Goal: Task Accomplishment & Management: Manage account settings

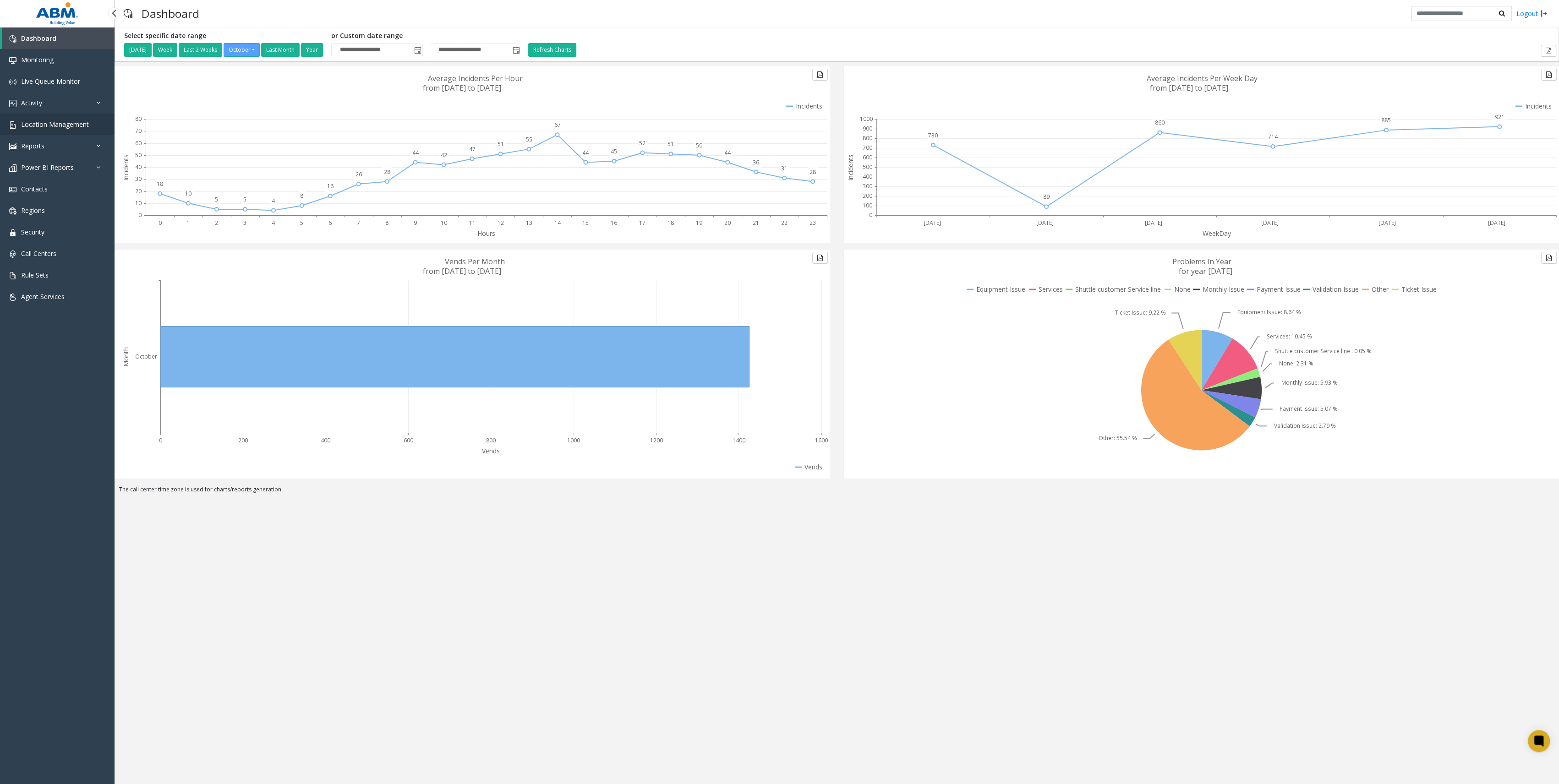
click at [65, 123] on span "Location Management" at bounding box center [55, 124] width 68 height 8
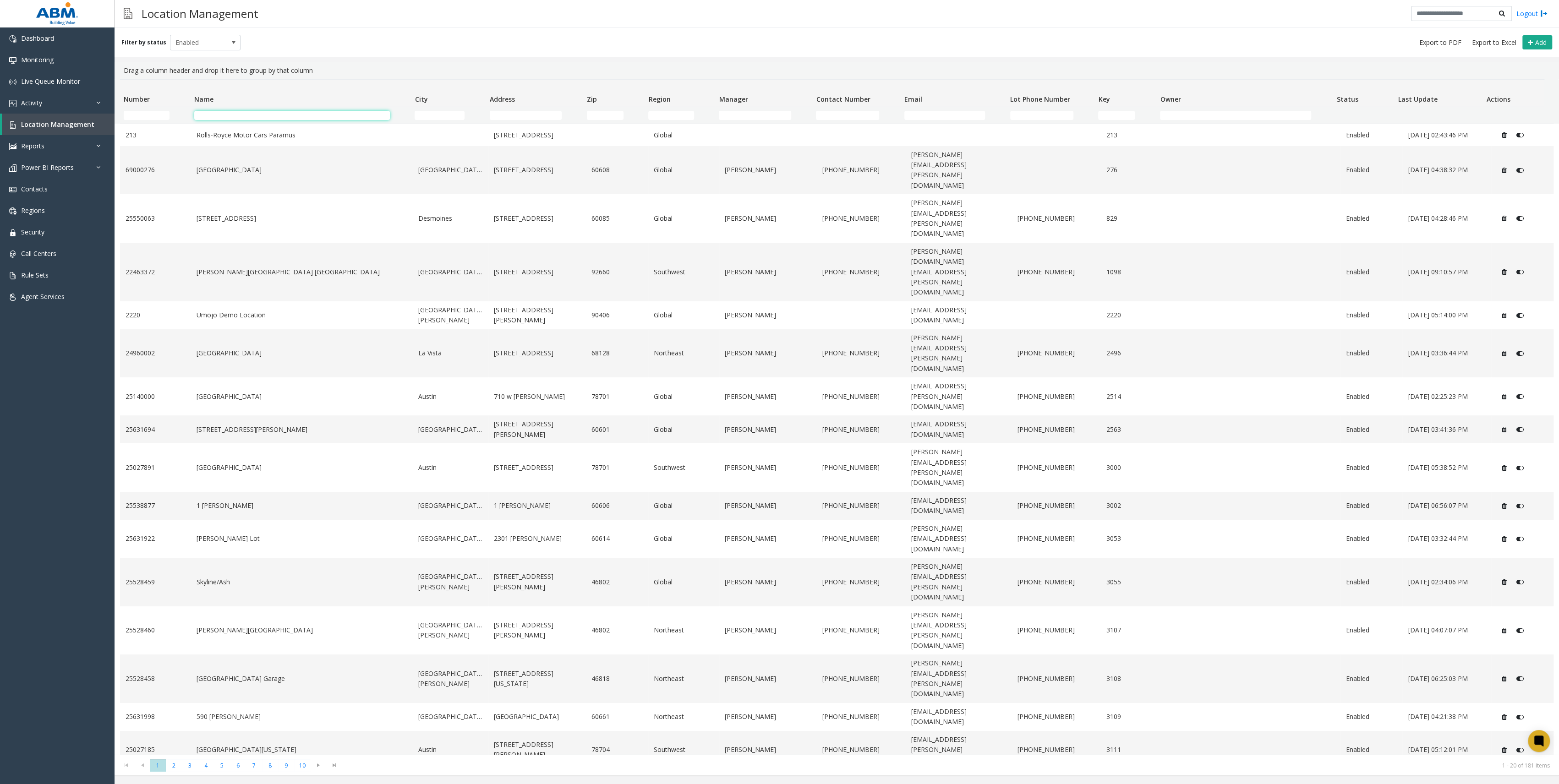
click at [293, 114] on input "Name Filter" at bounding box center [292, 115] width 195 height 9
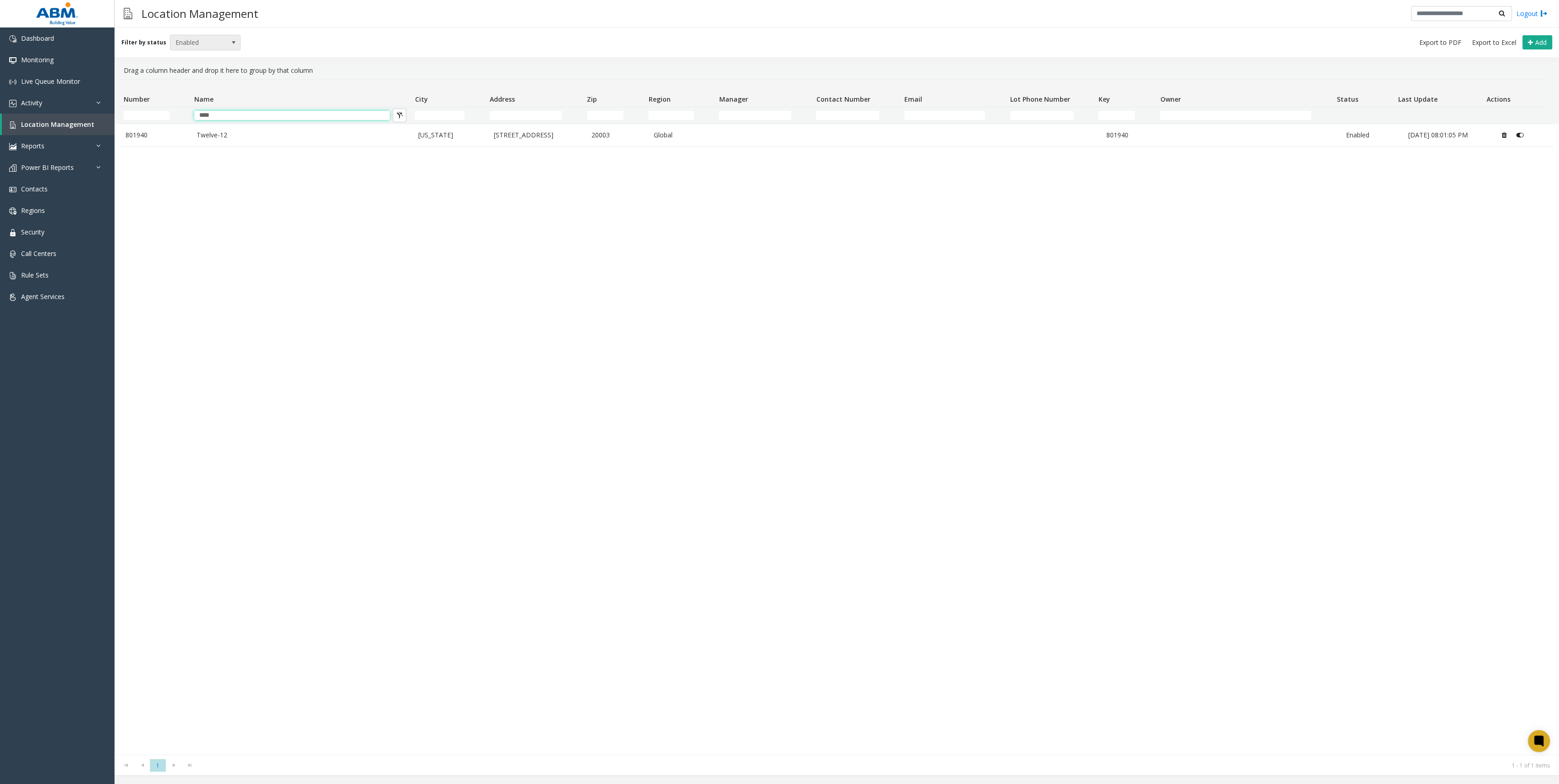
type input "****"
click at [179, 38] on span "Enabled" at bounding box center [199, 42] width 56 height 15
click at [202, 63] on li "All" at bounding box center [201, 58] width 68 height 12
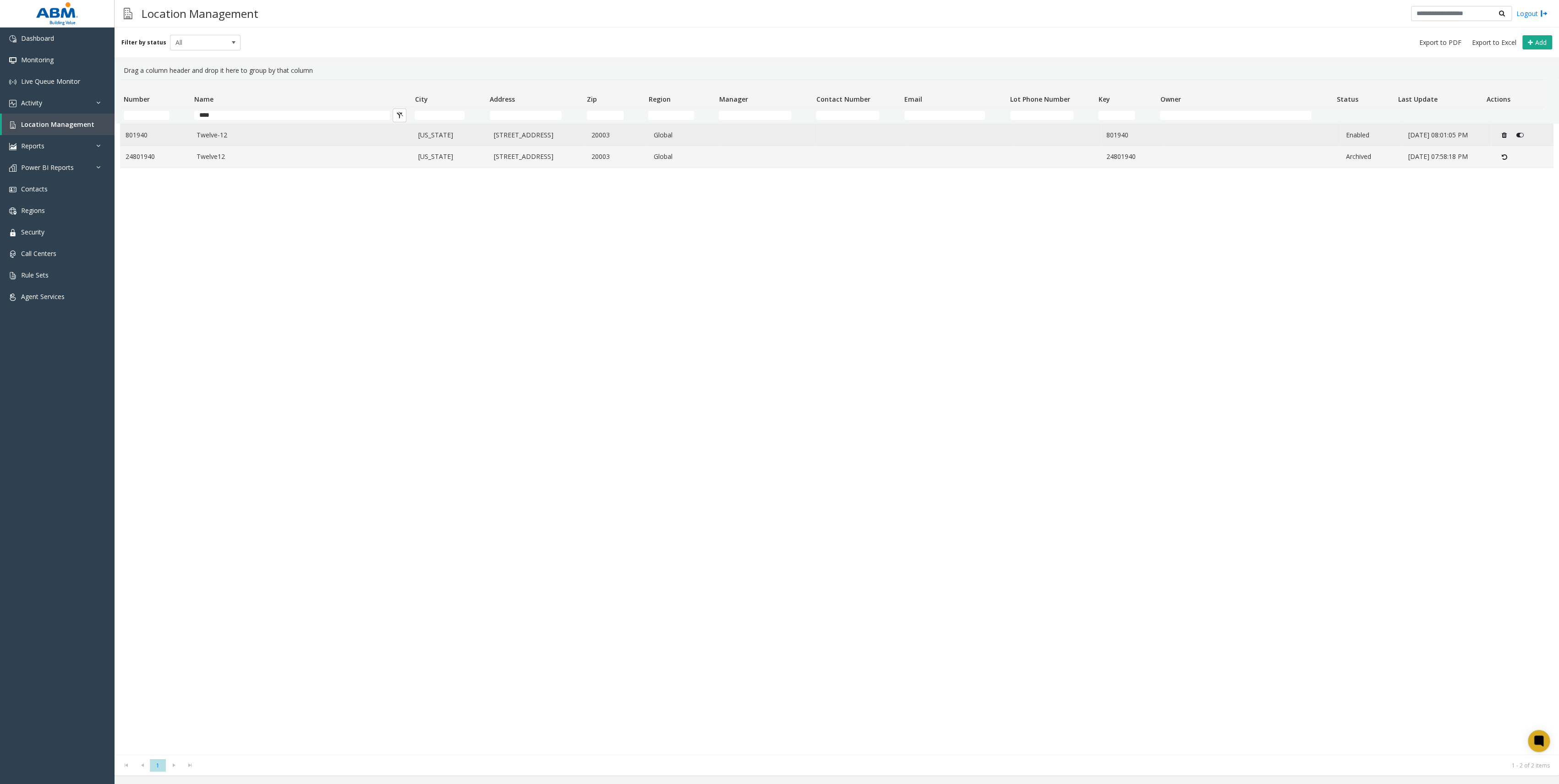
click at [261, 139] on link "Twelve-12" at bounding box center [302, 135] width 211 height 10
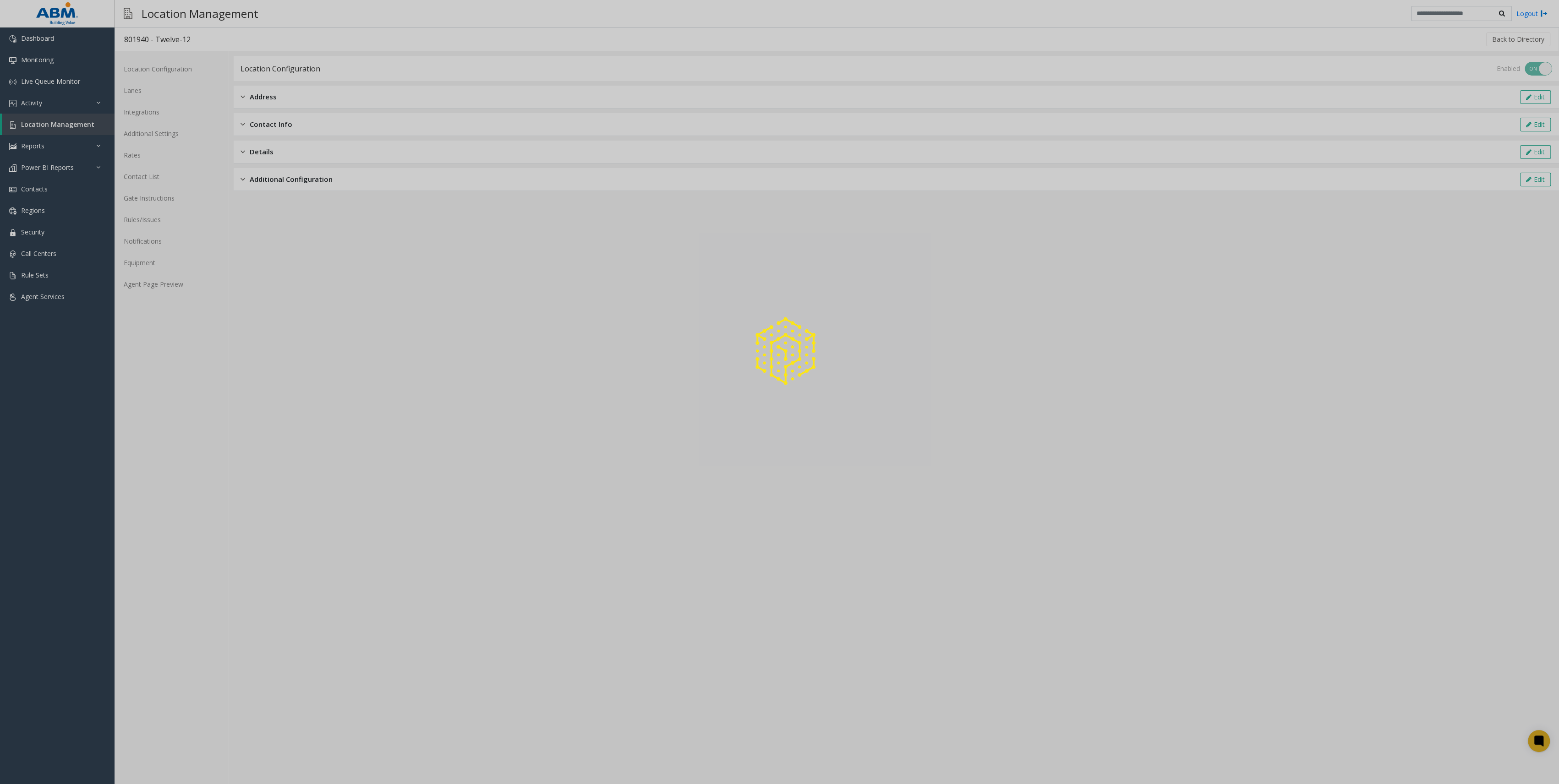
click at [75, 126] on div at bounding box center [780, 392] width 1559 height 784
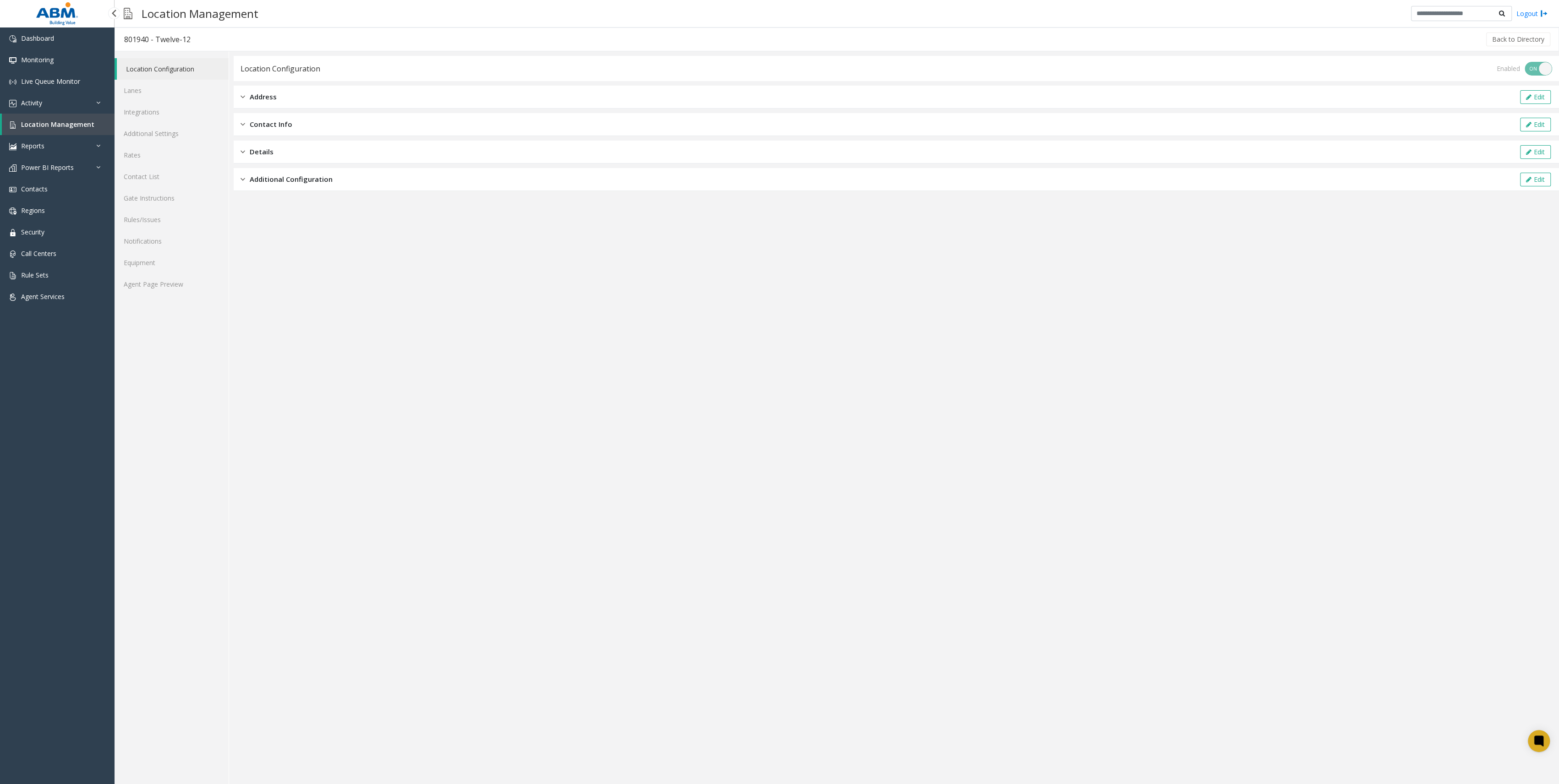
click at [75, 125] on span "Location Management" at bounding box center [57, 124] width 73 height 8
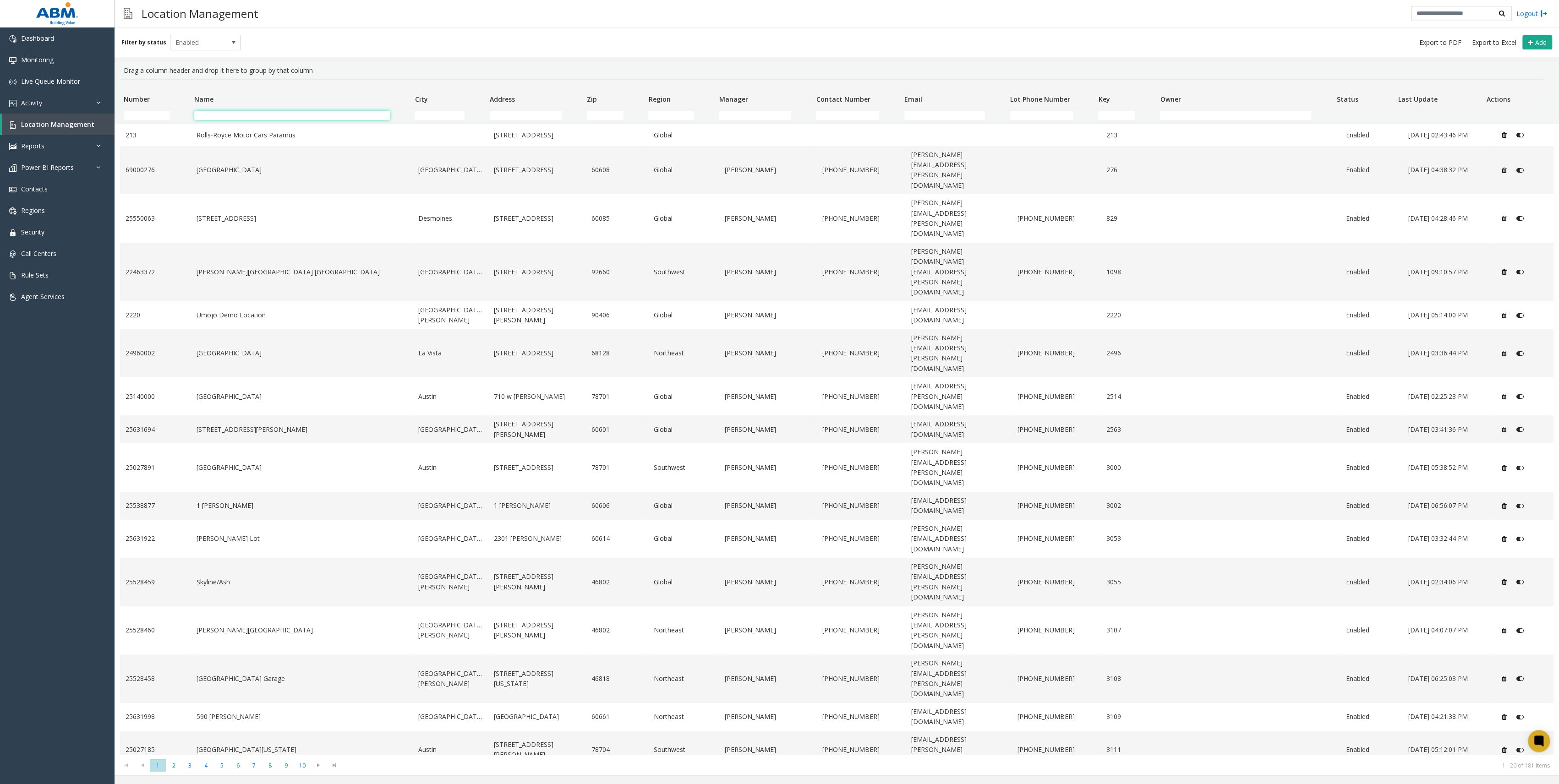
click at [214, 111] on input "Name Filter" at bounding box center [292, 115] width 195 height 9
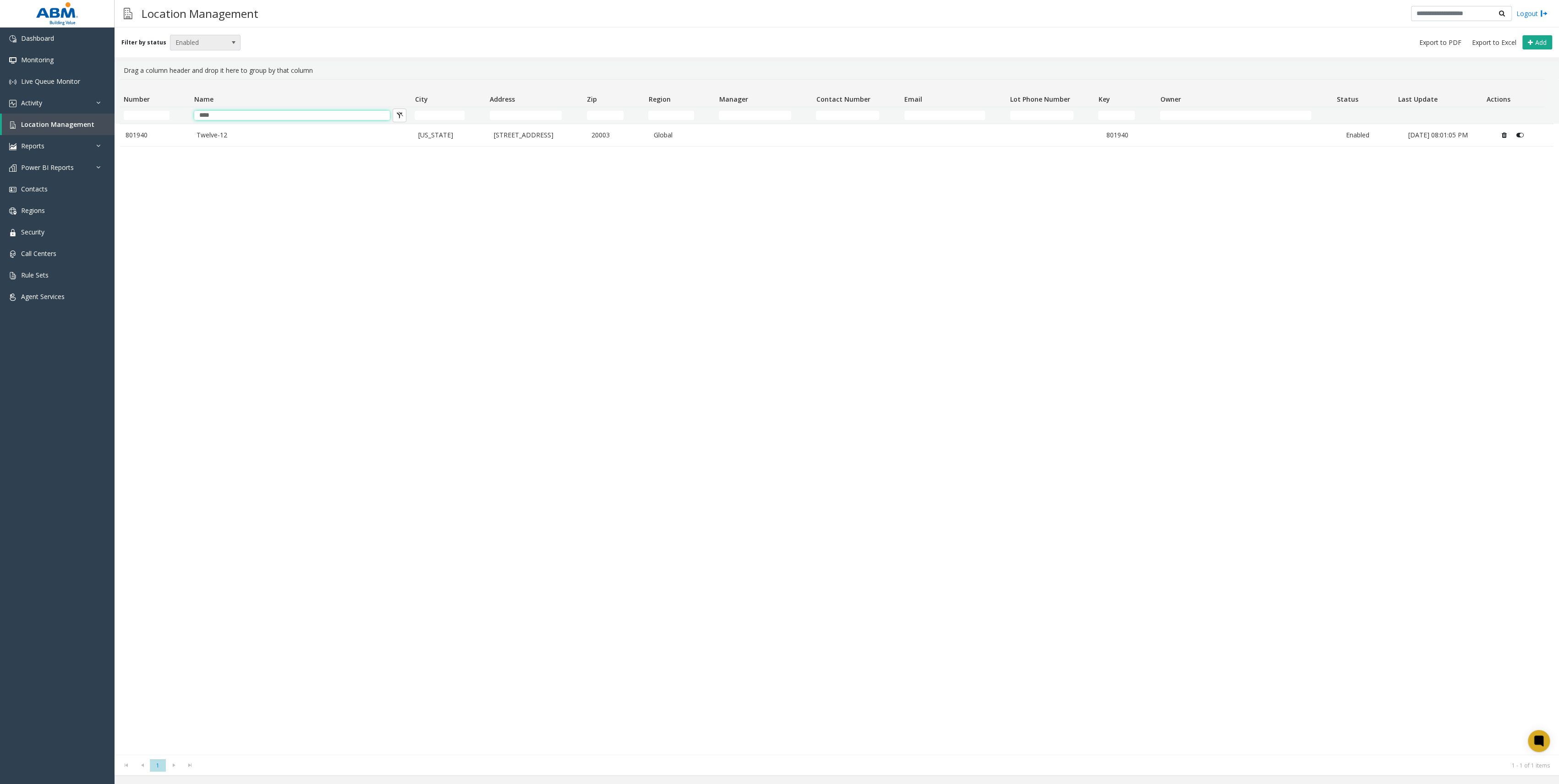
type input "****"
click at [227, 35] on span at bounding box center [233, 42] width 13 height 15
click at [180, 60] on li "All" at bounding box center [201, 58] width 68 height 12
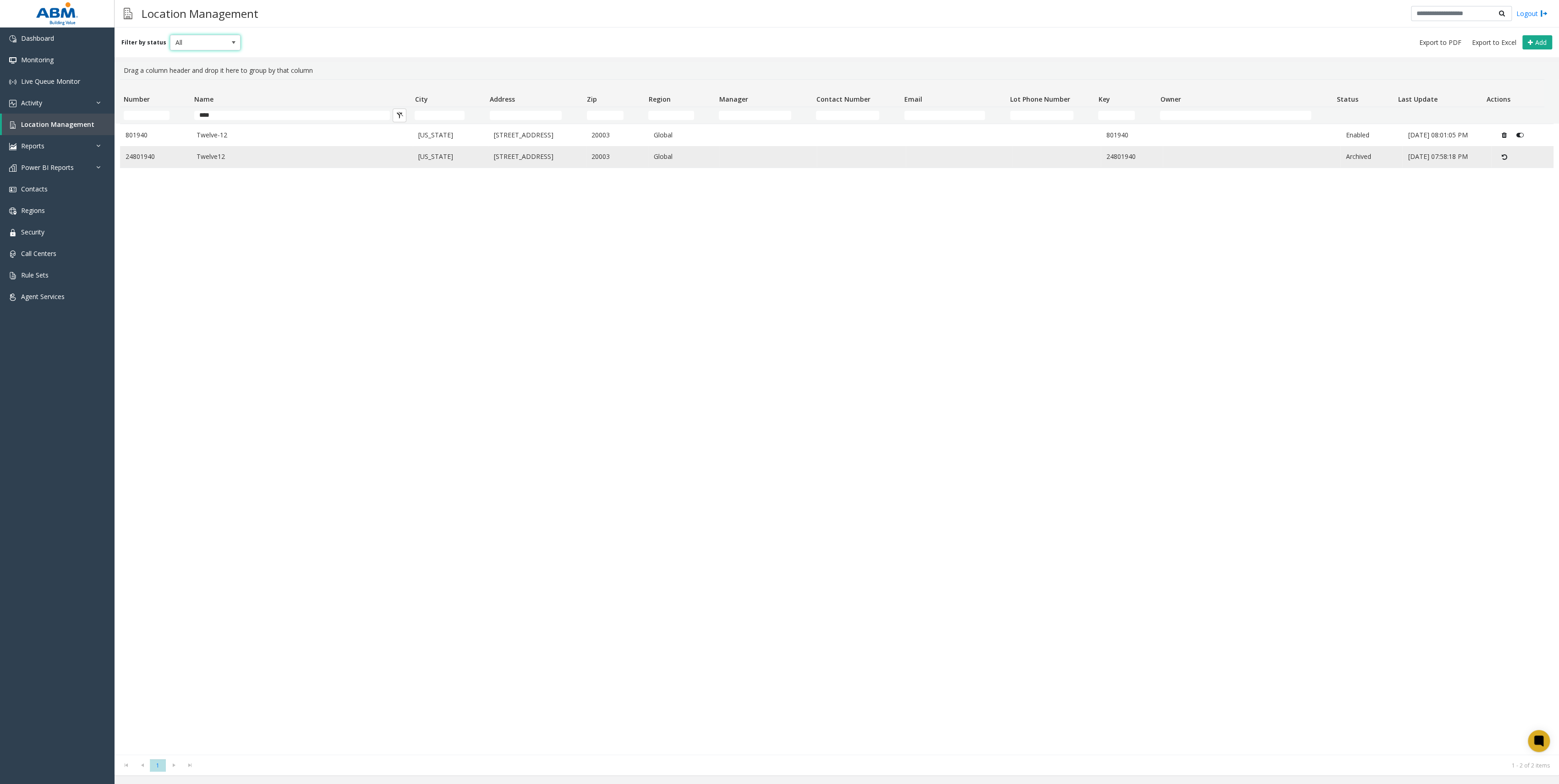
click at [1462, 159] on link "[DATE] 07:58:18 PM" at bounding box center [1446, 157] width 78 height 10
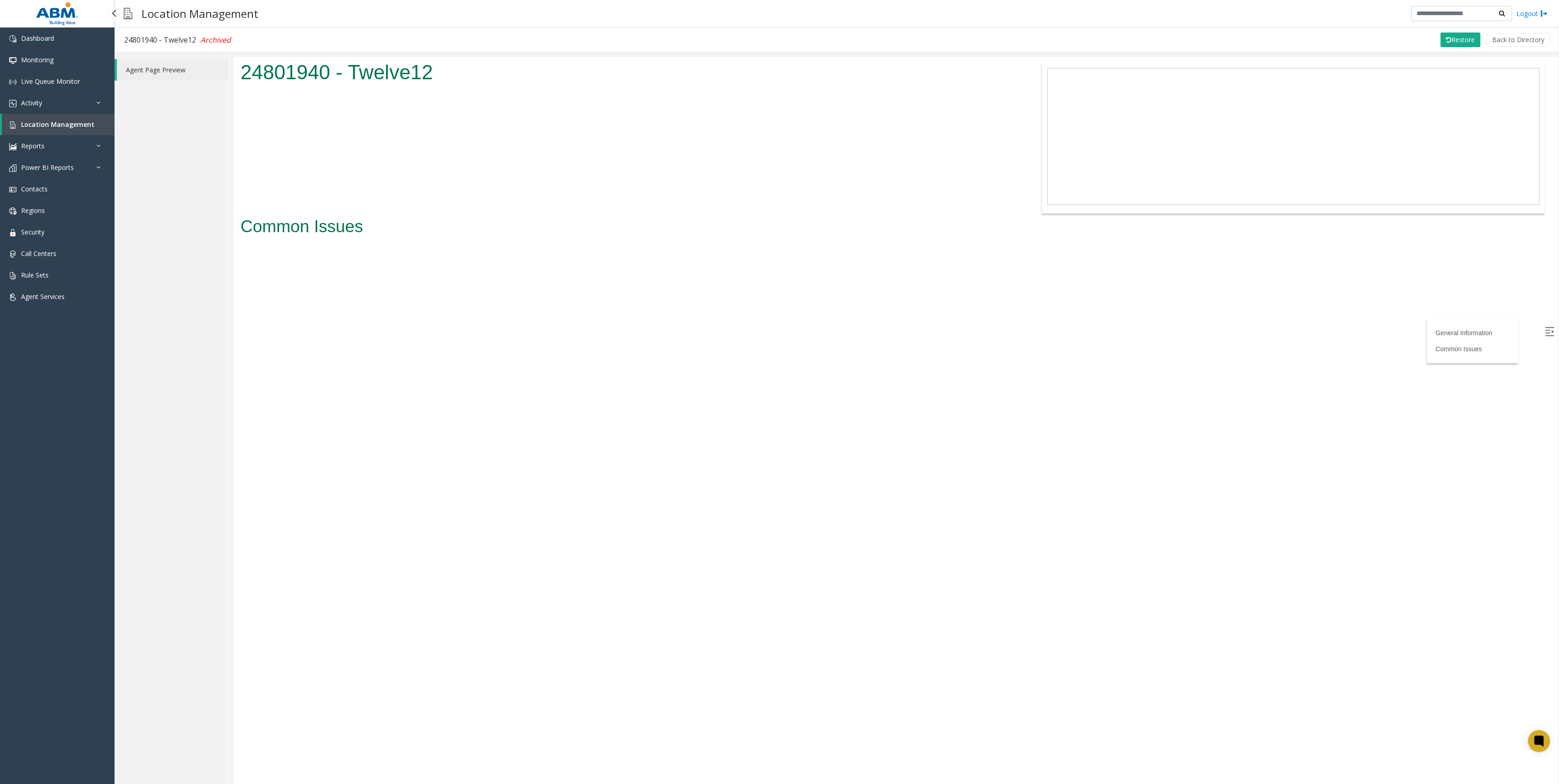
click at [80, 123] on span "Location Management" at bounding box center [57, 124] width 73 height 8
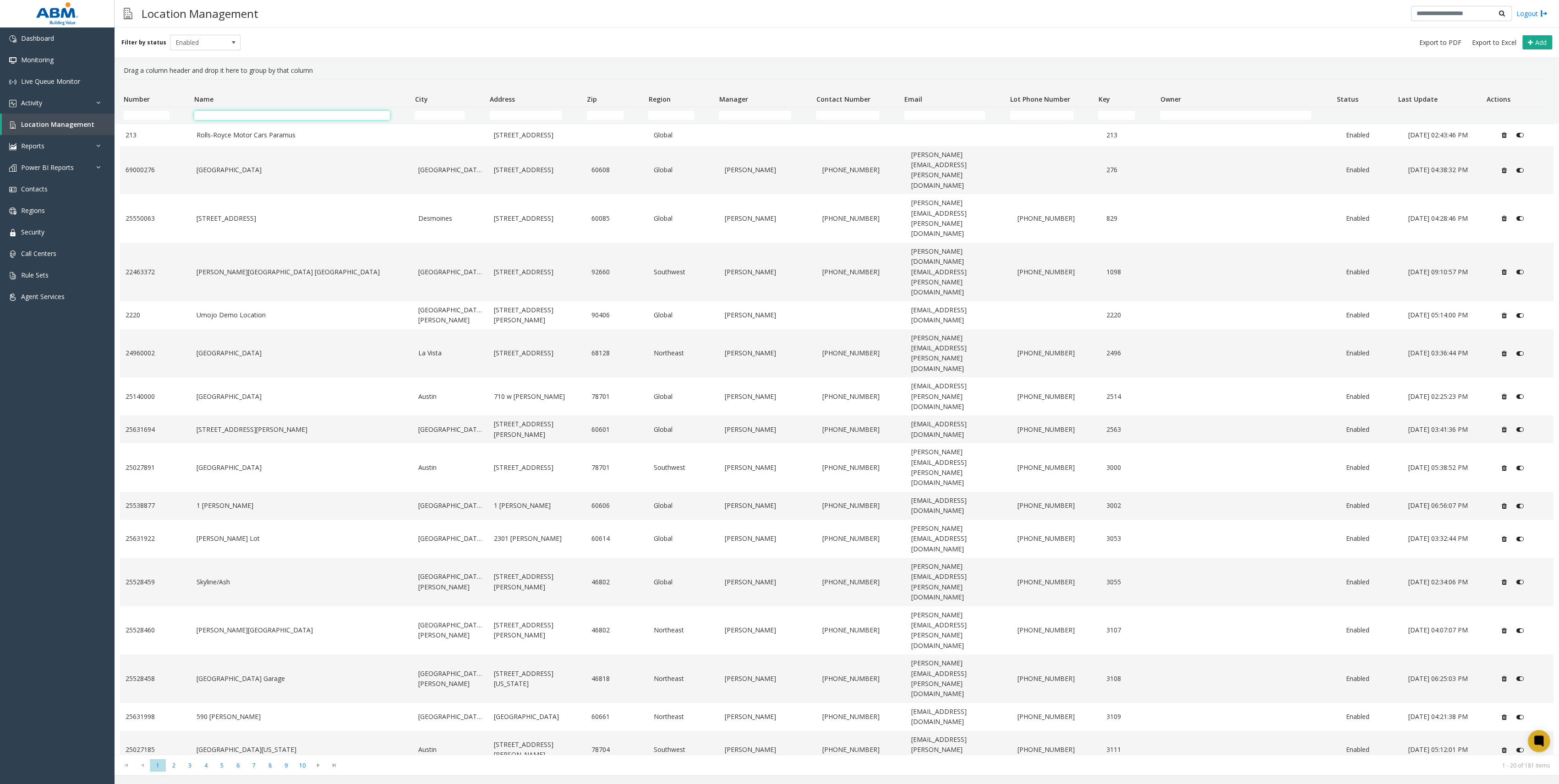
click at [296, 116] on input "Name Filter" at bounding box center [292, 115] width 195 height 9
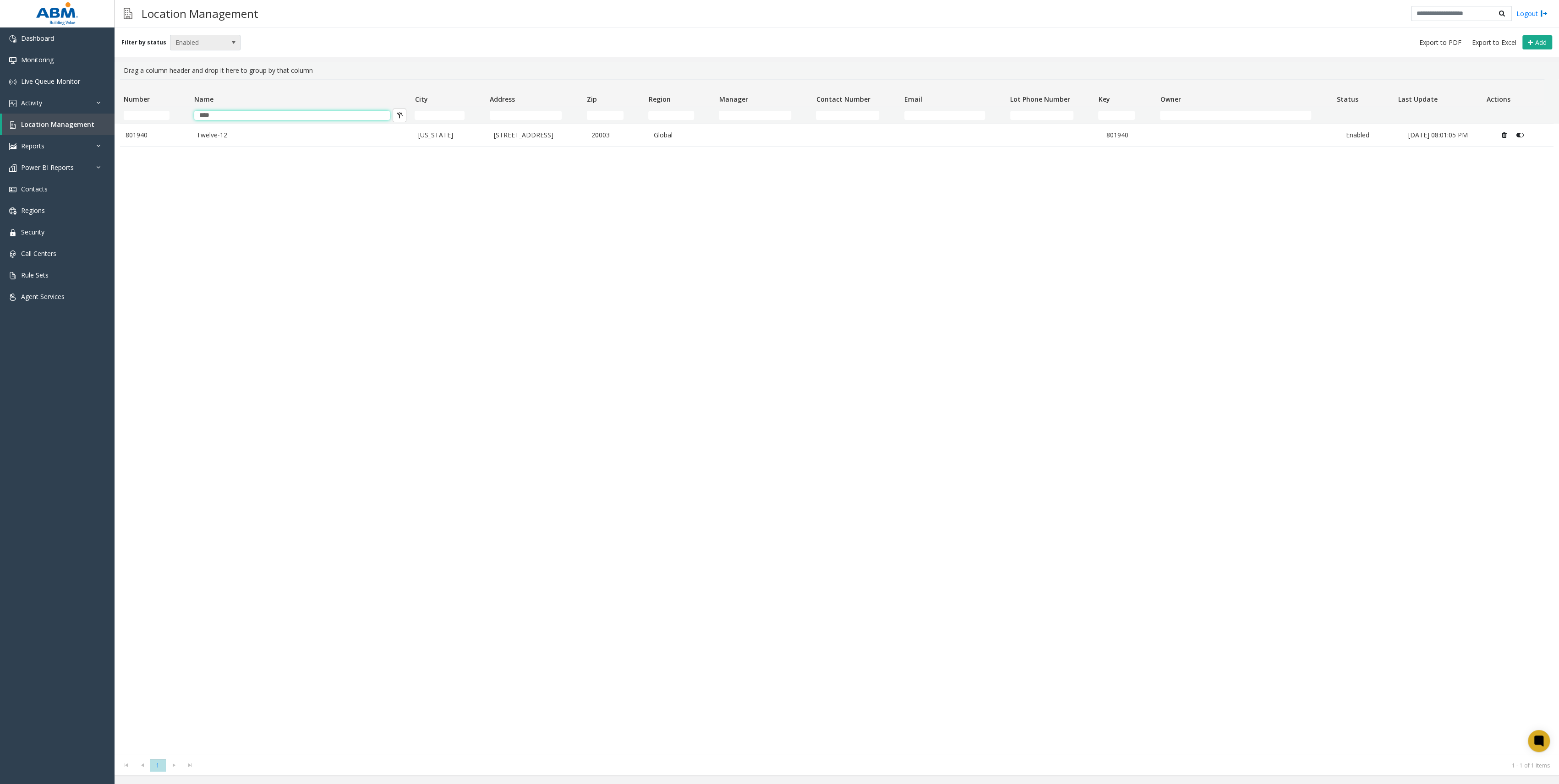
type input "****"
click at [227, 35] on span at bounding box center [233, 42] width 13 height 15
click at [199, 62] on li "All" at bounding box center [201, 58] width 68 height 12
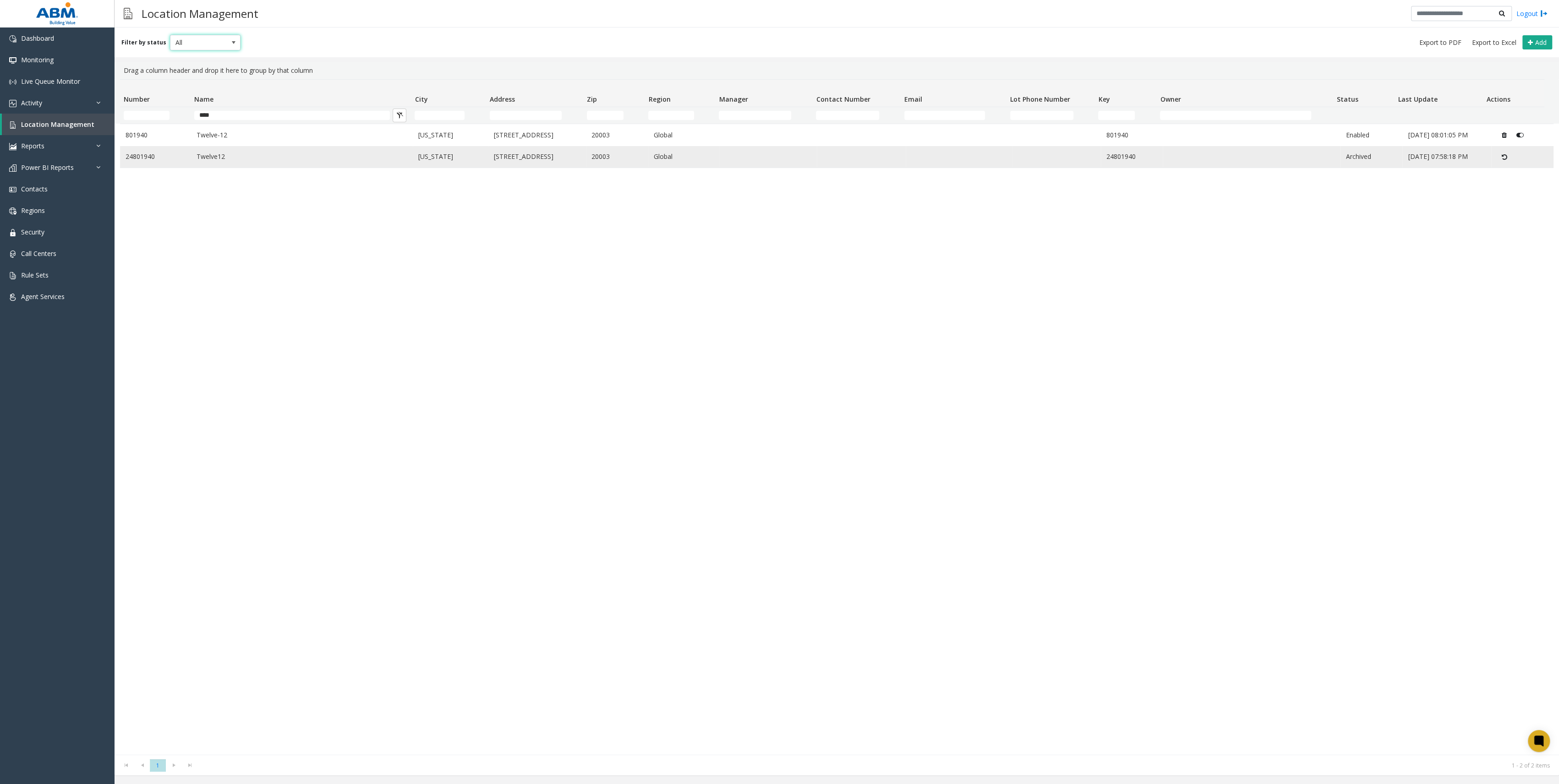
click at [1502, 157] on icon "Data table" at bounding box center [1504, 157] width 5 height 7
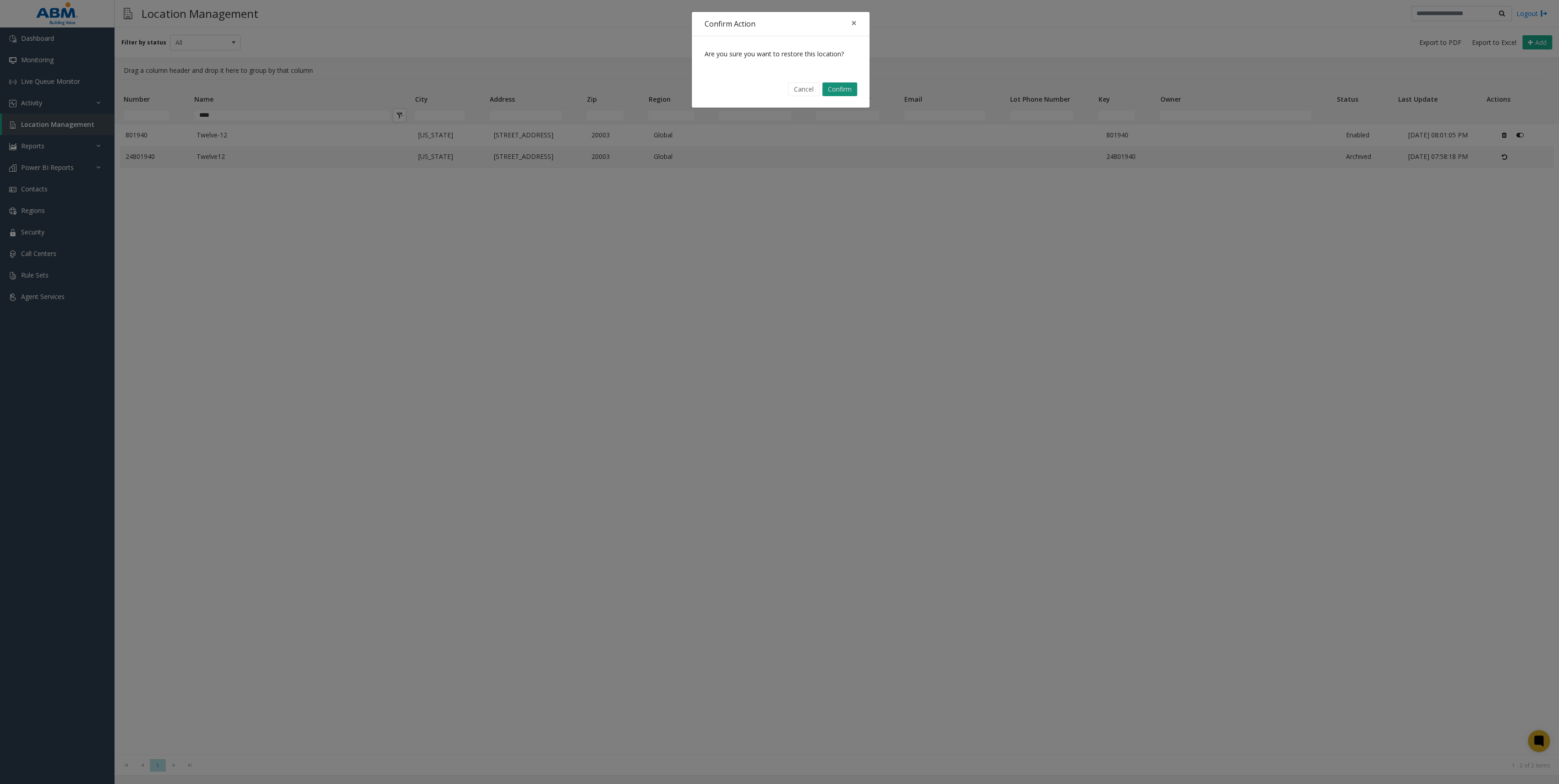
click at [840, 90] on button "Confirm" at bounding box center [840, 89] width 35 height 14
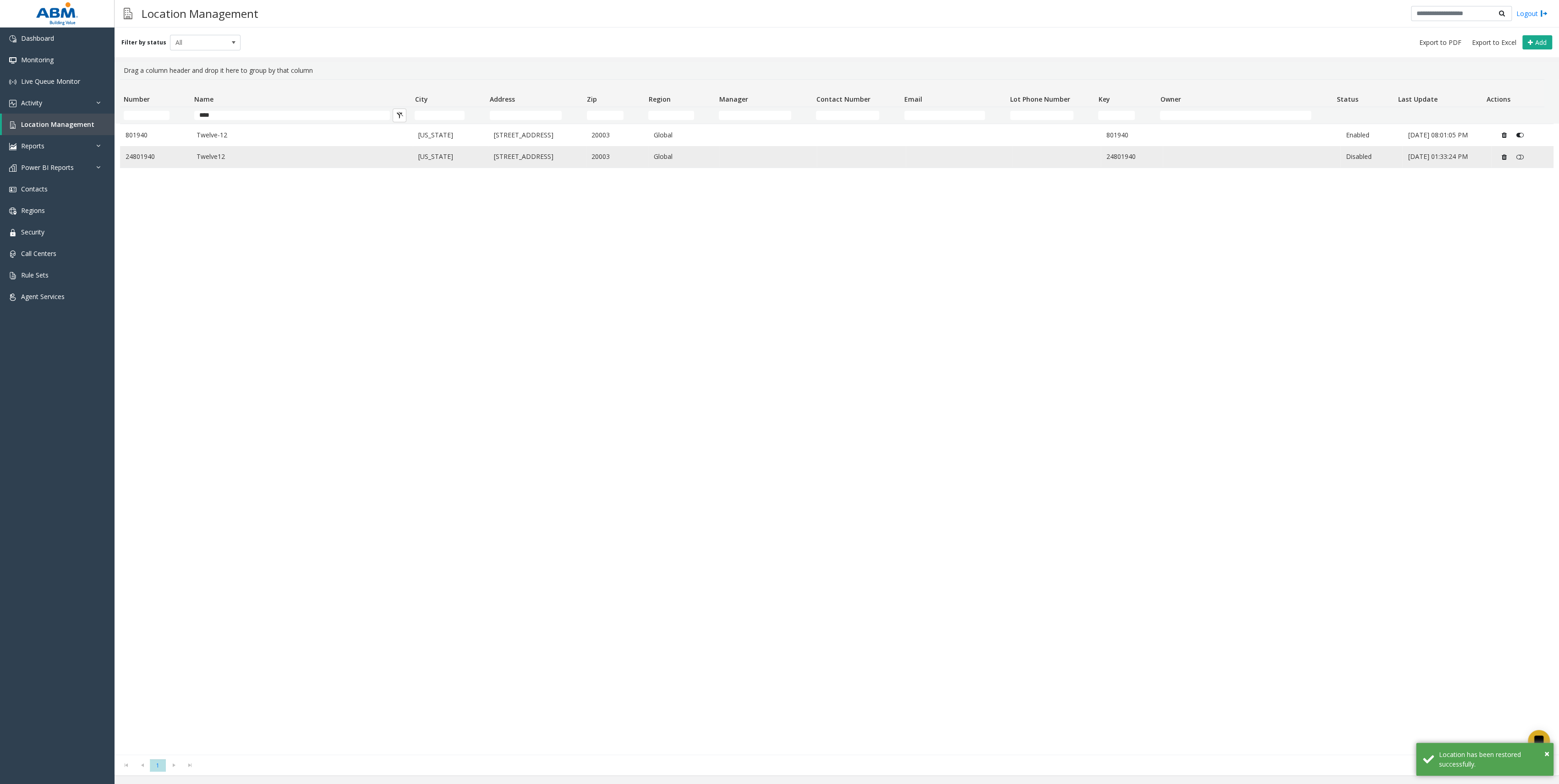
click at [1408, 161] on link "[DATE] 01:33:24 PM" at bounding box center [1446, 157] width 78 height 10
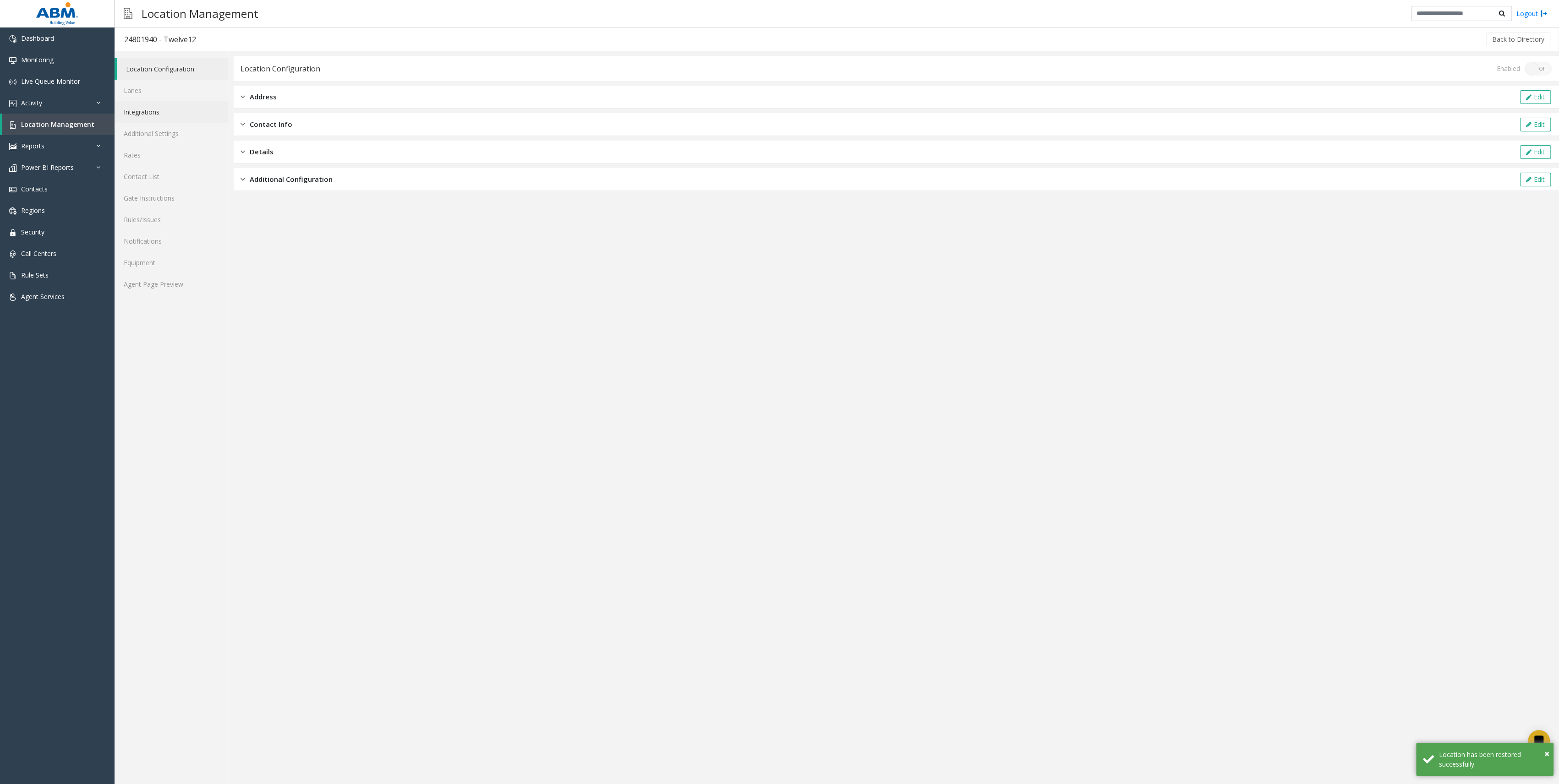
click at [150, 114] on link "Integrations" at bounding box center [171, 112] width 114 height 22
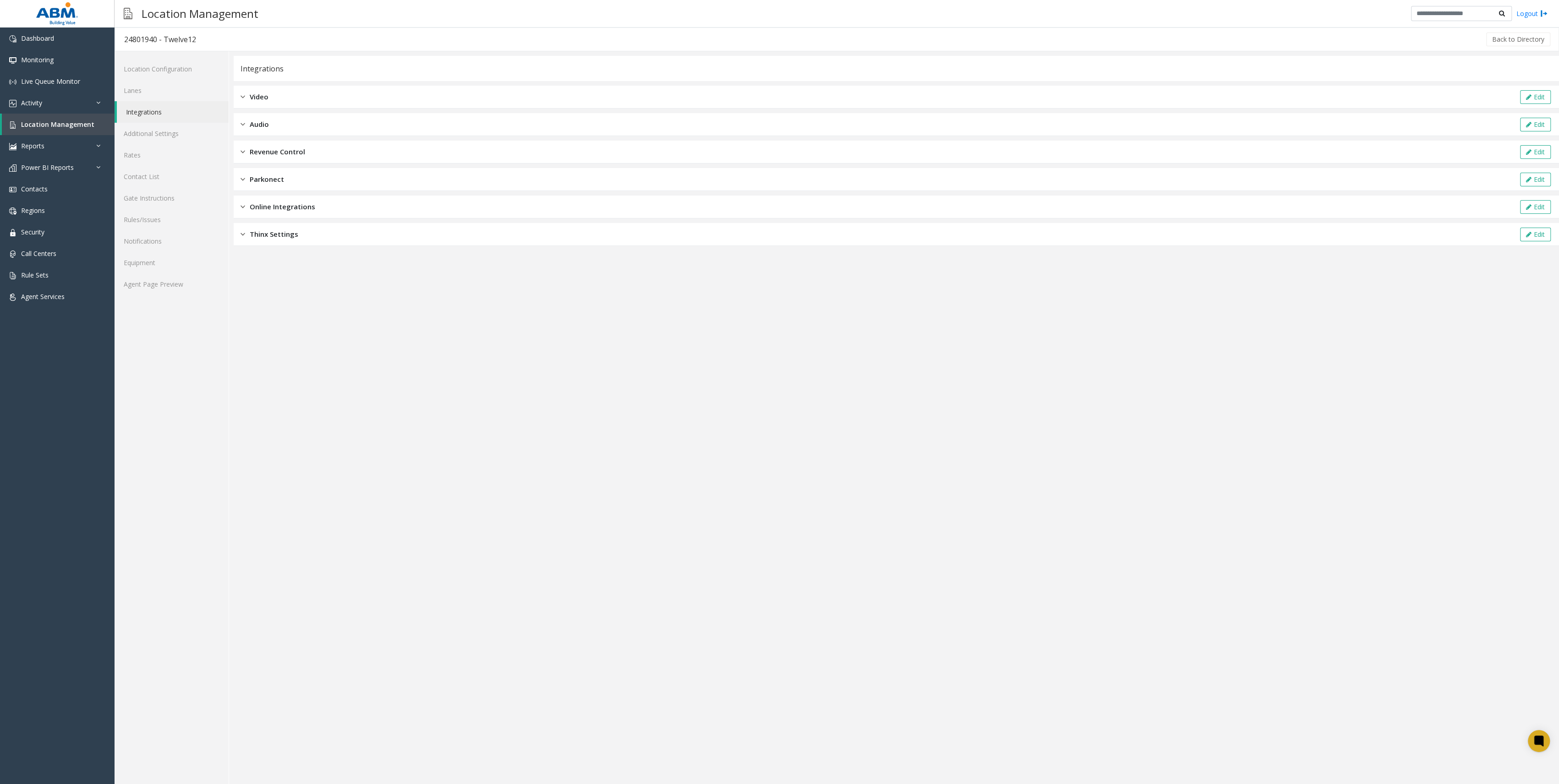
click at [346, 151] on div "Revenue Control Edit" at bounding box center [896, 152] width 1325 height 23
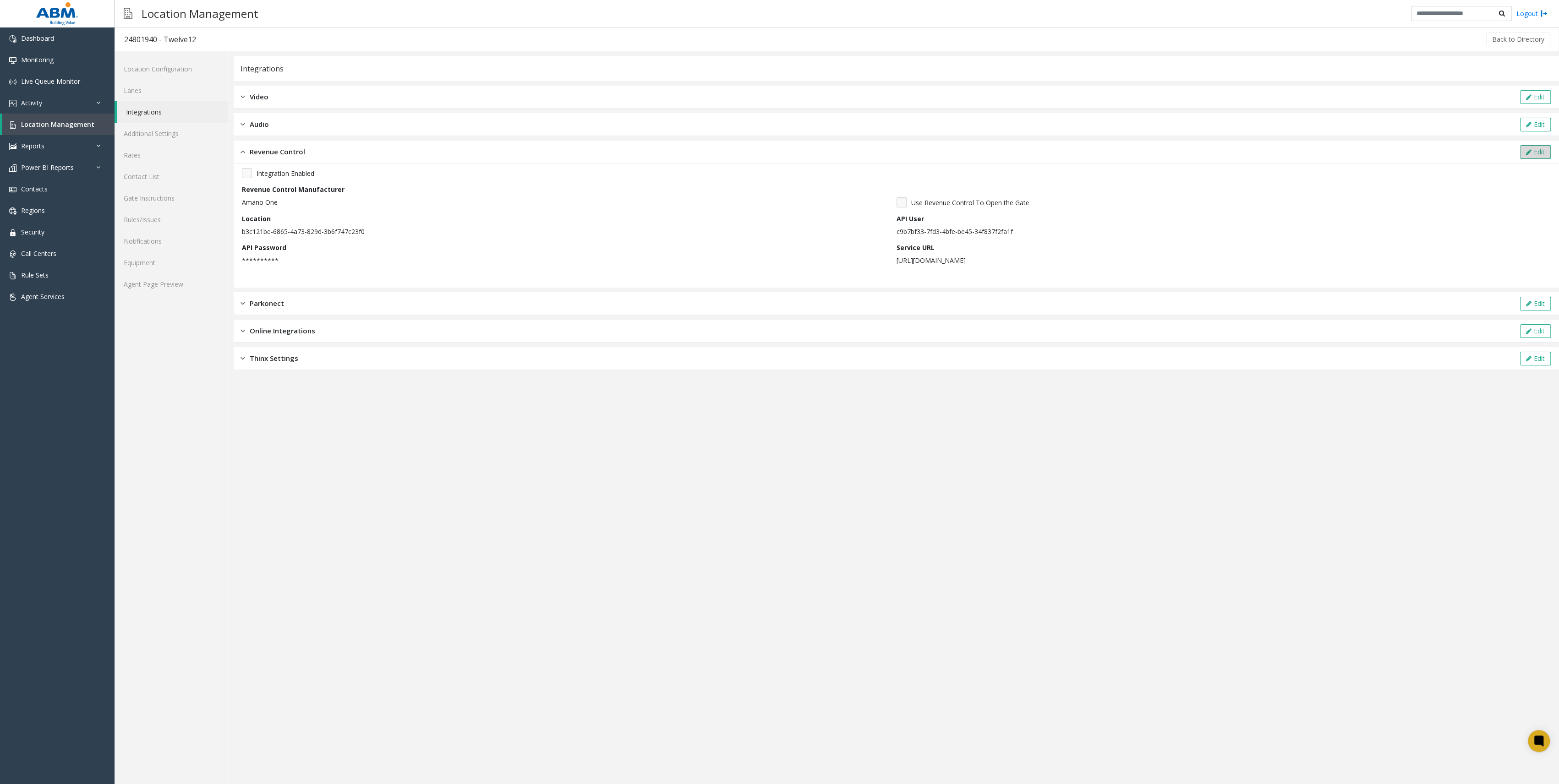
click at [1537, 146] on button "Edit" at bounding box center [1535, 152] width 31 height 14
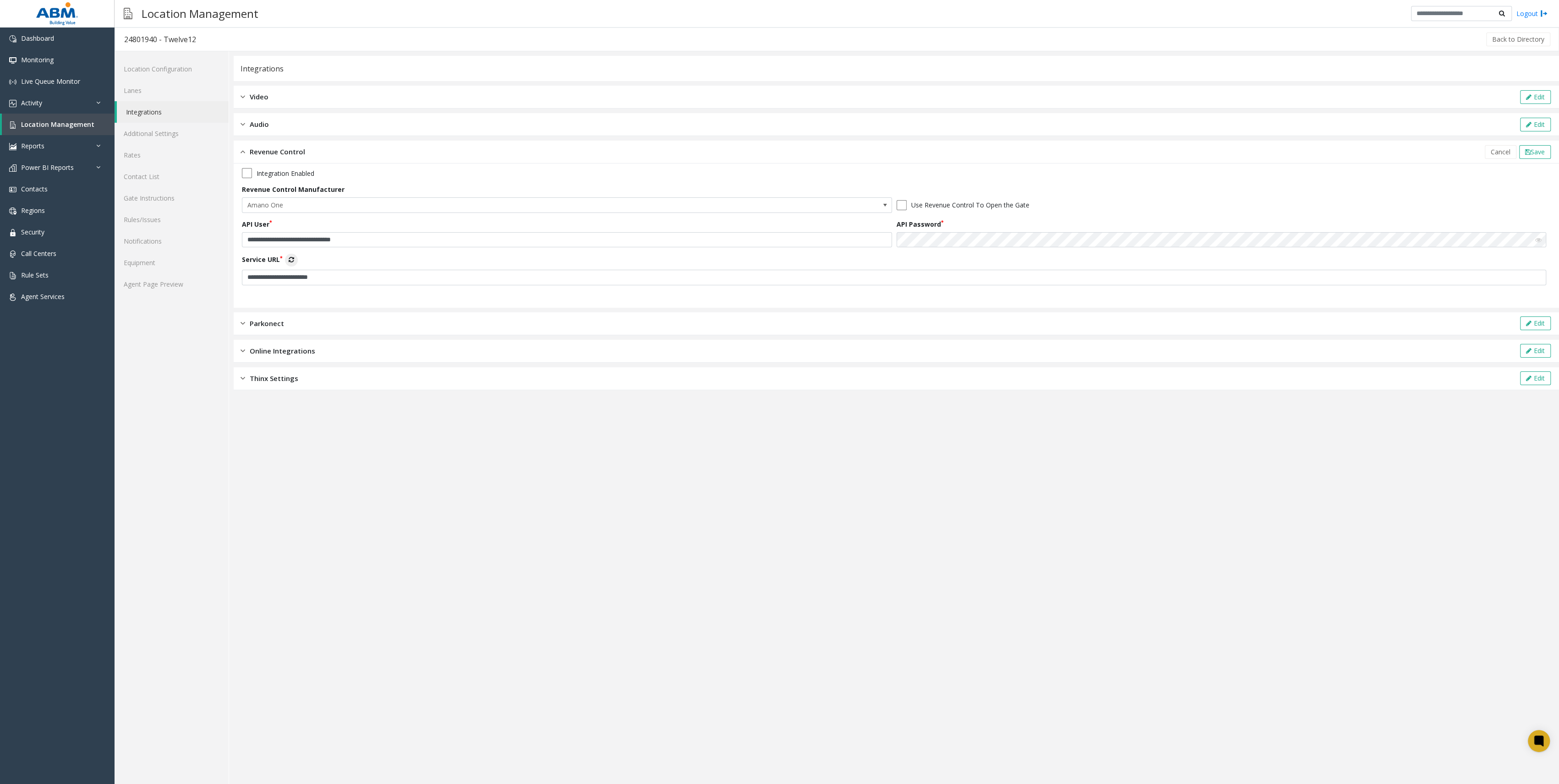
click at [393, 227] on div "**********" at bounding box center [569, 234] width 655 height 28
click at [387, 242] on input "**********" at bounding box center [567, 240] width 650 height 16
click at [399, 275] on input "**********" at bounding box center [894, 278] width 1304 height 16
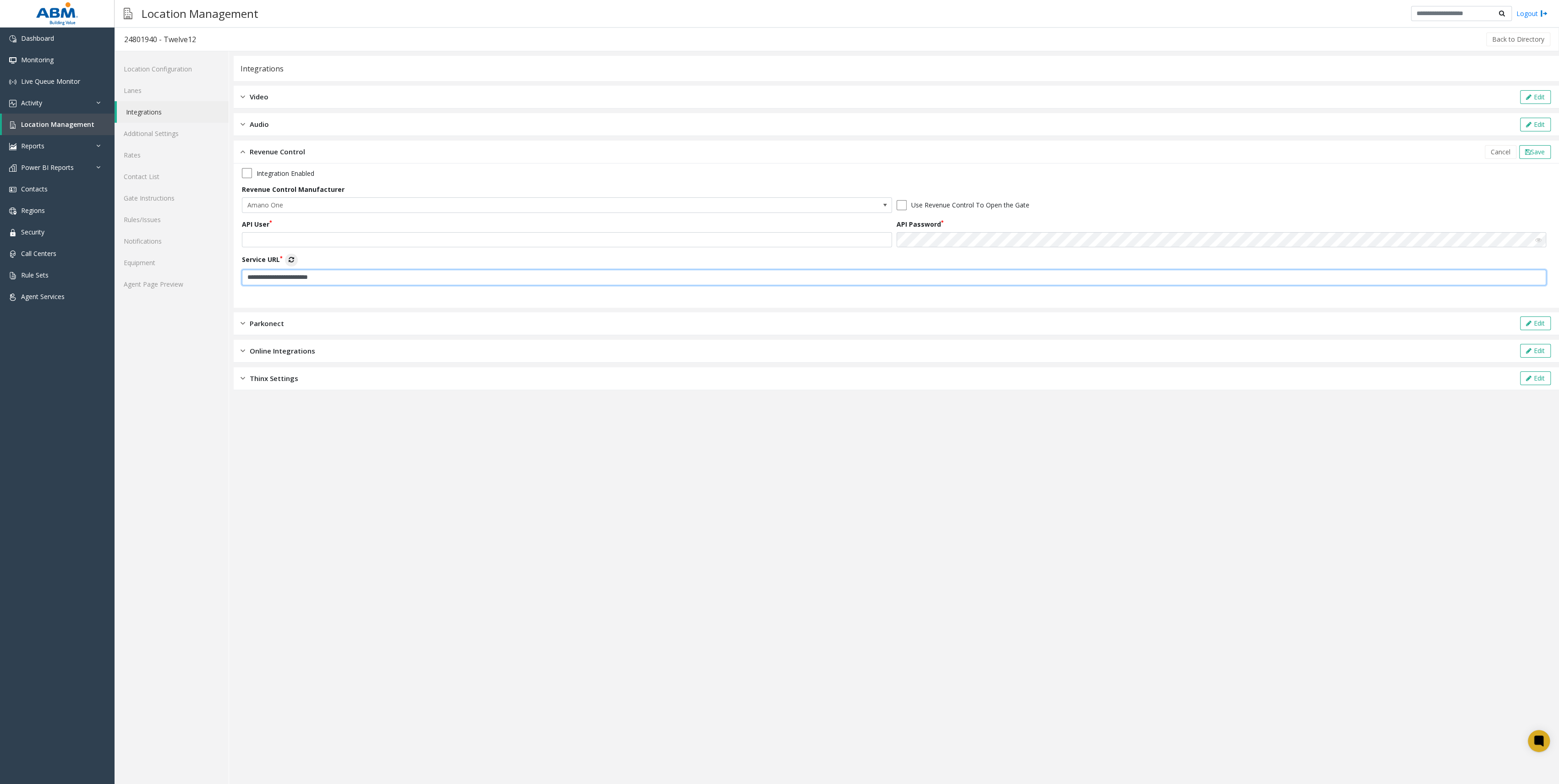
click at [399, 275] on input "**********" at bounding box center [894, 278] width 1304 height 16
type input "**********"
click at [1043, 229] on div "API Password" at bounding box center [1224, 234] width 655 height 28
click at [795, 204] on span "Amano One" at bounding box center [567, 205] width 650 height 16
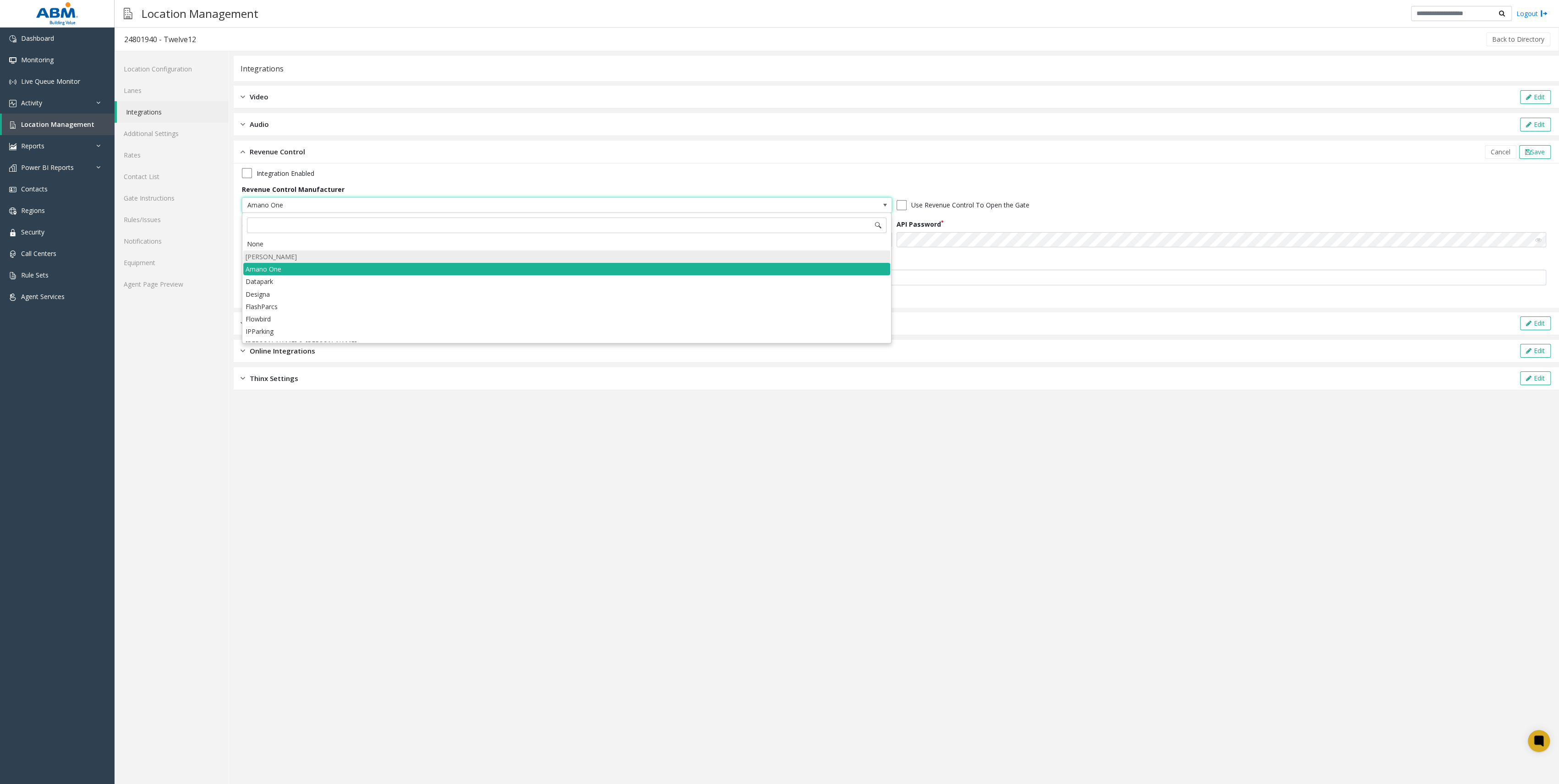
click at [259, 252] on li "[PERSON_NAME]" at bounding box center [566, 256] width 647 height 12
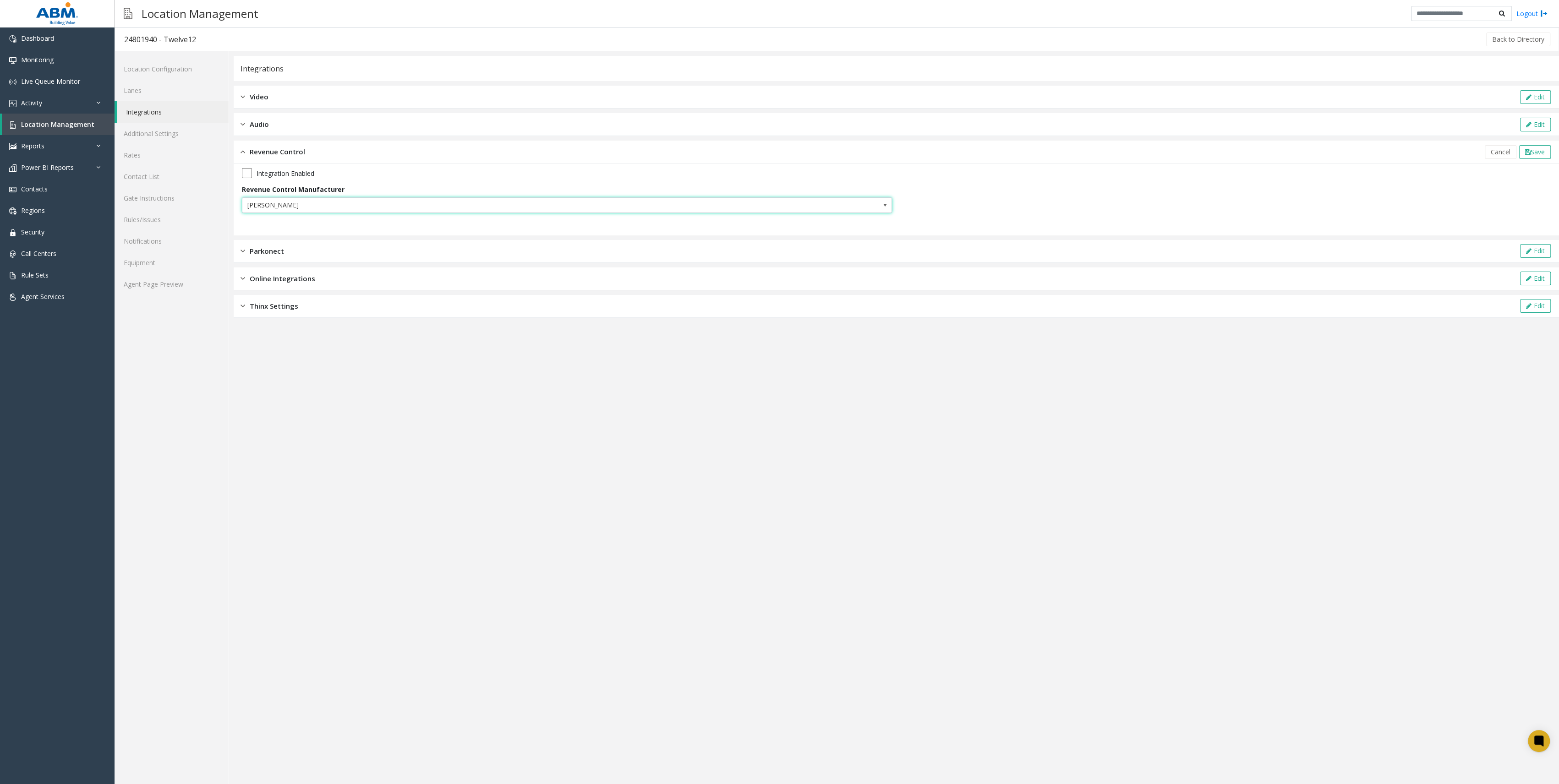
click at [314, 202] on span "[PERSON_NAME]" at bounding box center [502, 205] width 519 height 15
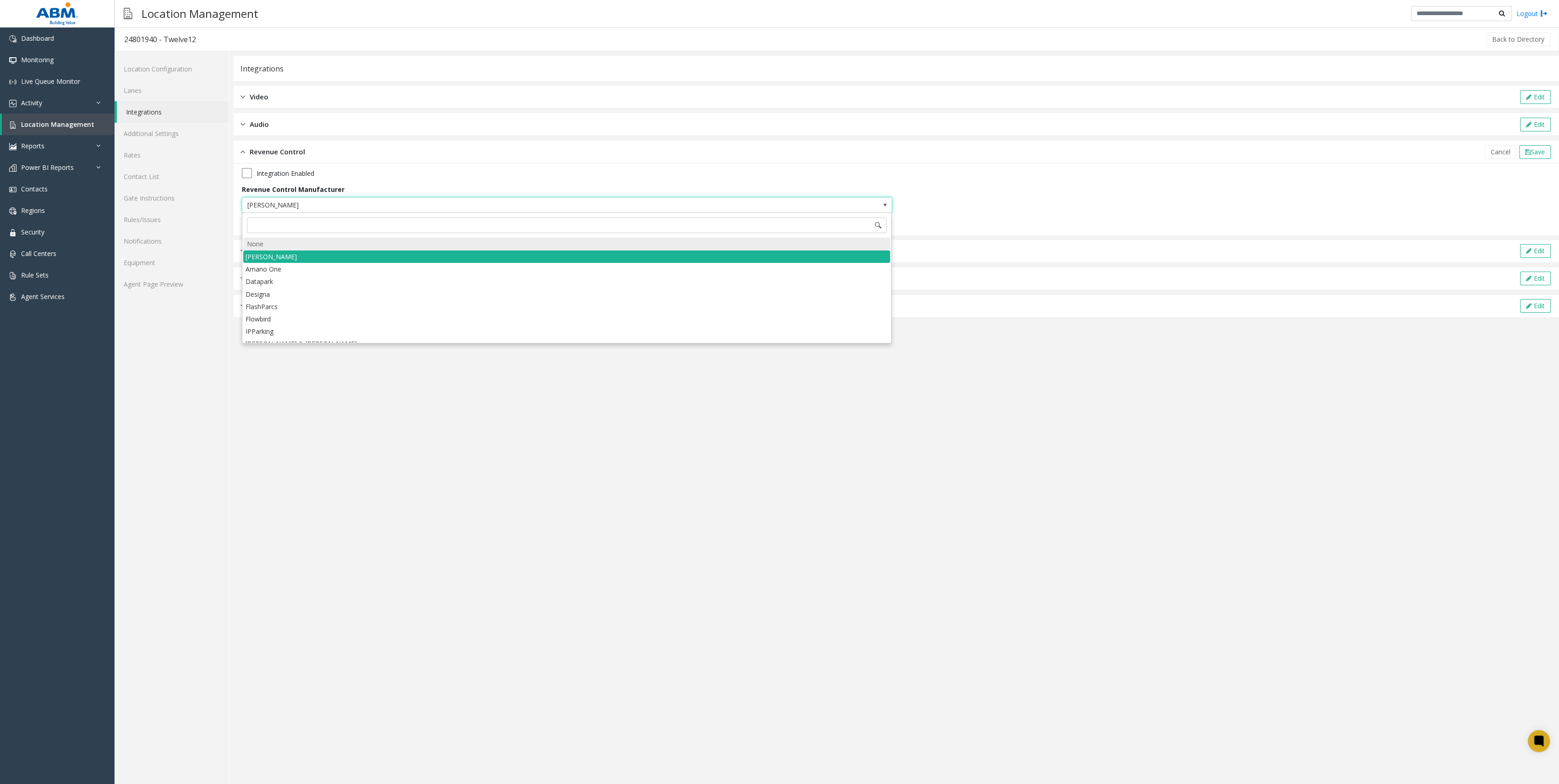
click at [271, 244] on div "None" at bounding box center [566, 244] width 647 height 13
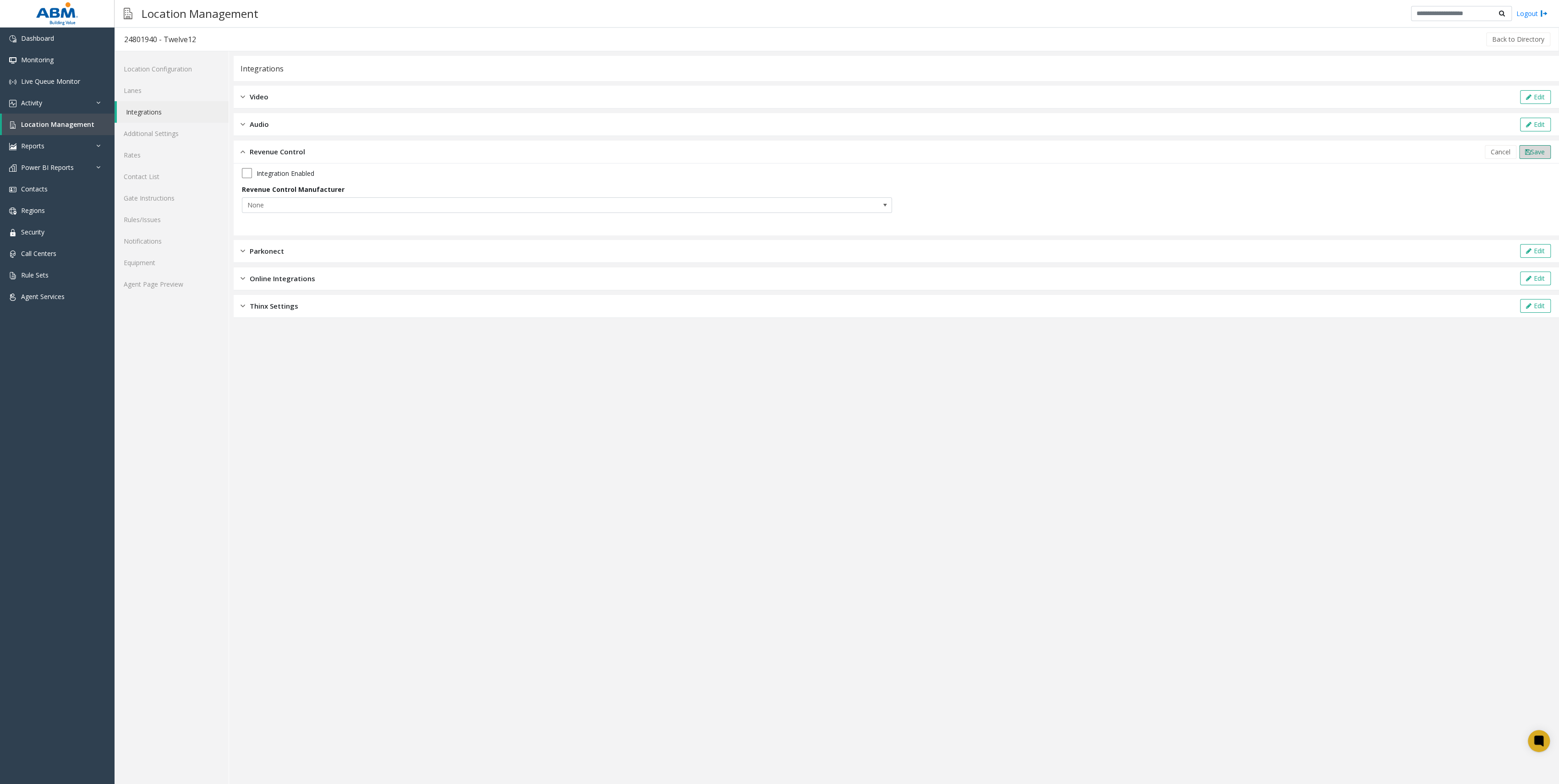
click at [1520, 158] on button "Save" at bounding box center [1535, 152] width 31 height 14
click at [199, 80] on link "Lanes" at bounding box center [171, 91] width 114 height 22
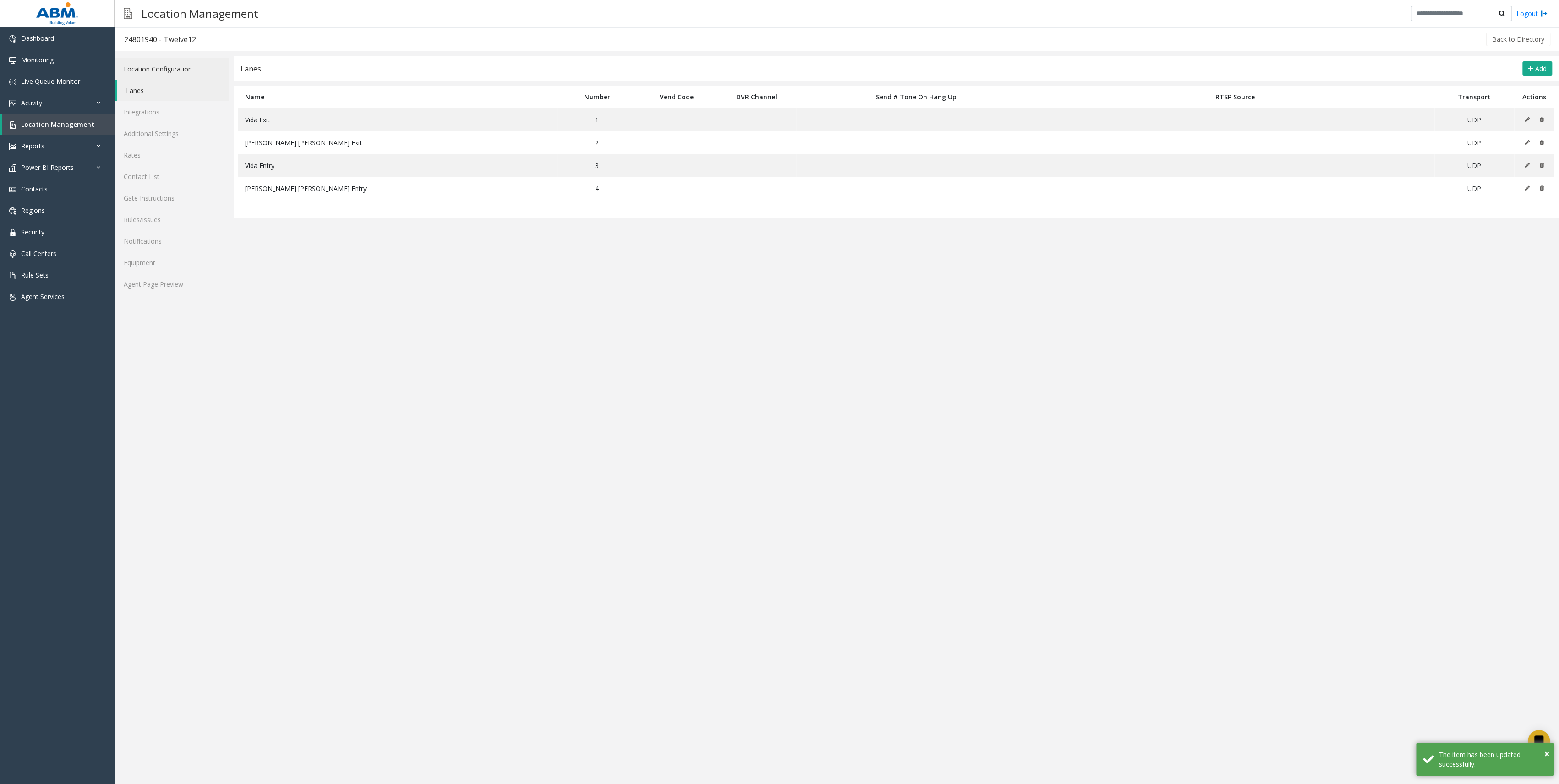
click at [198, 66] on link "Location Configuration" at bounding box center [171, 69] width 114 height 22
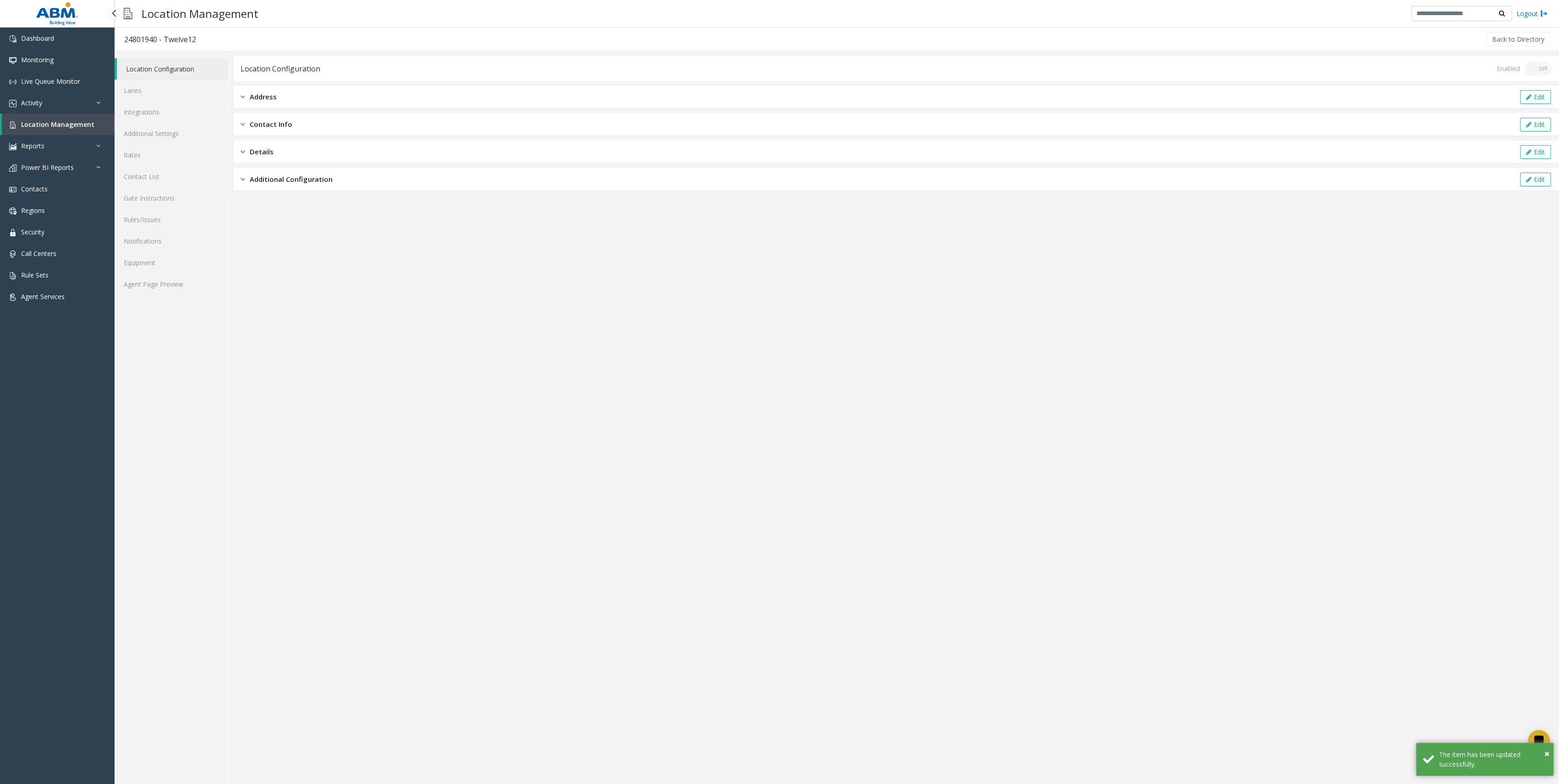
click at [88, 122] on span "Location Management" at bounding box center [57, 124] width 73 height 8
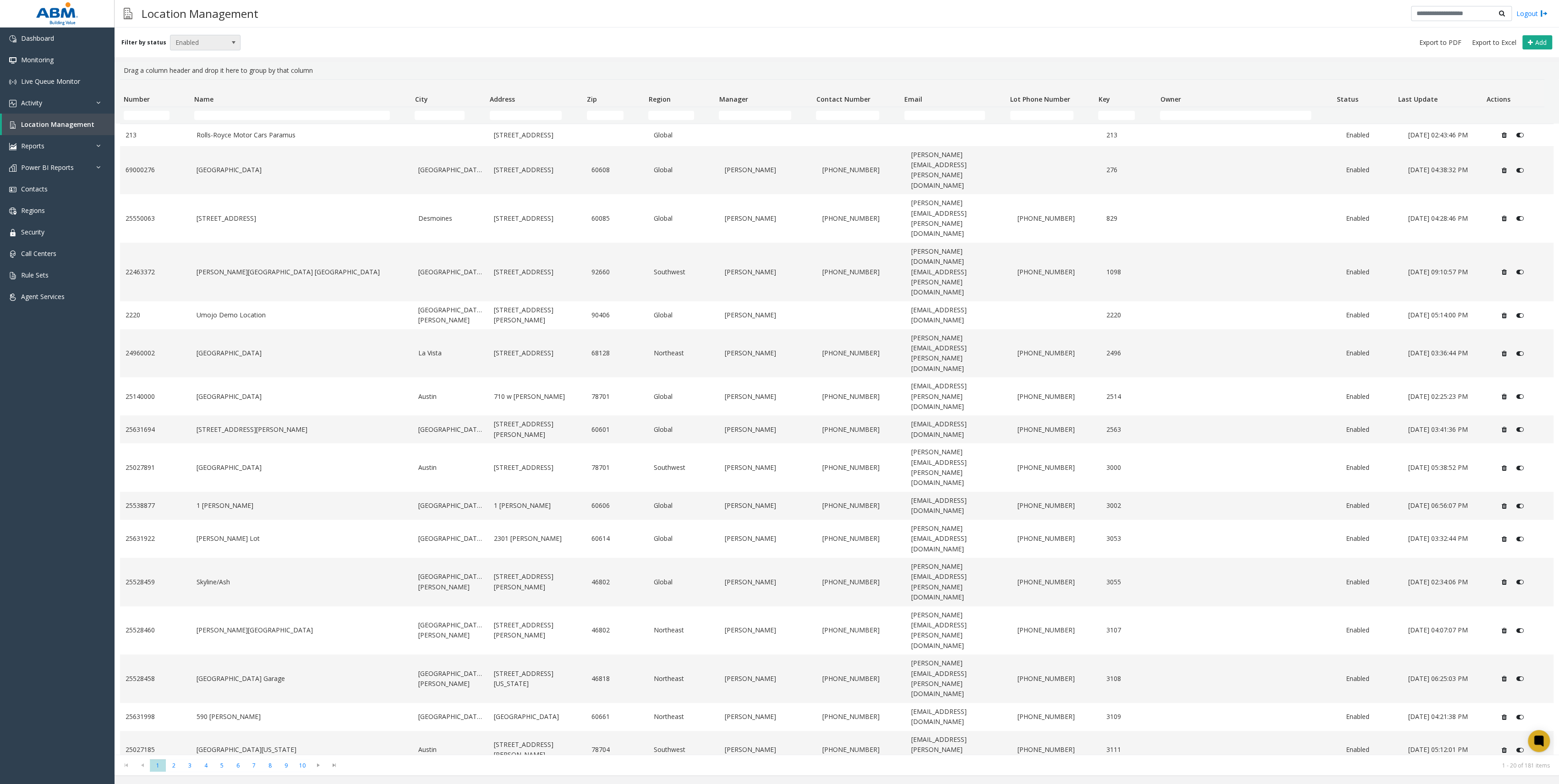
click at [216, 42] on span "Enabled" at bounding box center [199, 42] width 56 height 15
click at [194, 61] on li "All" at bounding box center [201, 58] width 68 height 12
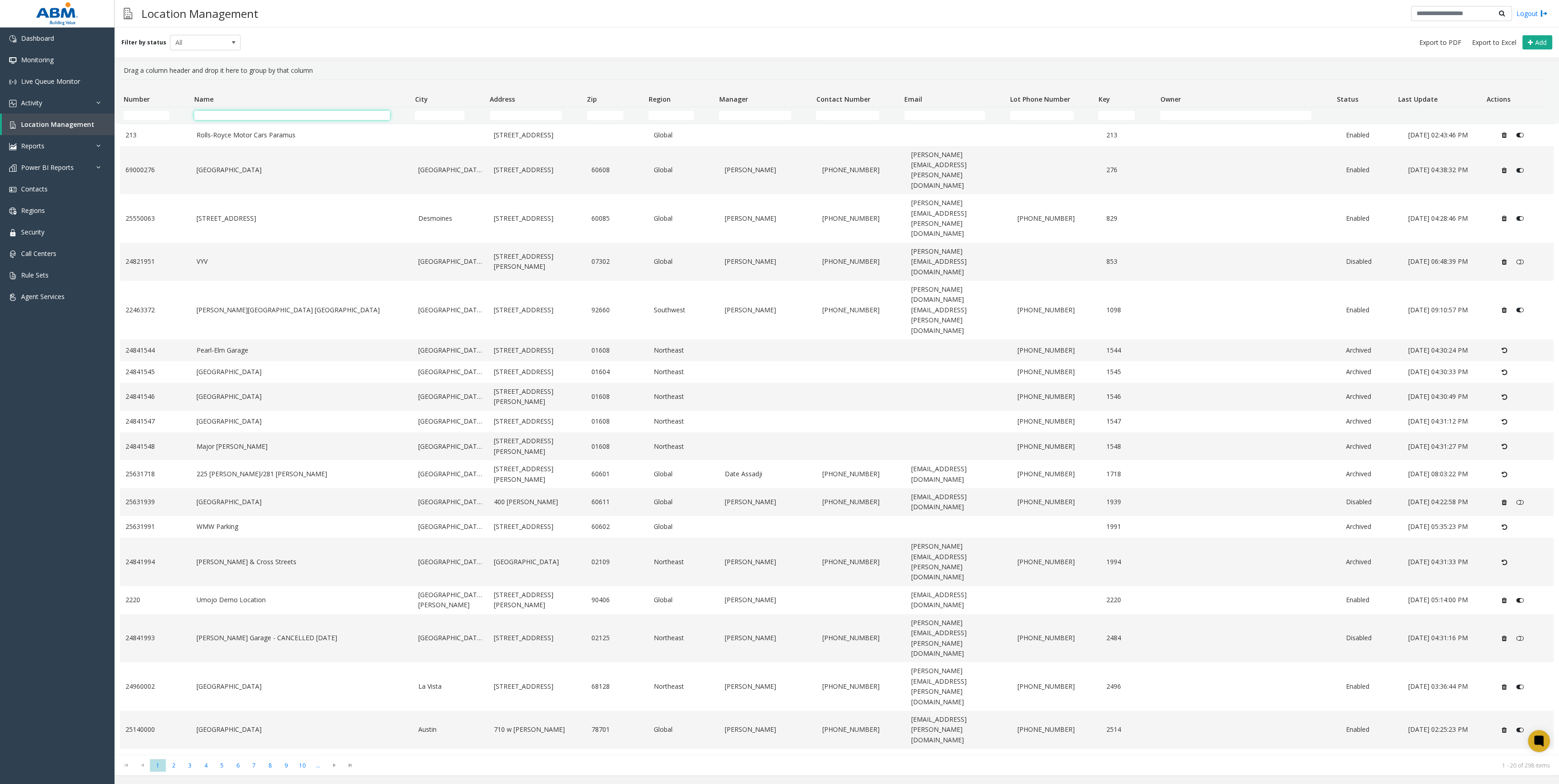
click at [243, 111] on input "Name Filter" at bounding box center [292, 115] width 195 height 9
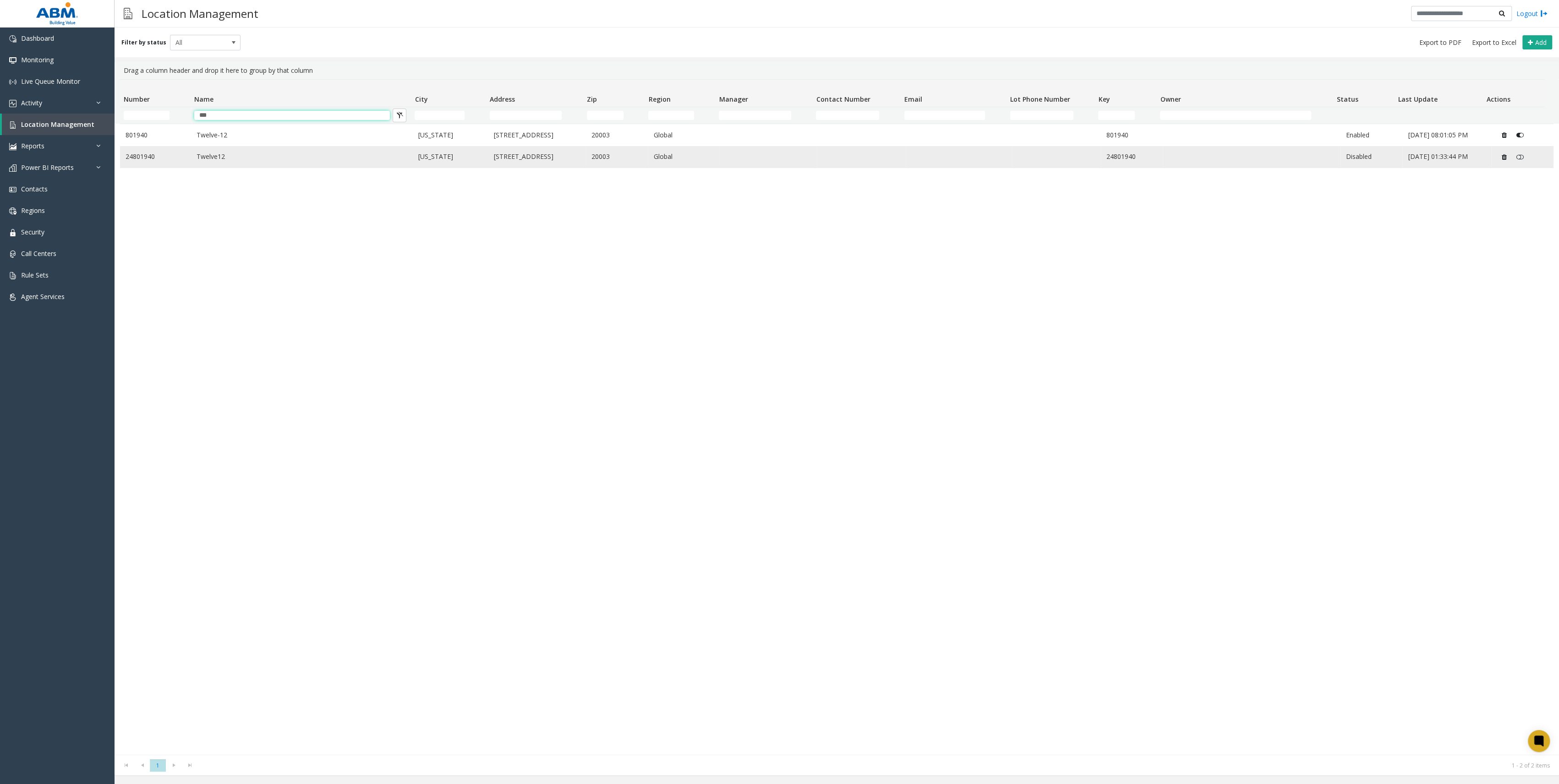
type input "***"
click at [1502, 159] on icon "Data table" at bounding box center [1504, 157] width 5 height 7
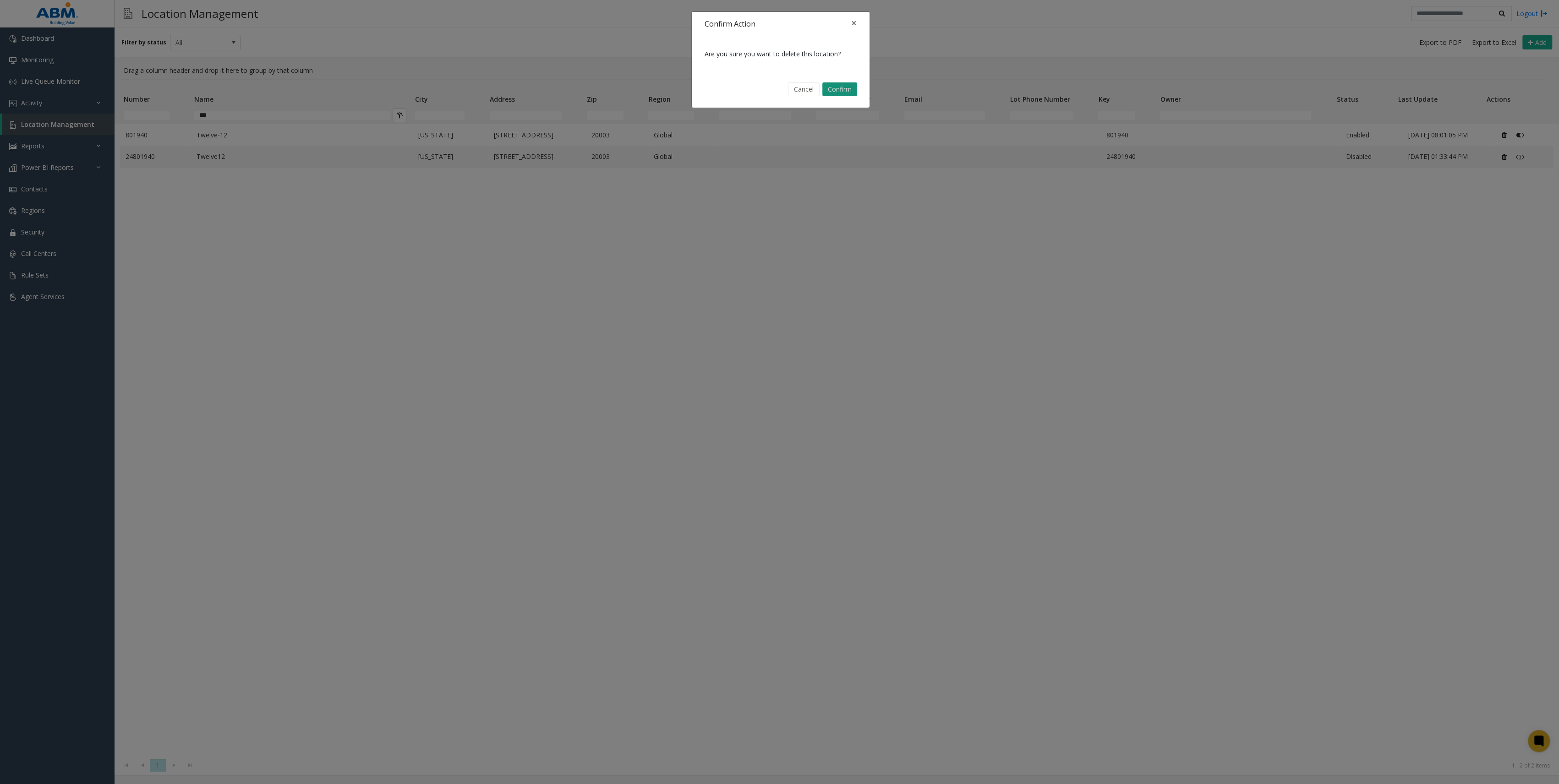
click at [848, 93] on button "Confirm" at bounding box center [840, 89] width 35 height 14
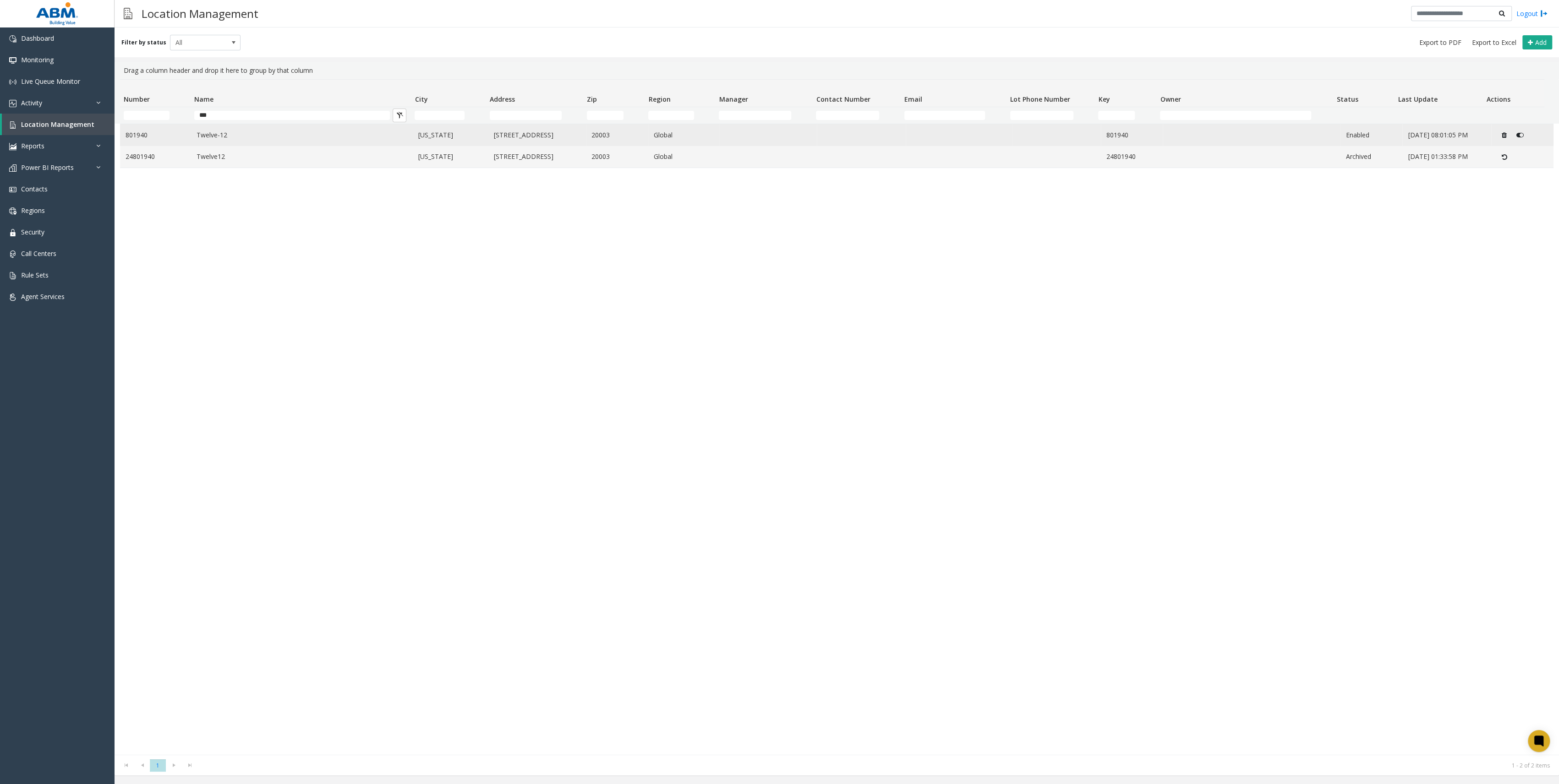
click at [342, 132] on link "Twelve-12" at bounding box center [302, 135] width 211 height 10
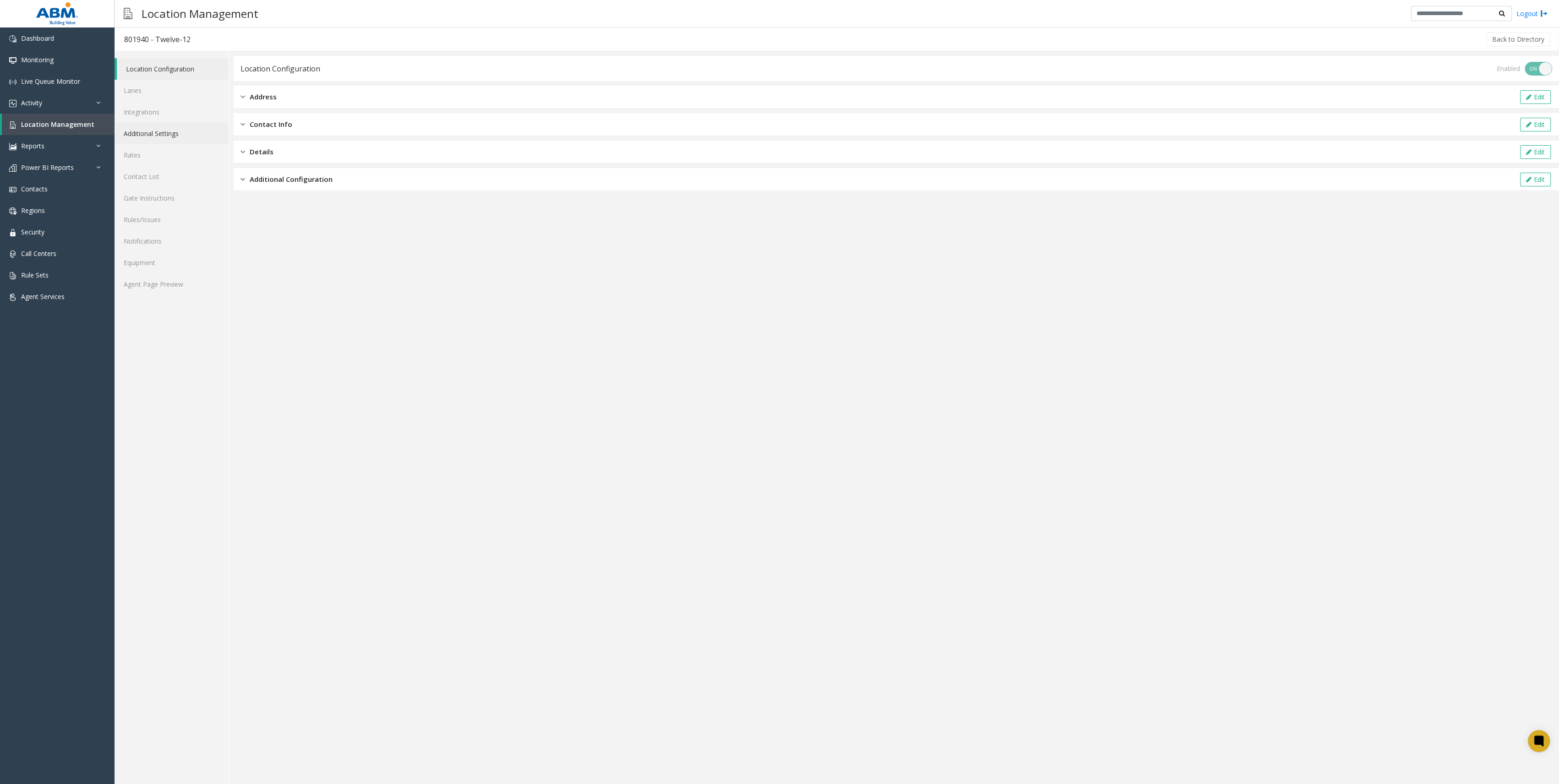
click at [160, 131] on link "Additional Settings" at bounding box center [171, 134] width 114 height 22
click at [171, 110] on link "Integrations" at bounding box center [171, 112] width 114 height 22
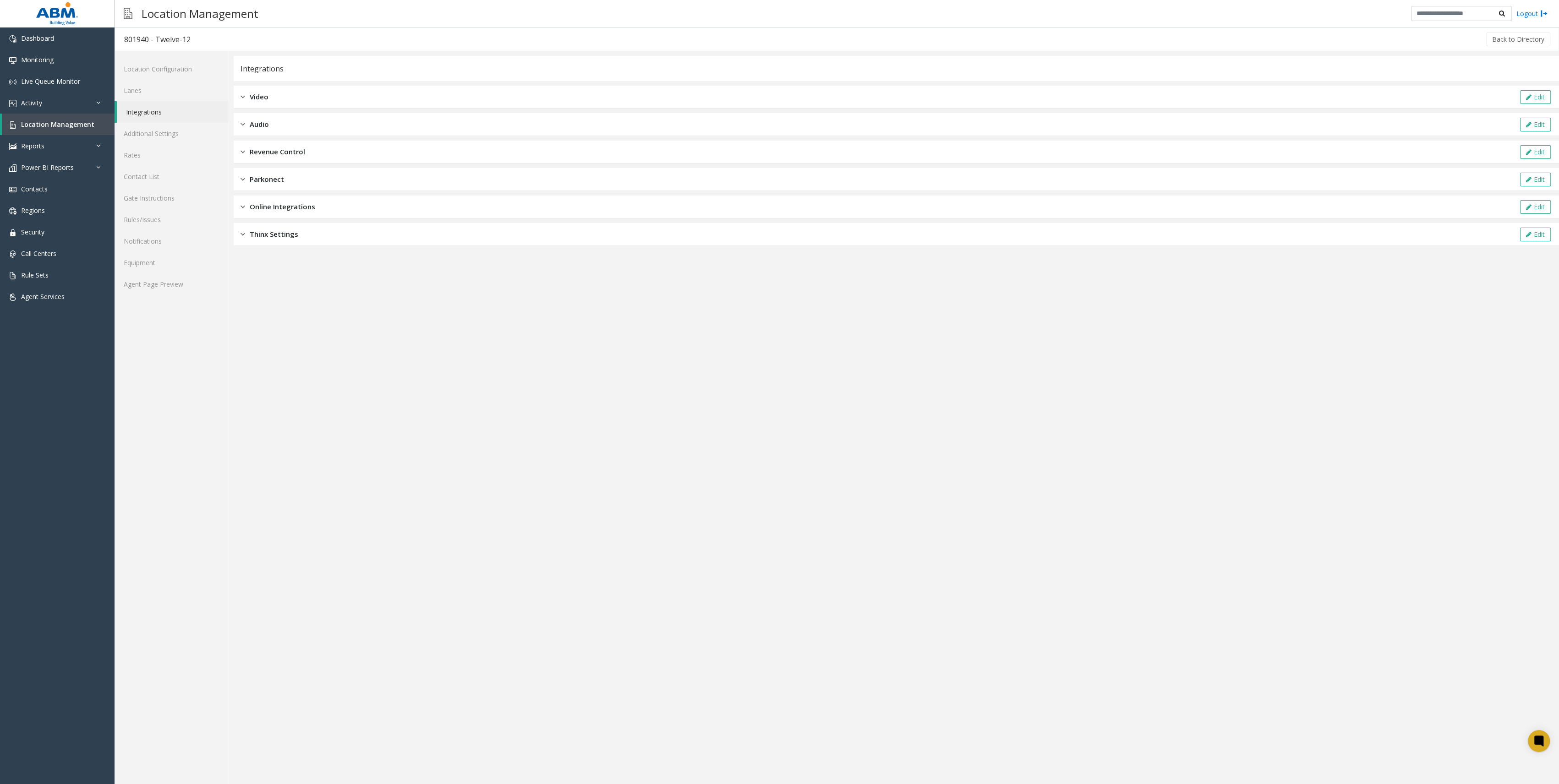
click at [323, 147] on div "Revenue Control Edit" at bounding box center [896, 152] width 1325 height 23
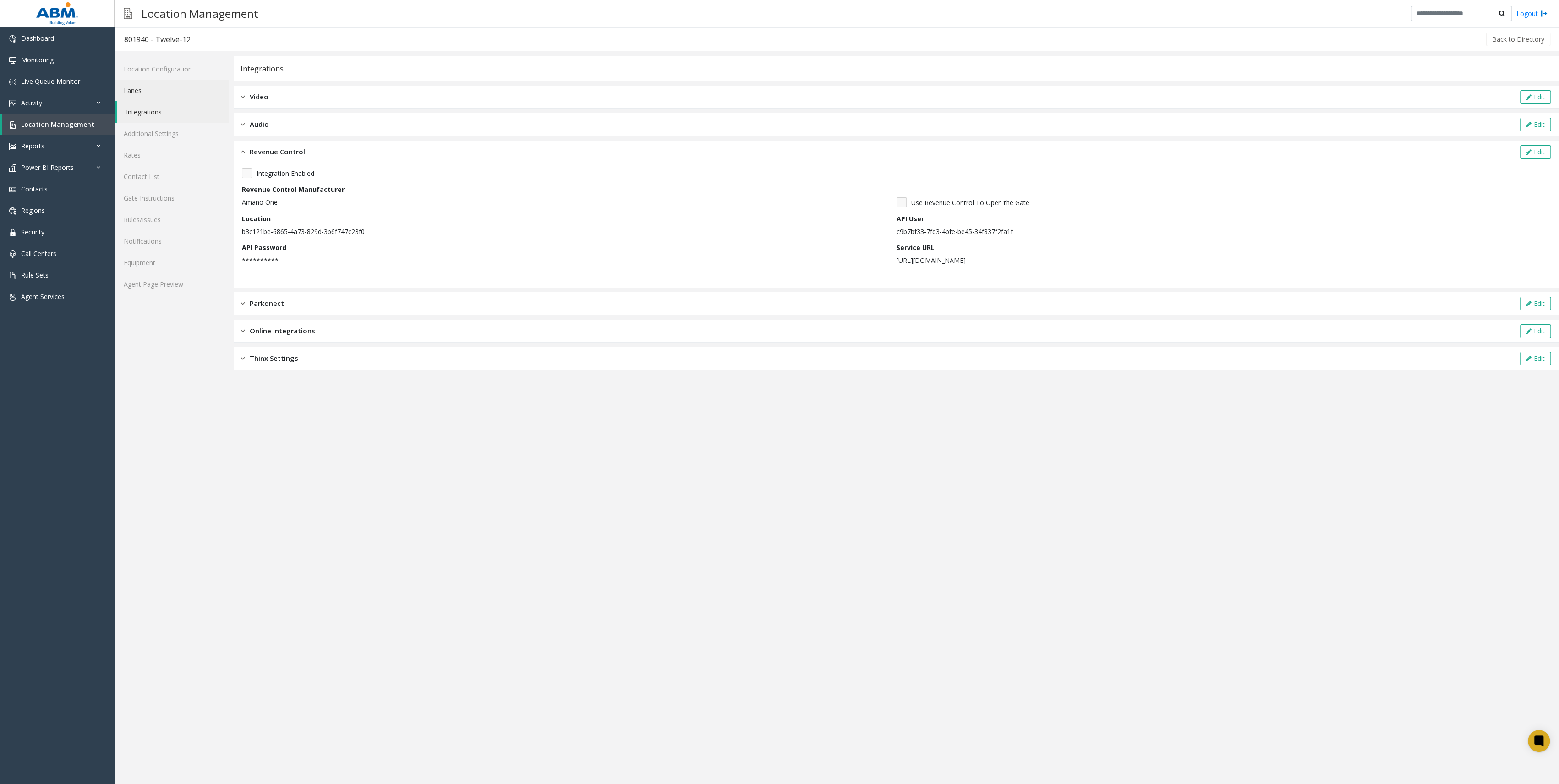
click at [161, 86] on link "Lanes" at bounding box center [171, 91] width 114 height 22
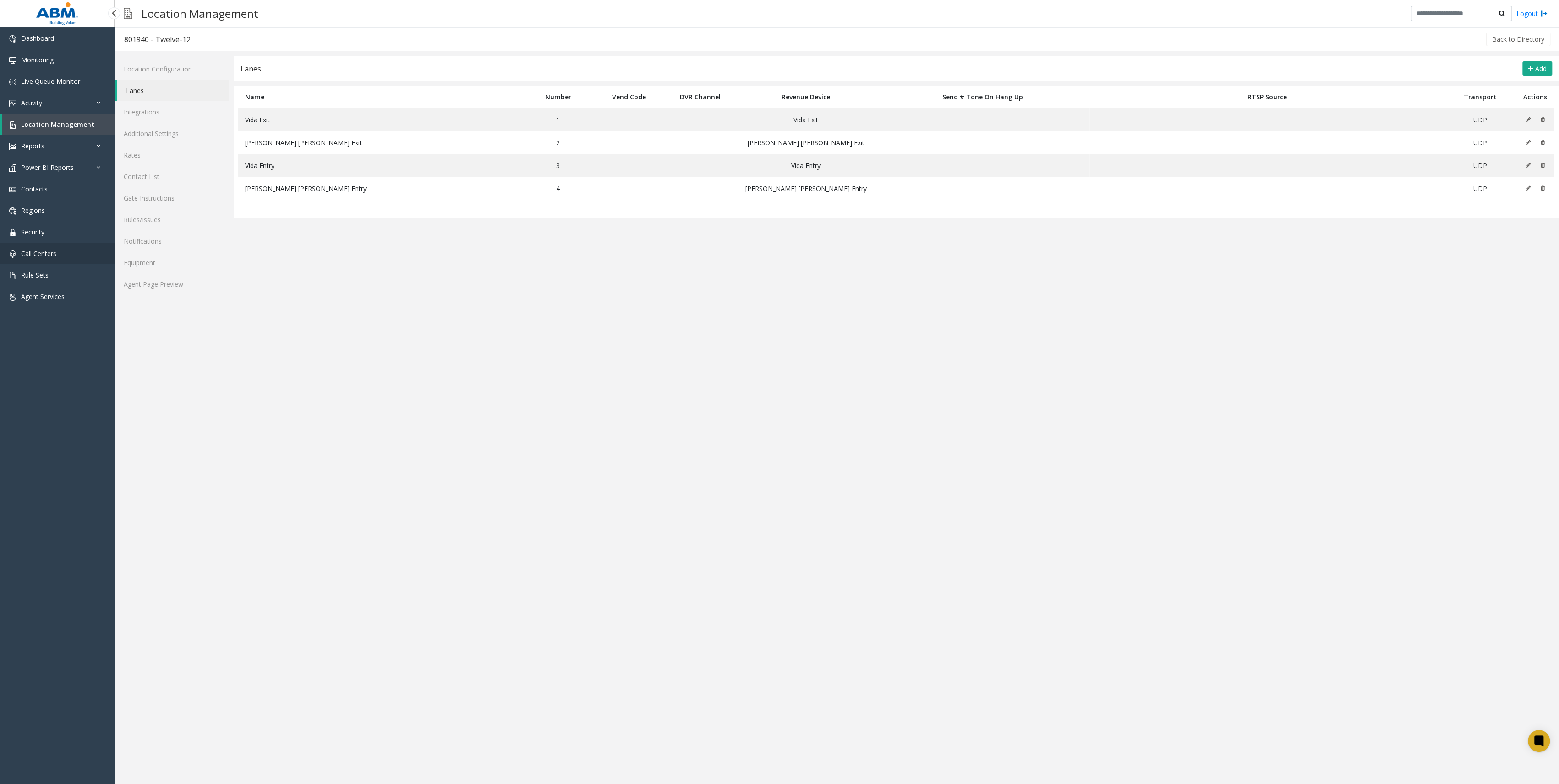
click at [80, 257] on link "Call Centers" at bounding box center [57, 253] width 114 height 22
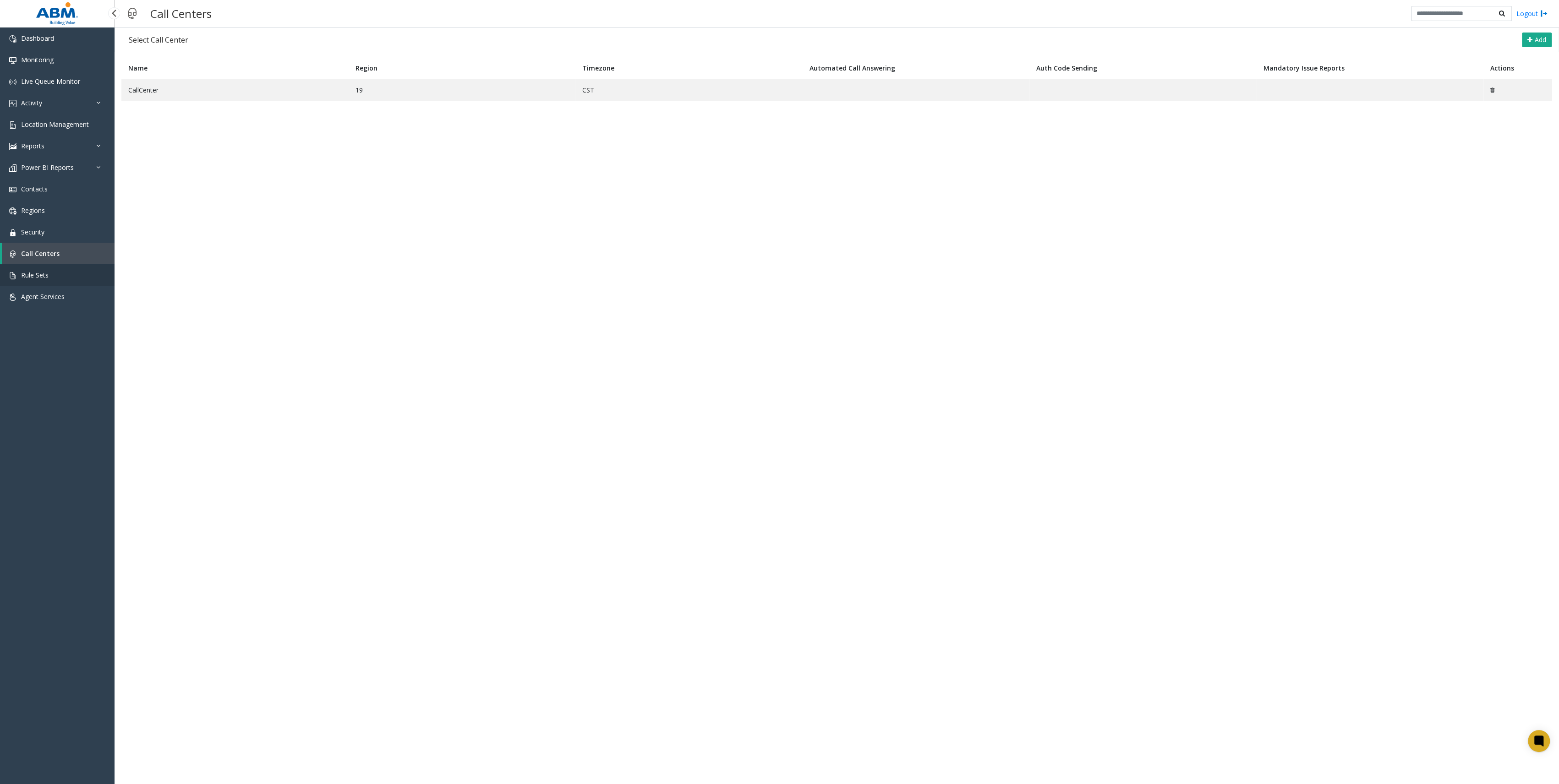
click at [73, 273] on link "Rule Sets" at bounding box center [57, 275] width 114 height 22
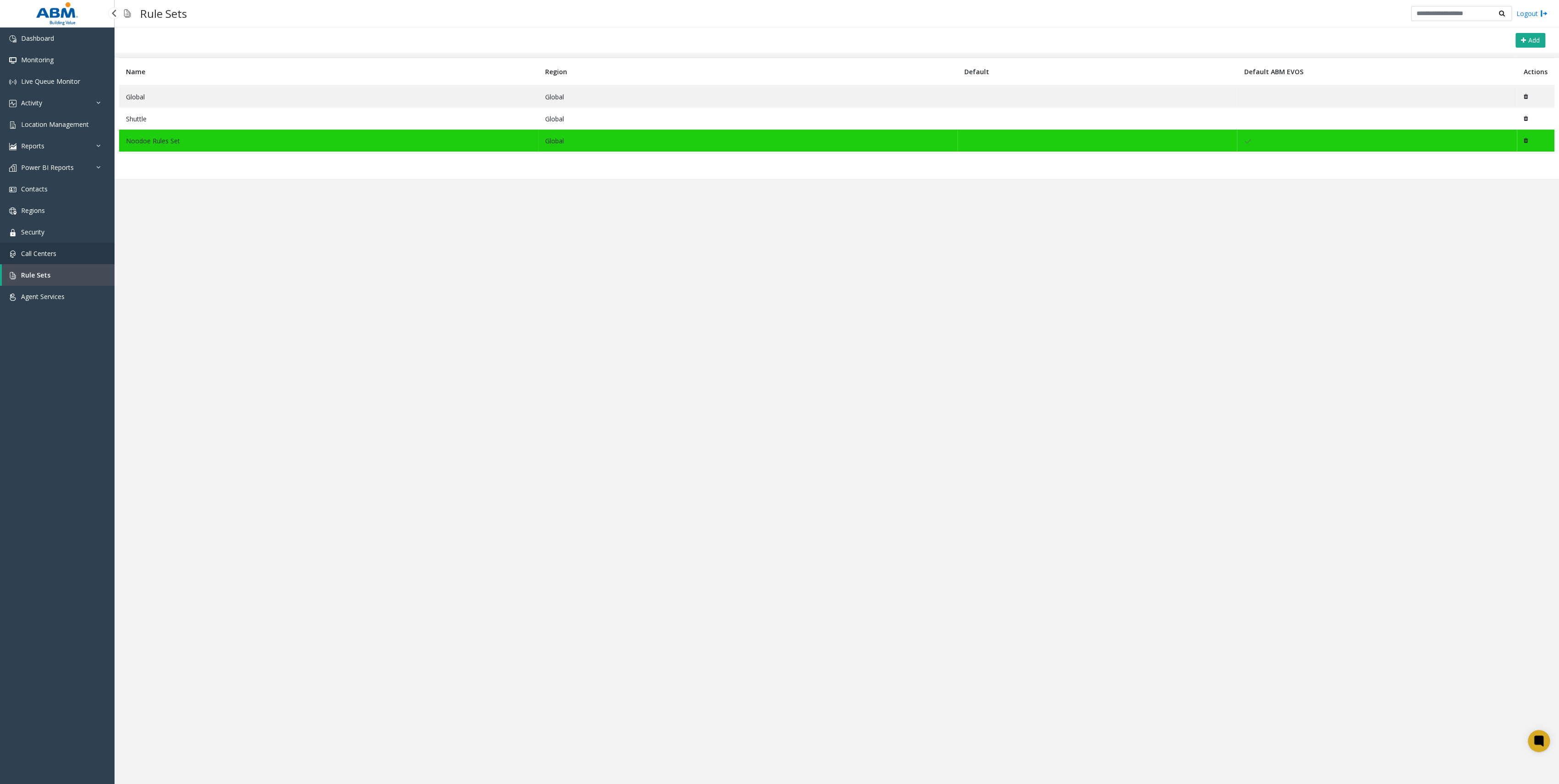
click at [75, 261] on link "Call Centers" at bounding box center [57, 253] width 114 height 22
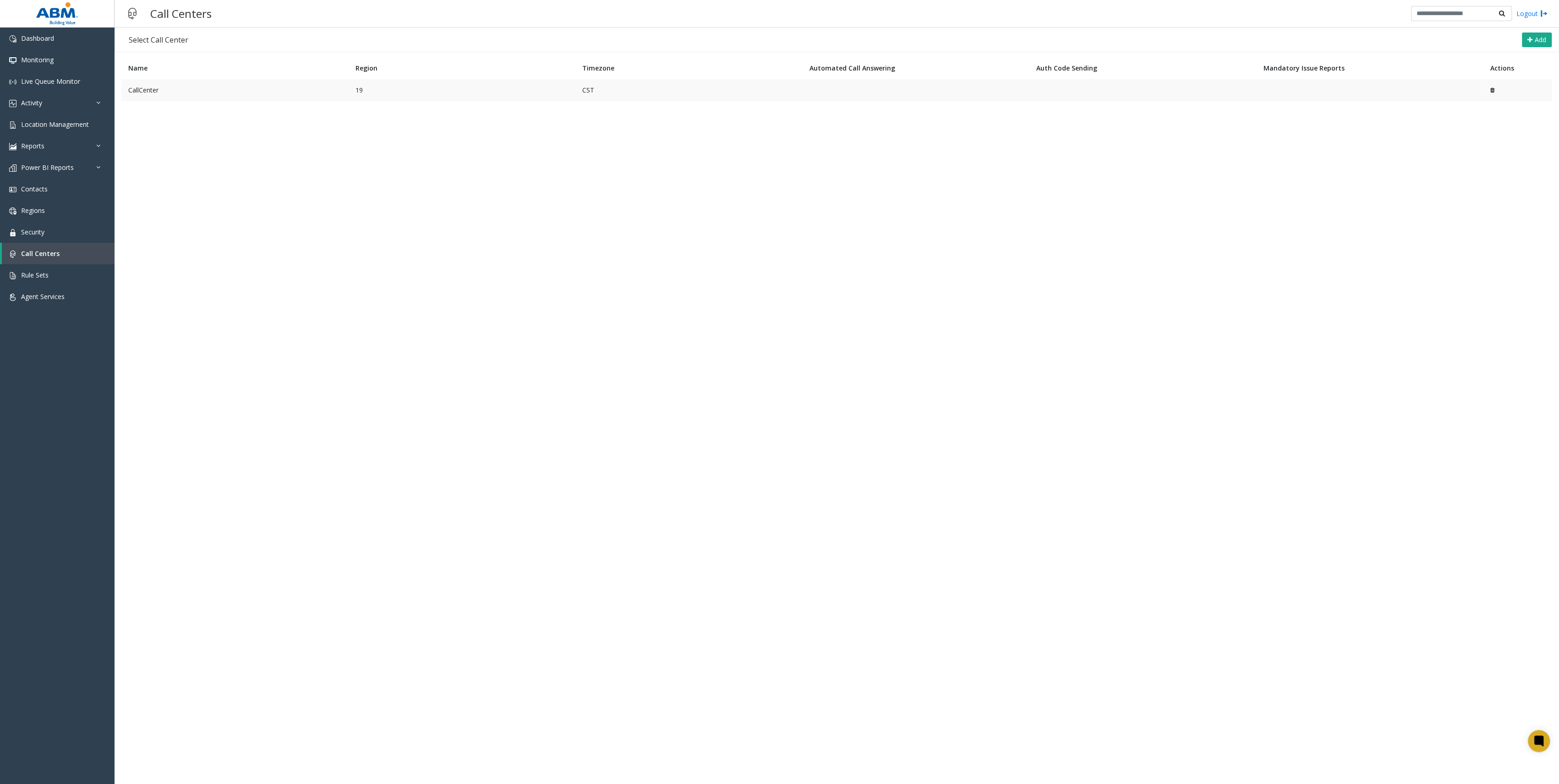
click at [172, 88] on td "CallCenter" at bounding box center [235, 90] width 227 height 22
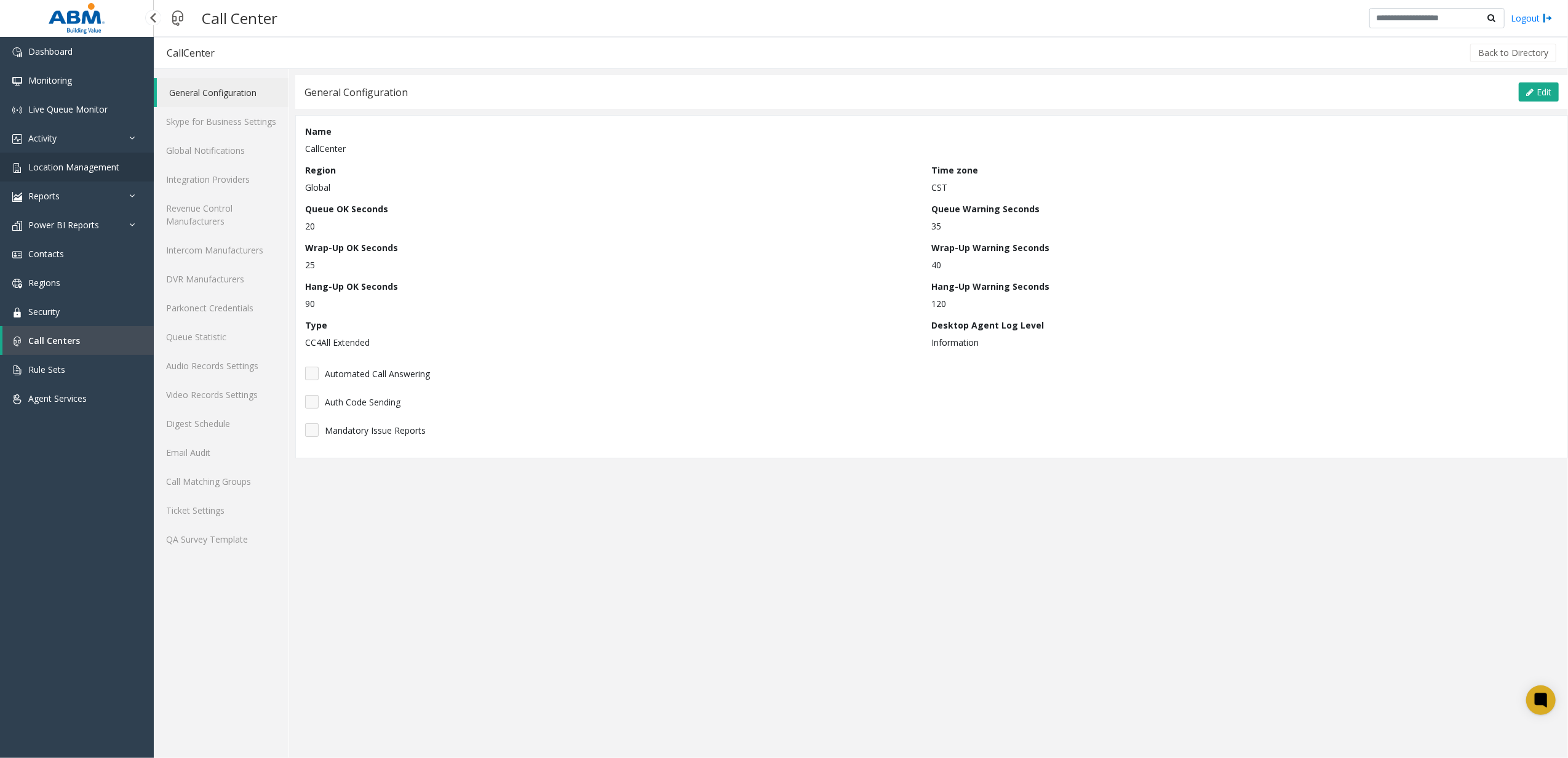
click at [92, 167] on span "Location Management" at bounding box center [74, 167] width 91 height 11
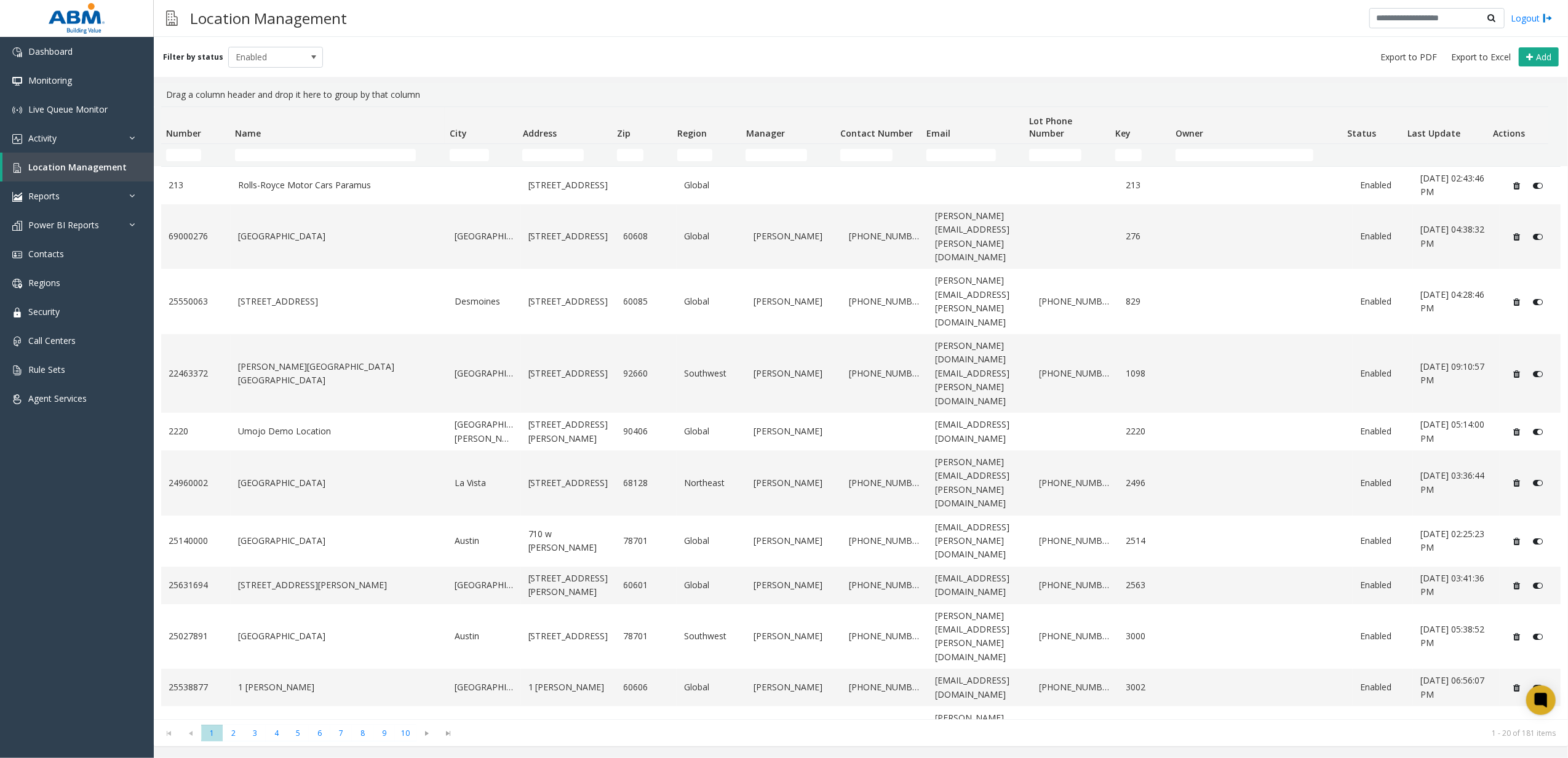
click at [314, 148] on td "Name Filter" at bounding box center [337, 154] width 214 height 22
click at [314, 151] on input "Name Filter" at bounding box center [325, 154] width 181 height 12
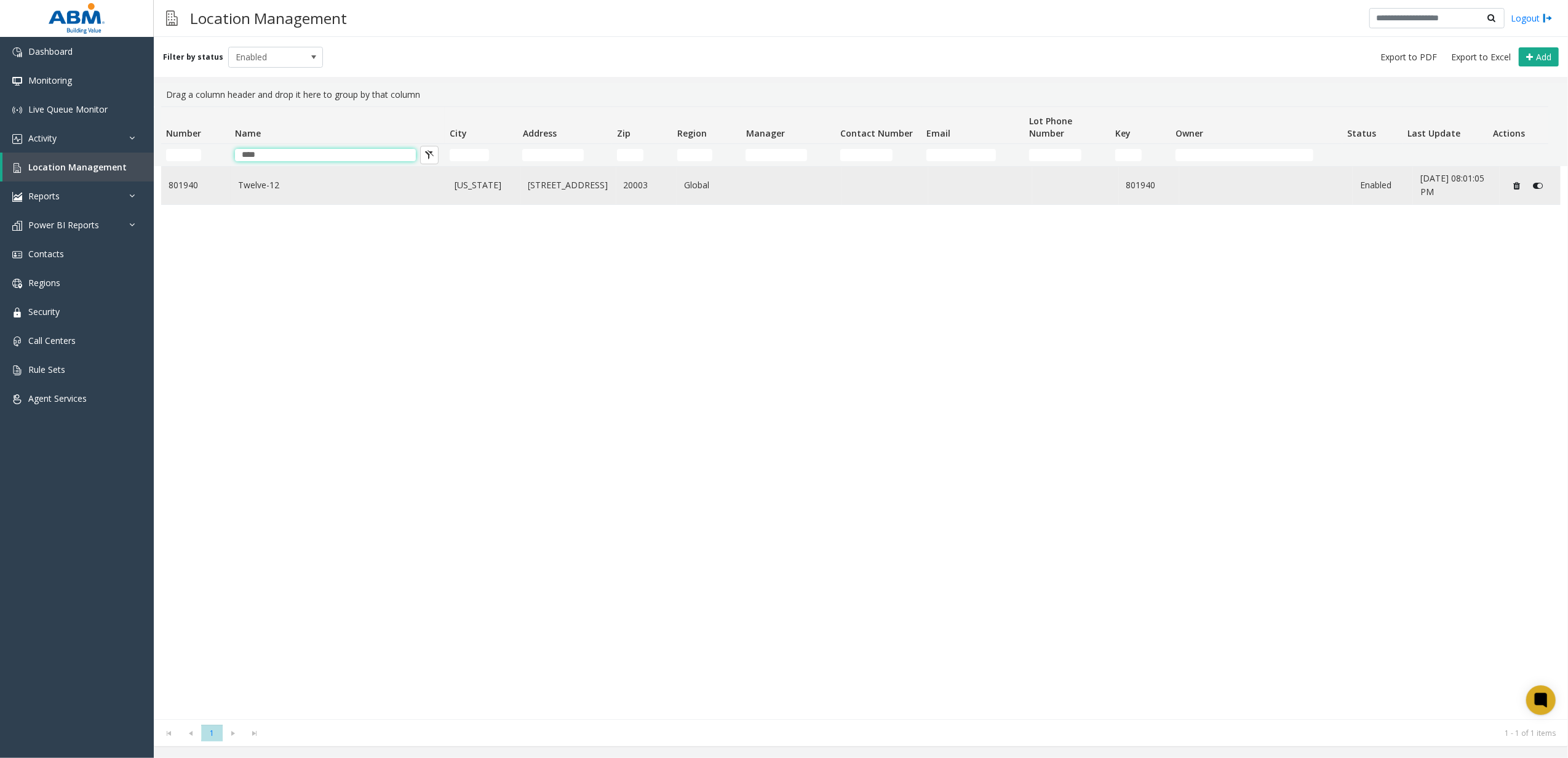
type input "****"
click at [318, 192] on link "Twelve-12" at bounding box center [339, 185] width 201 height 14
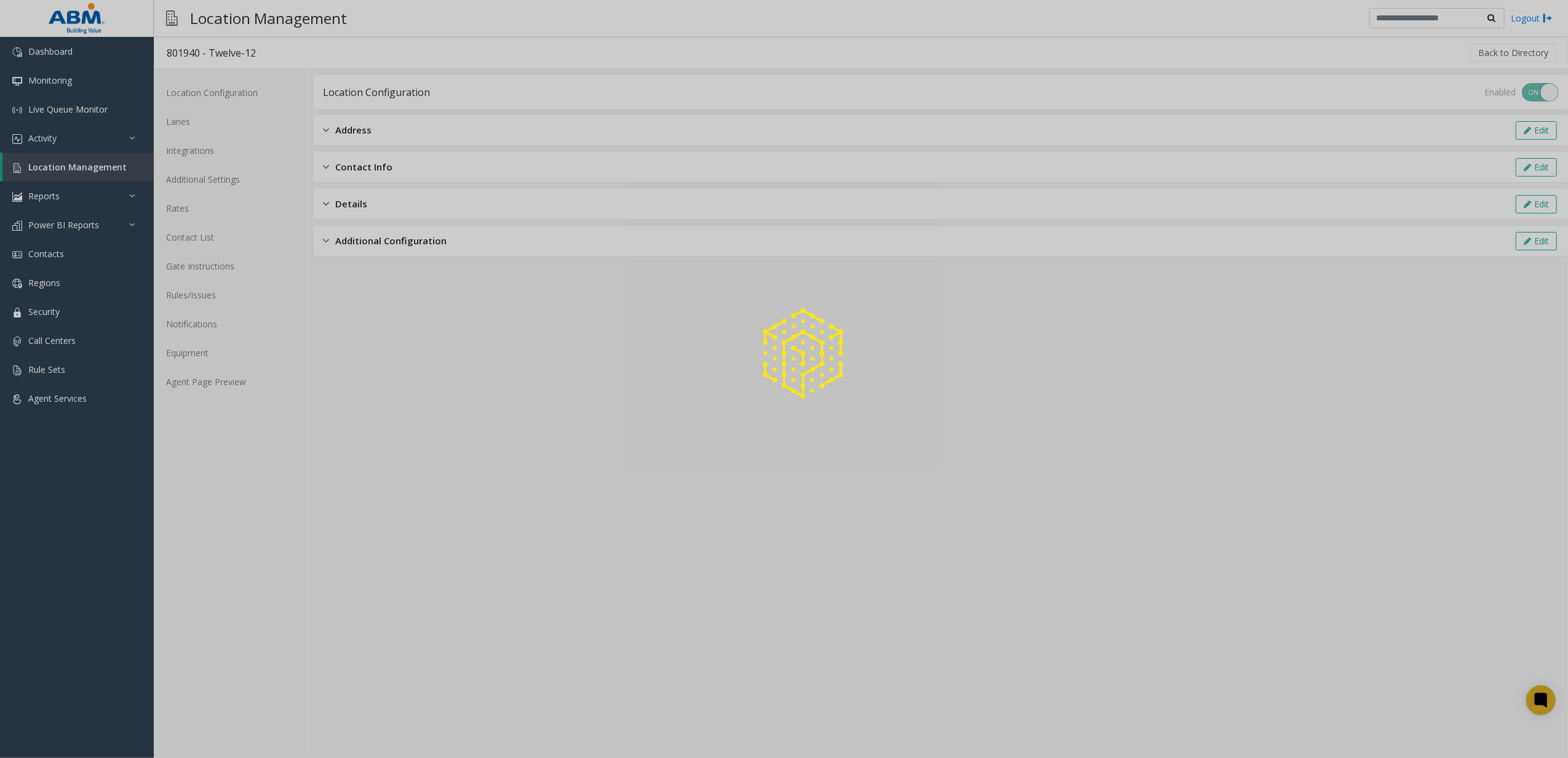
click at [116, 172] on div at bounding box center [784, 379] width 1568 height 758
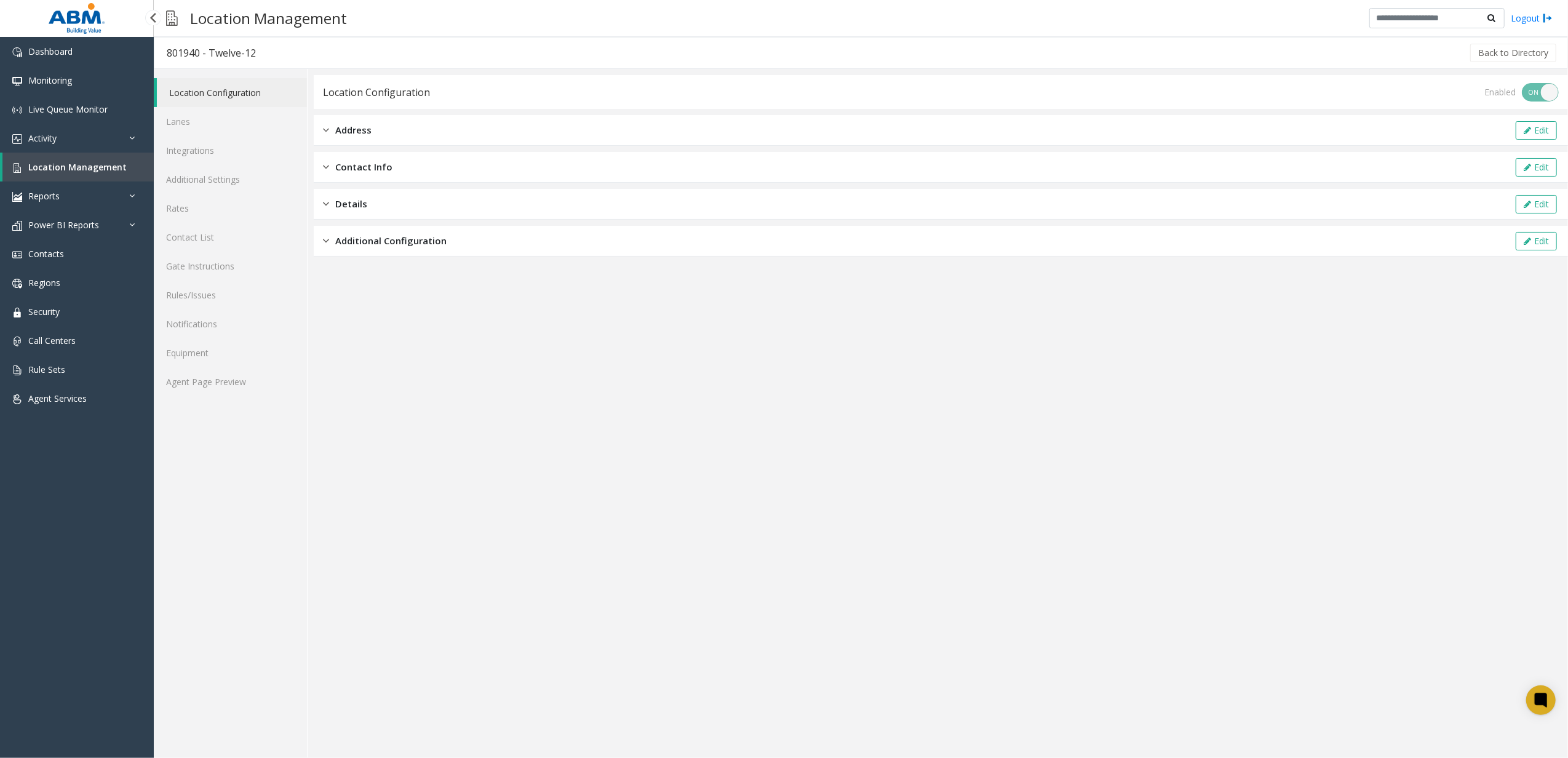
click at [116, 171] on span "Location Management" at bounding box center [77, 167] width 98 height 11
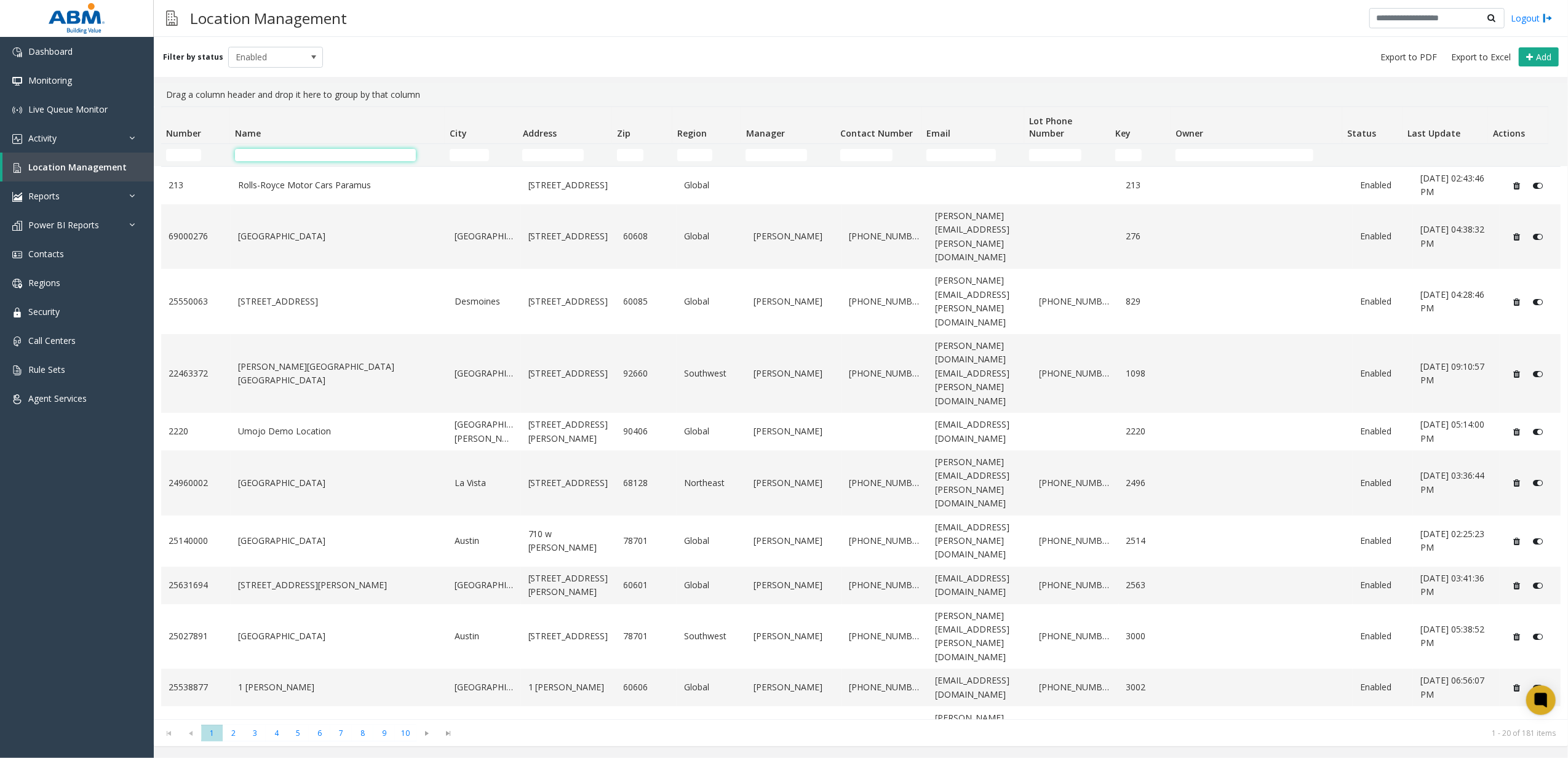
drag, startPoint x: 275, startPoint y: 158, endPoint x: 730, endPoint y: 141, distance: 455.3
click at [275, 158] on input "Name Filter" at bounding box center [325, 154] width 181 height 12
click at [247, 67] on span "Enabled" at bounding box center [266, 57] width 75 height 19
click at [245, 75] on li "All" at bounding box center [270, 78] width 92 height 16
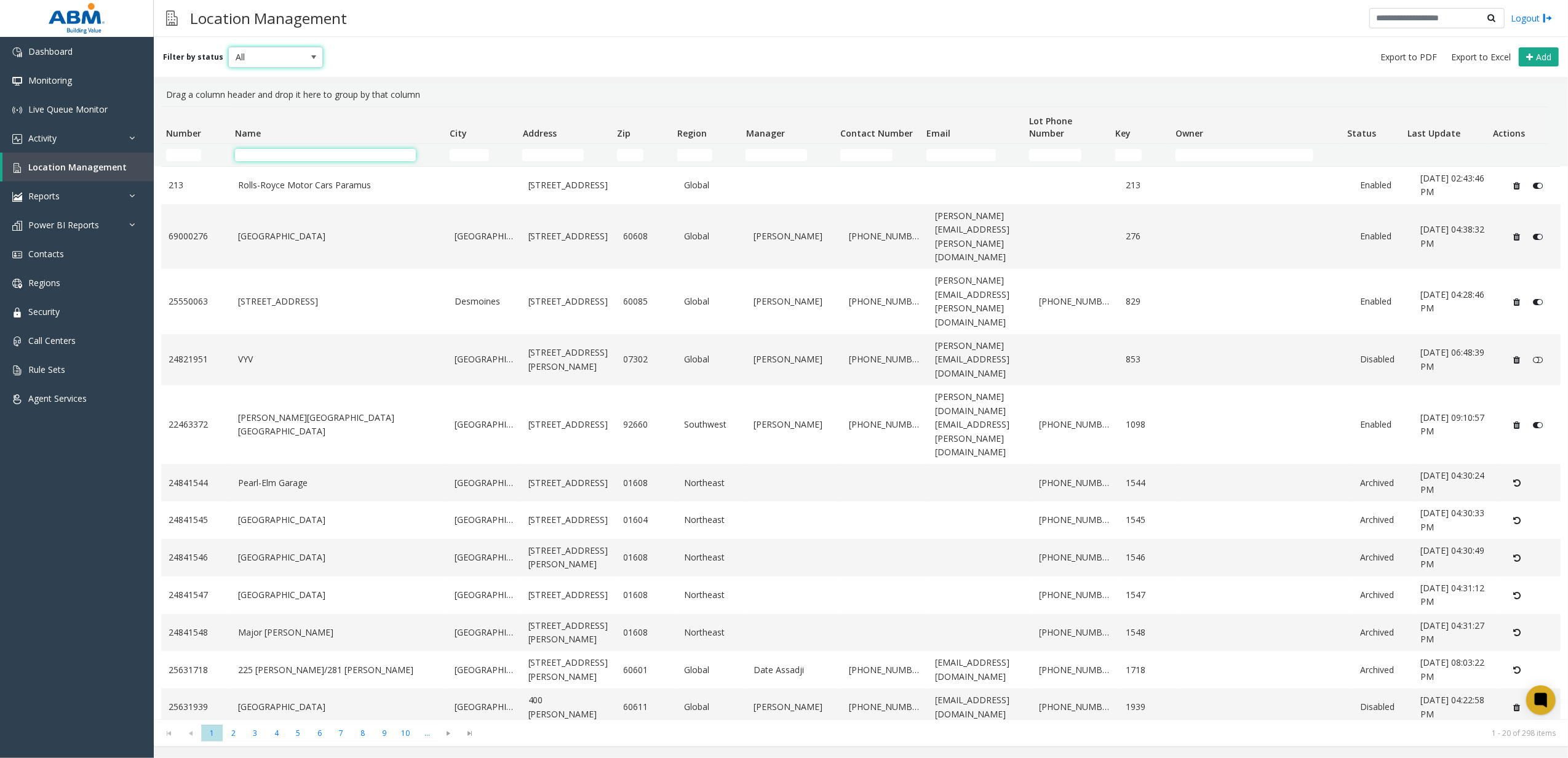
click at [320, 151] on input "Name Filter" at bounding box center [325, 154] width 181 height 12
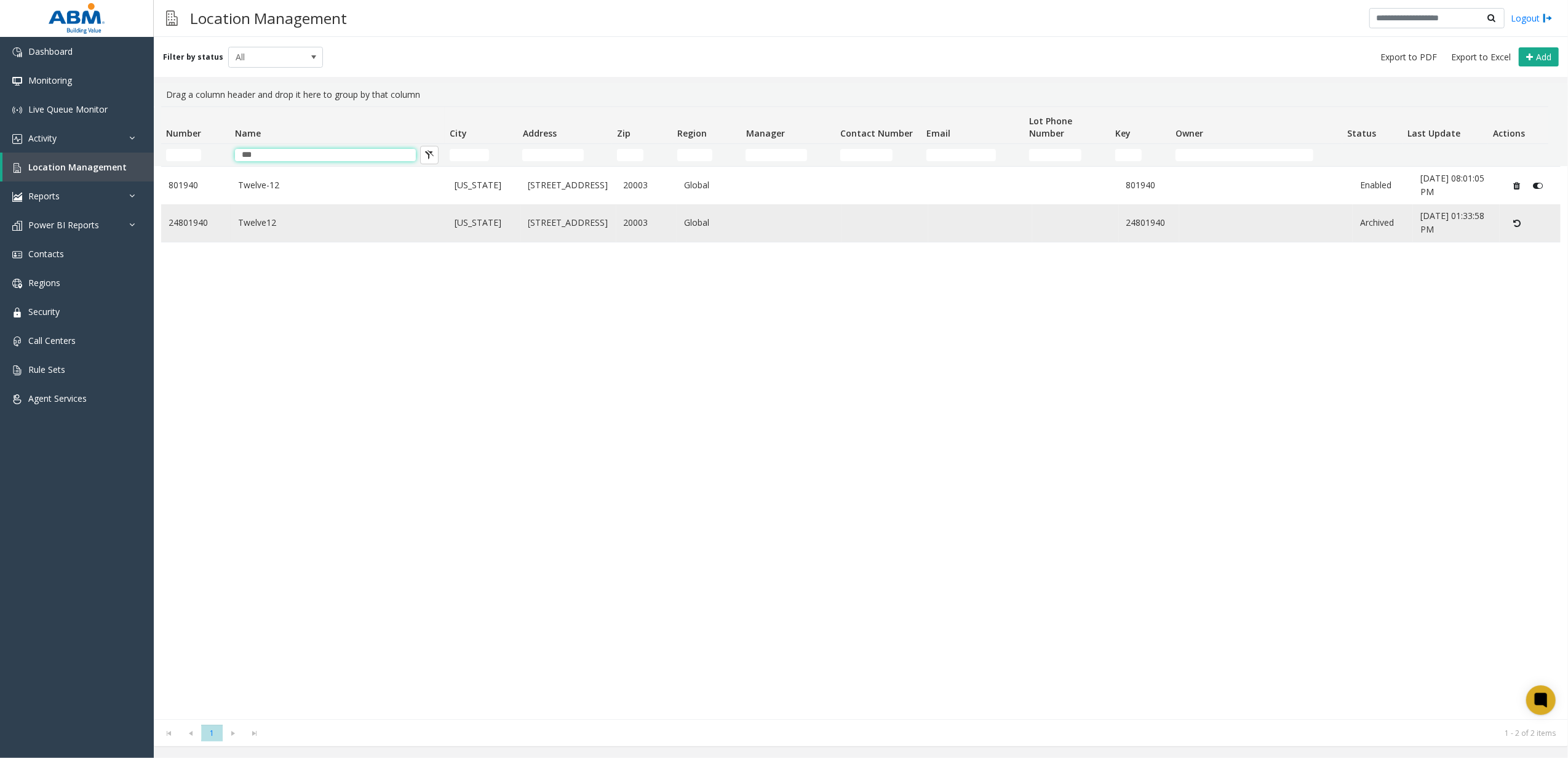
type input "***"
click at [347, 216] on link "Twelve12" at bounding box center [339, 223] width 201 height 14
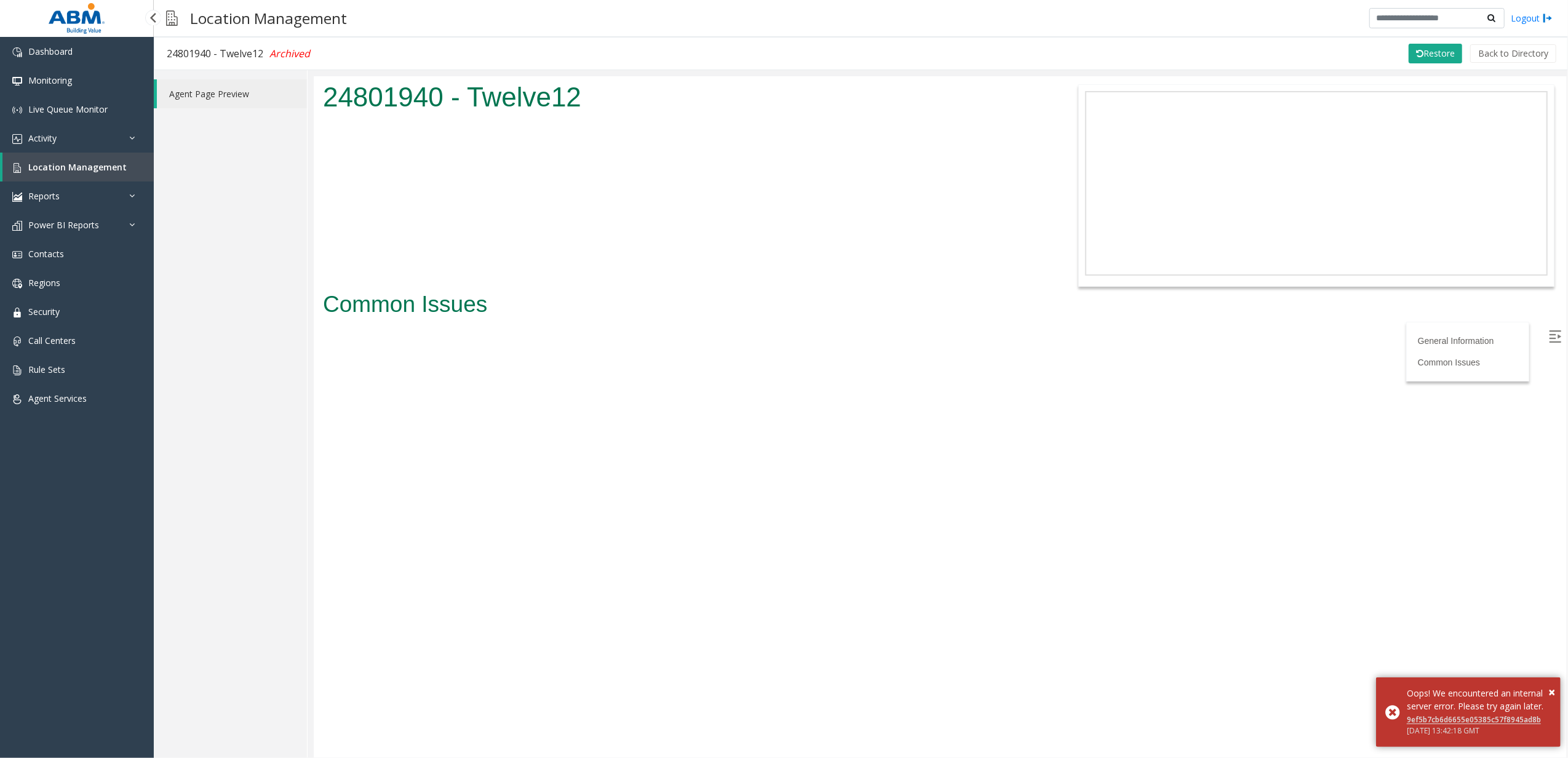
click at [59, 173] on link "Location Management" at bounding box center [78, 167] width 151 height 29
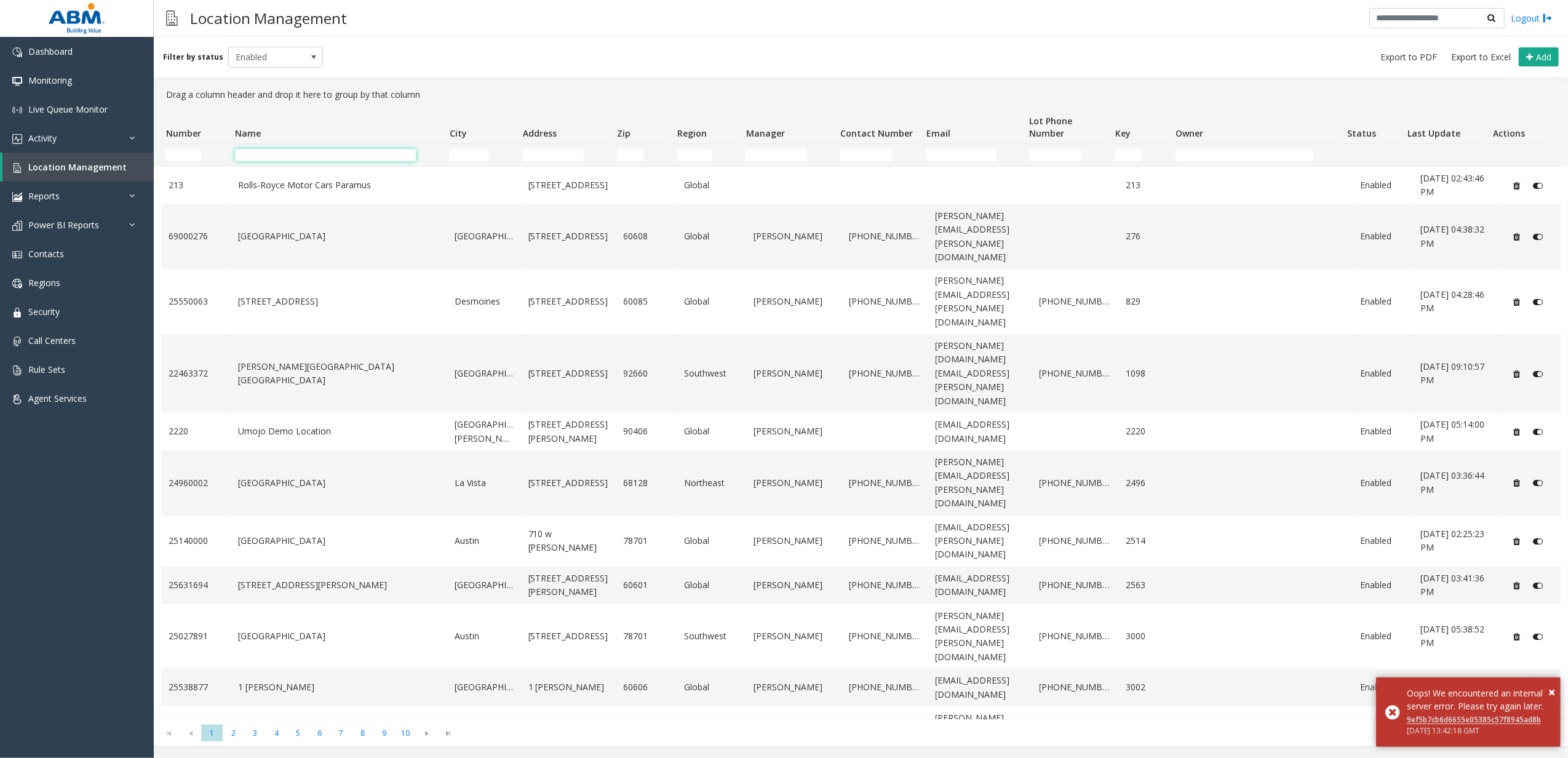
click at [310, 158] on input "Name Filter" at bounding box center [325, 154] width 181 height 12
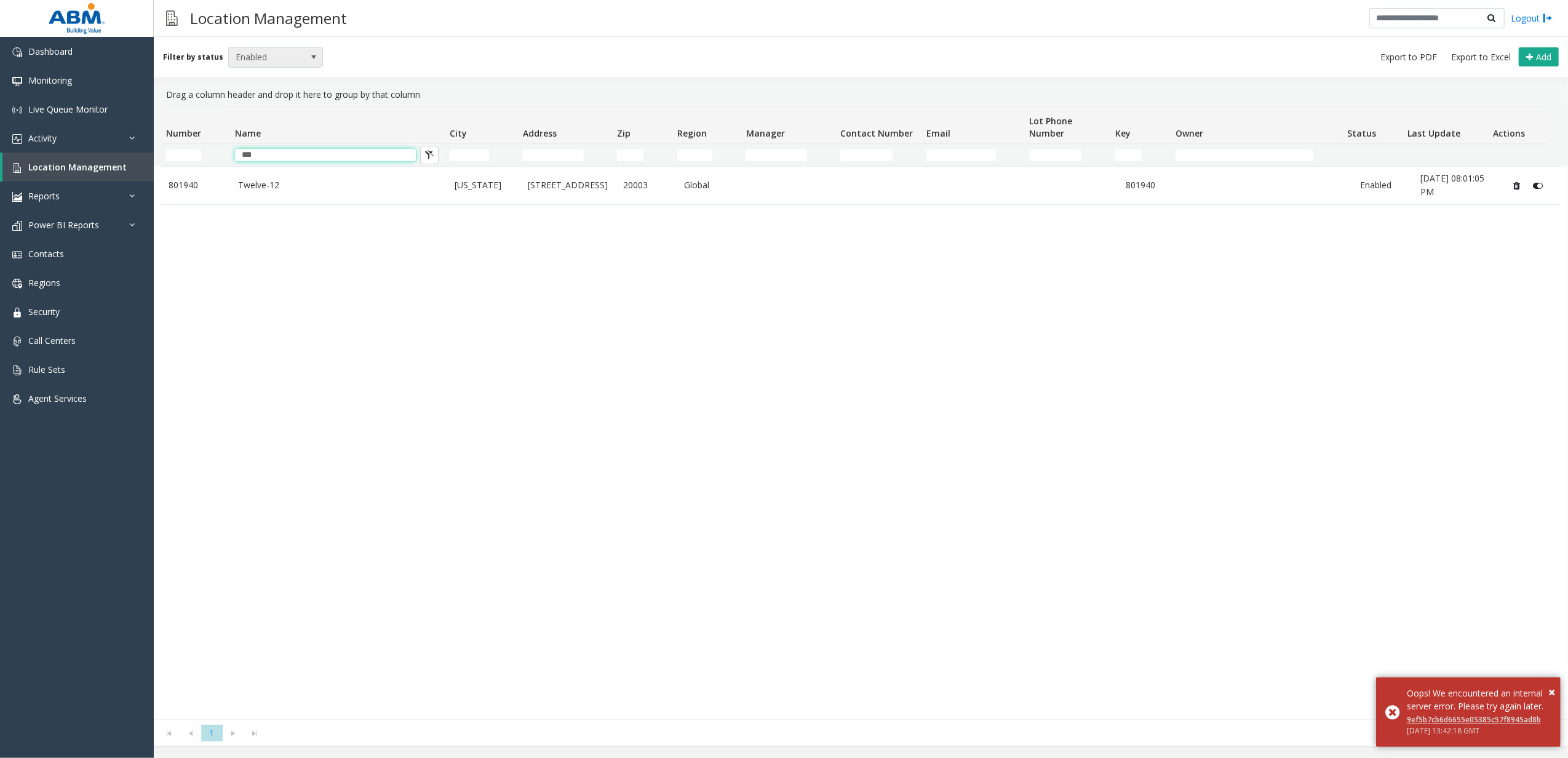
type input "***"
click at [279, 50] on span "Enabled" at bounding box center [266, 57] width 75 height 19
click at [262, 77] on li "All" at bounding box center [270, 78] width 92 height 16
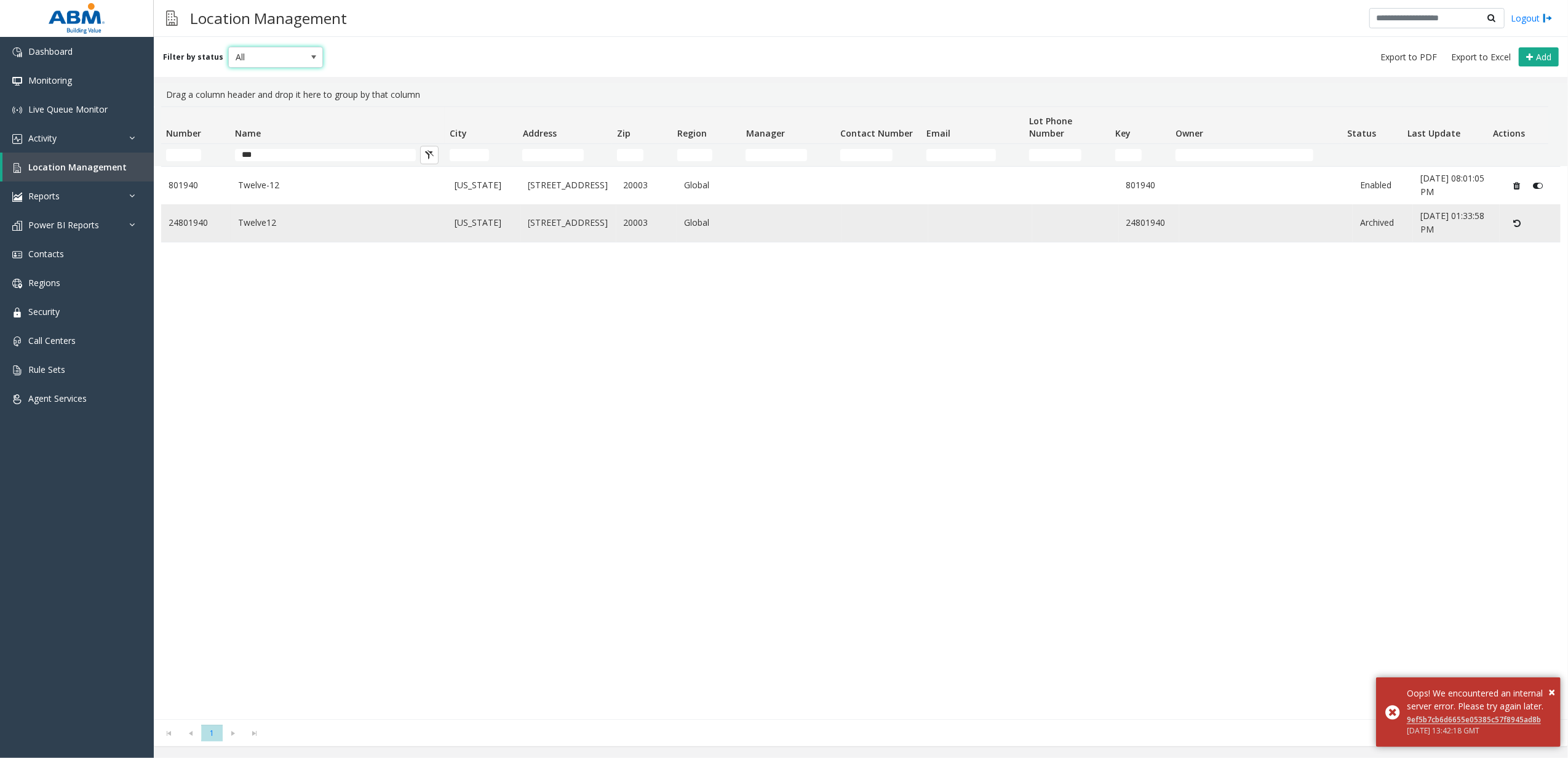
click at [1511, 227] on button "Data table" at bounding box center [1517, 223] width 20 height 19
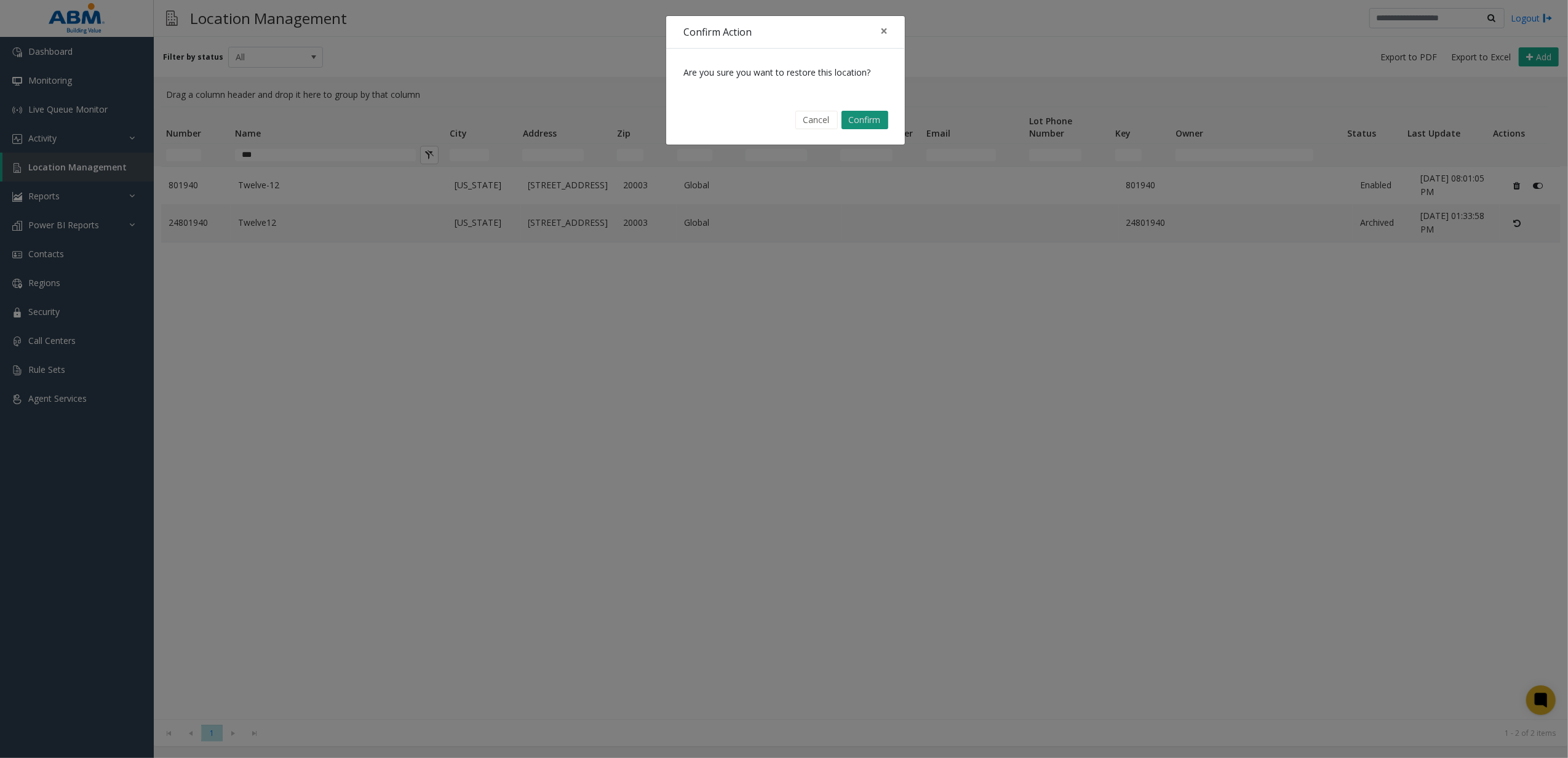
click at [864, 115] on button "Confirm" at bounding box center [865, 119] width 47 height 19
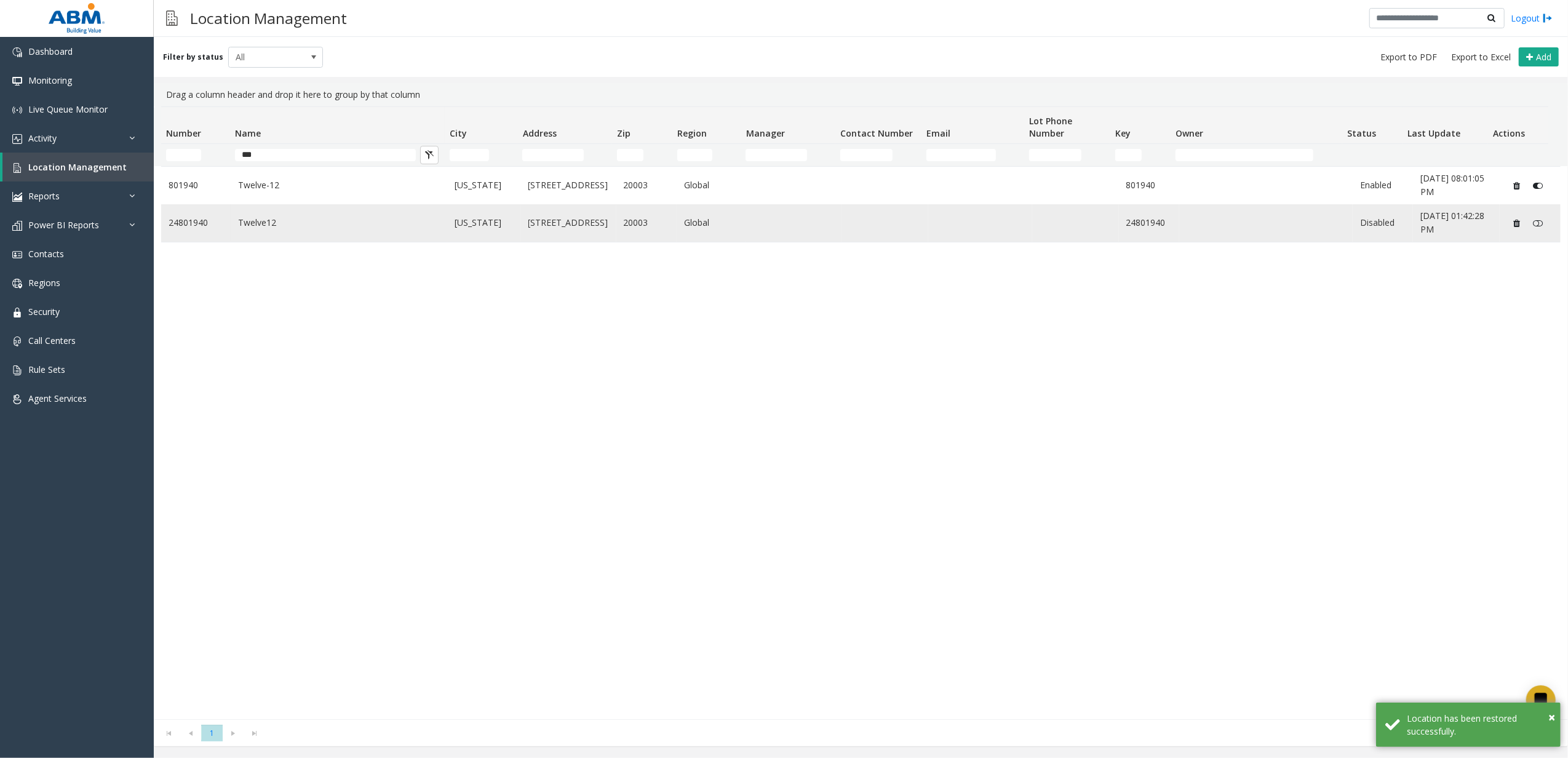
click at [304, 223] on link "Twelve12" at bounding box center [339, 223] width 201 height 14
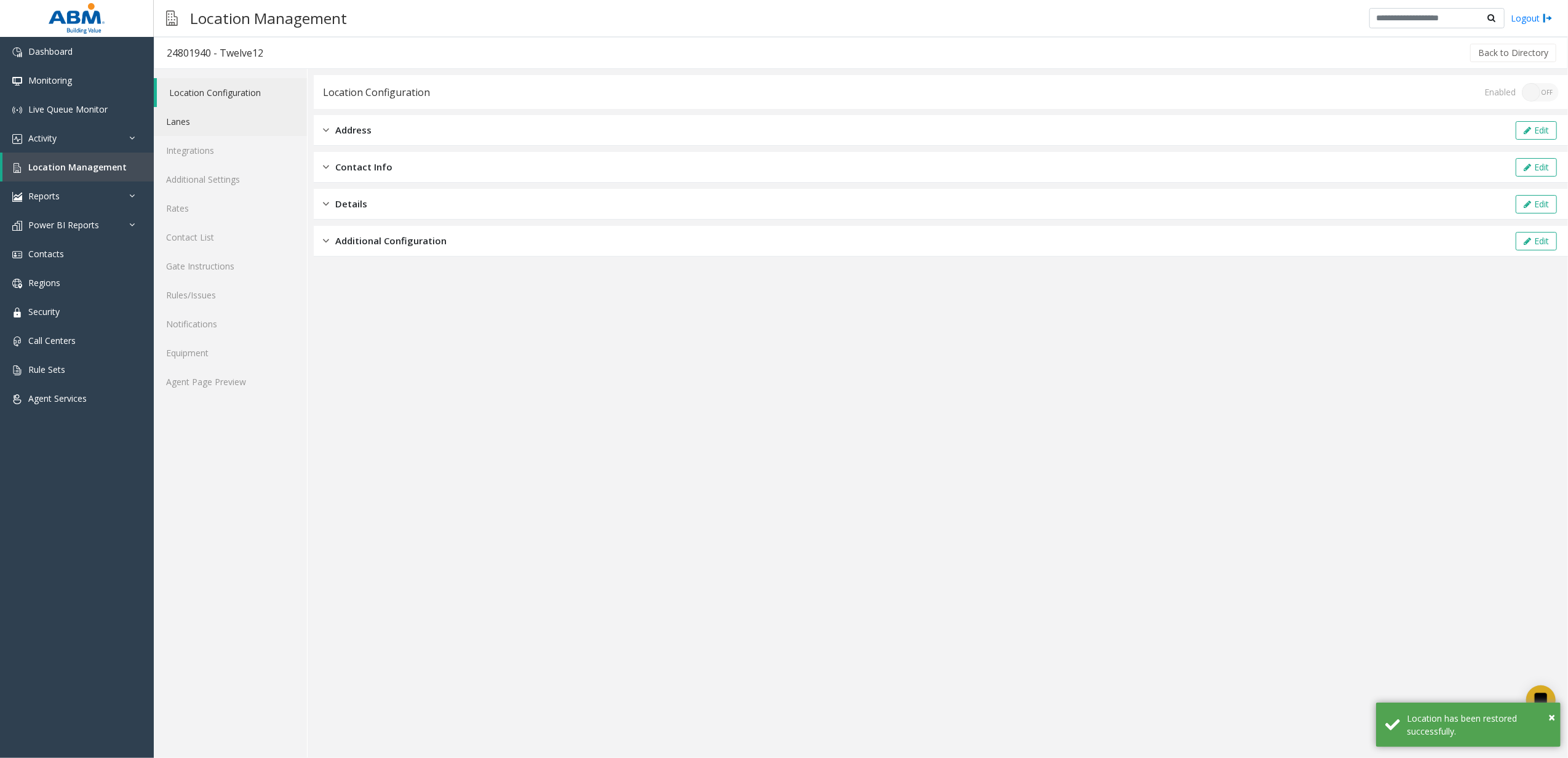
click at [230, 124] on link "Lanes" at bounding box center [230, 122] width 153 height 29
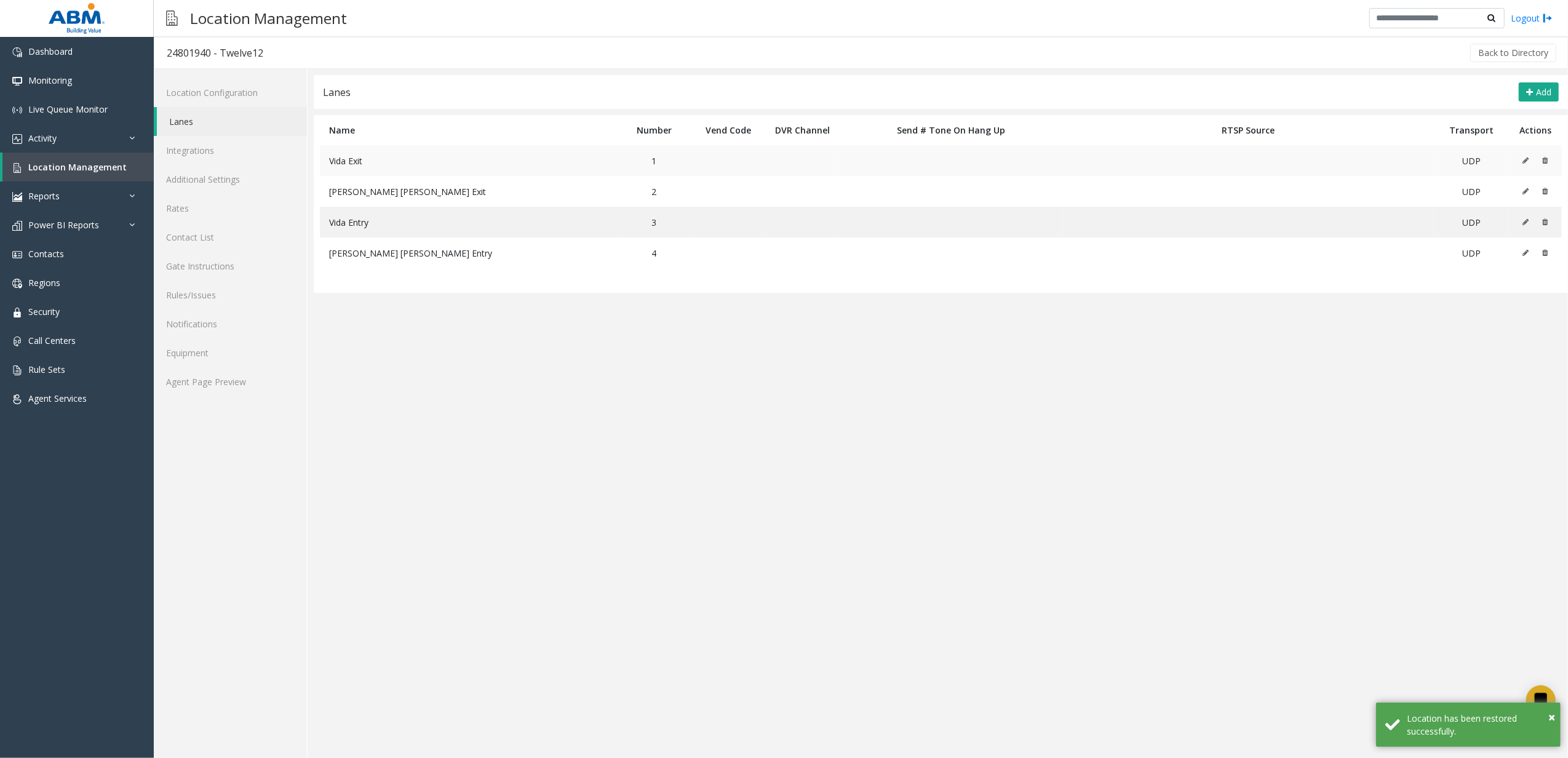
click at [1526, 161] on icon at bounding box center [1526, 160] width 6 height 7
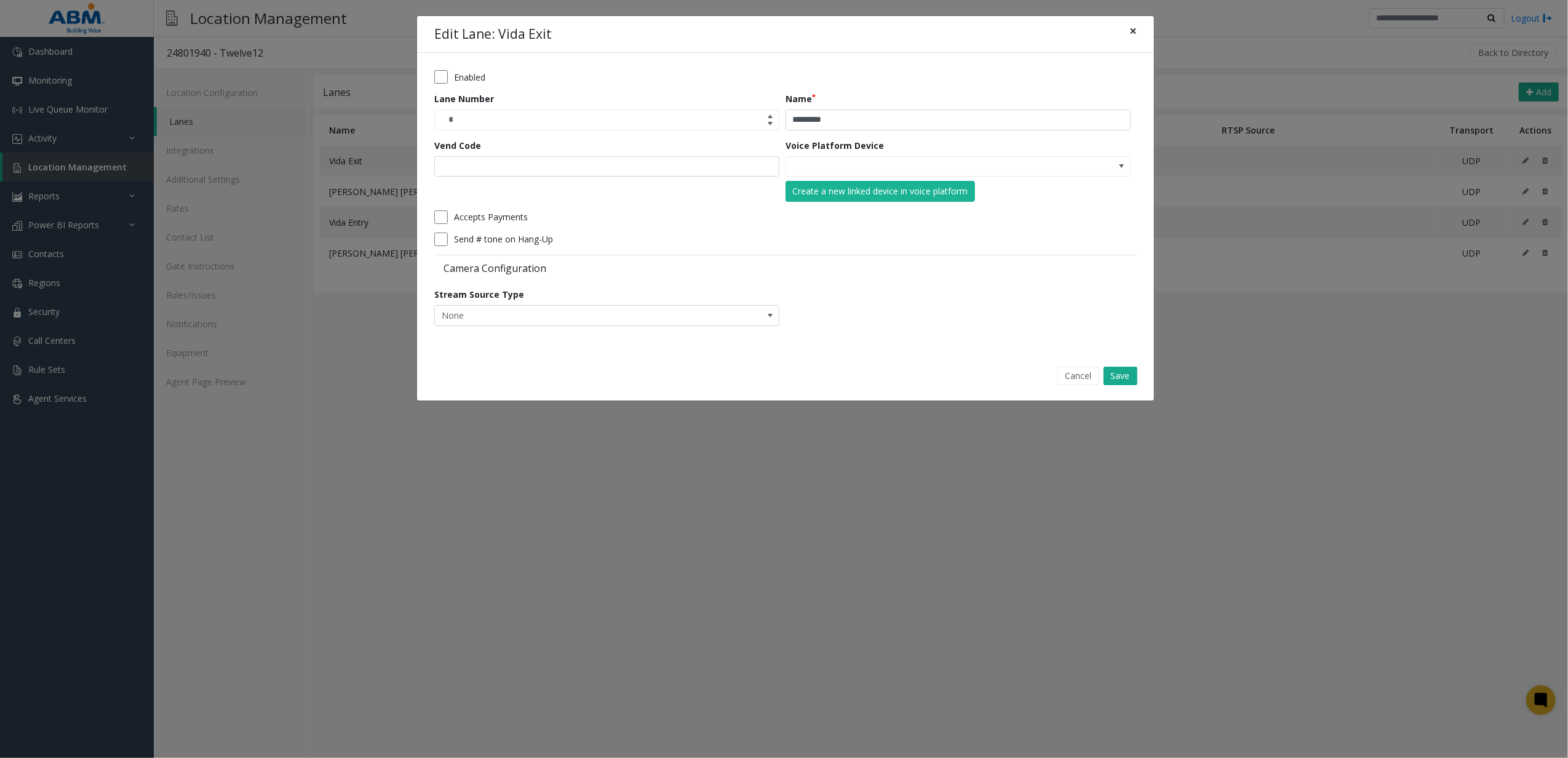
click at [1144, 32] on button "×" at bounding box center [1133, 31] width 24 height 30
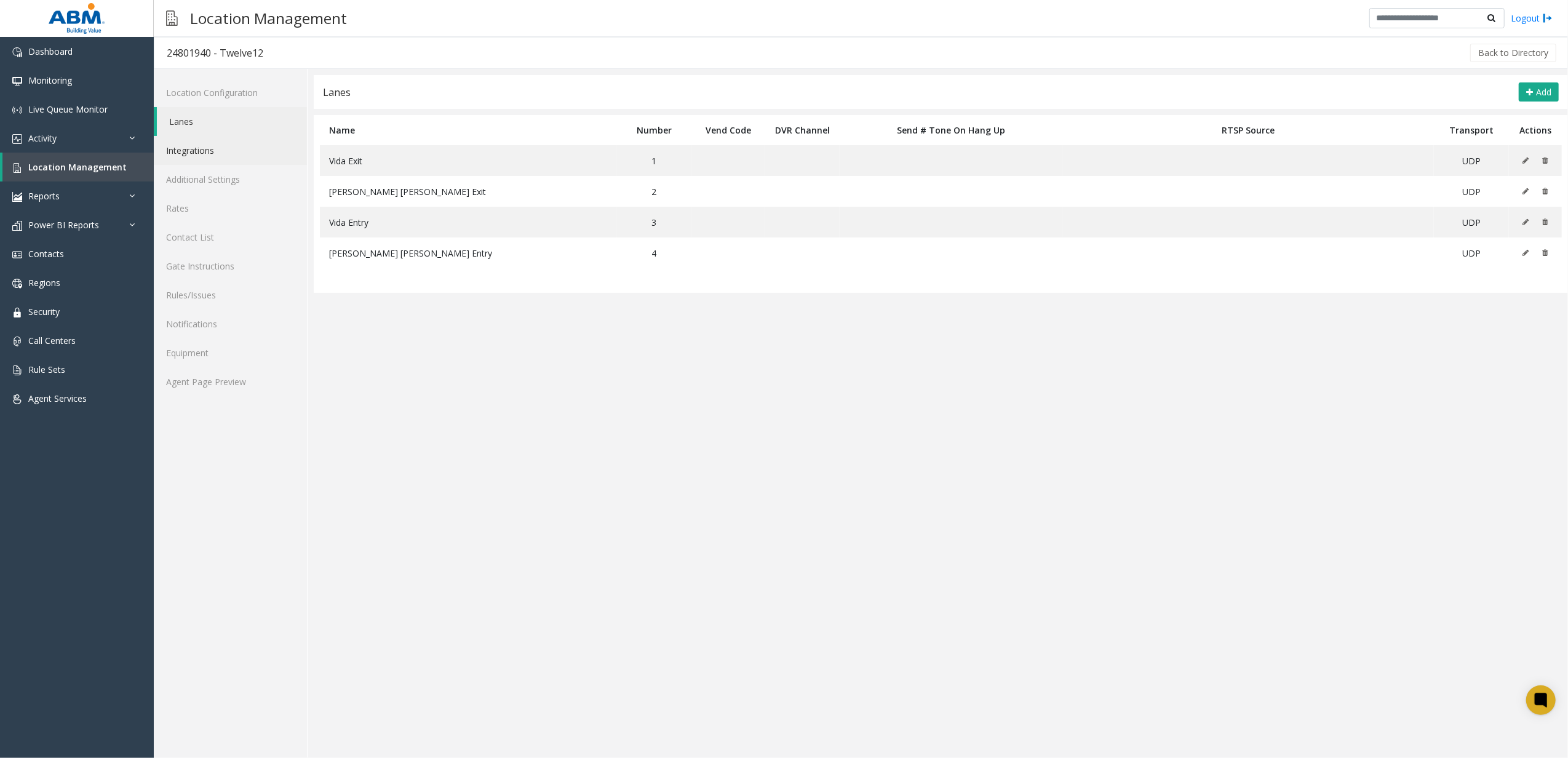
click at [211, 158] on link "Integrations" at bounding box center [230, 150] width 153 height 29
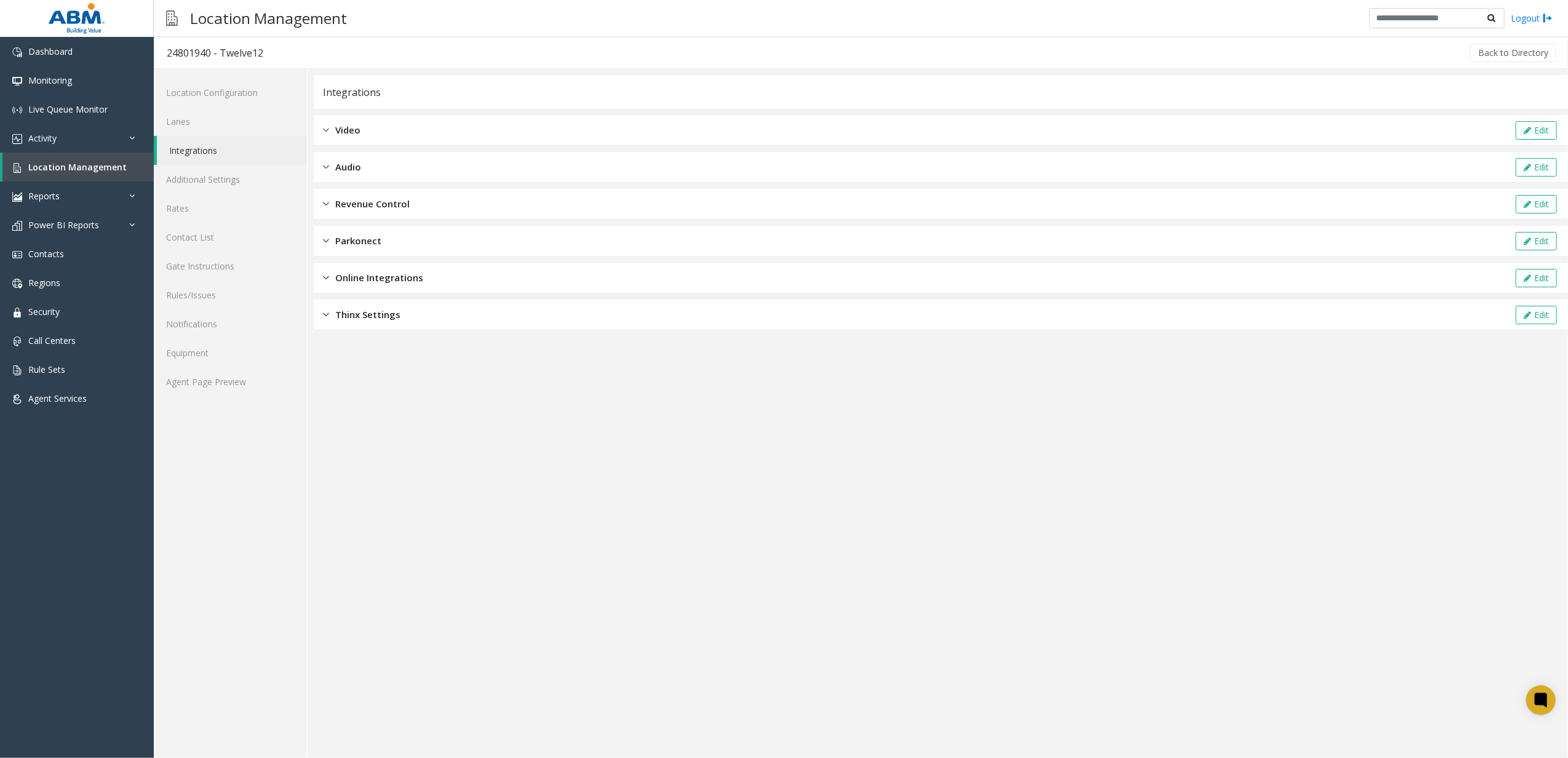
click at [411, 215] on div "Revenue Control Edit" at bounding box center [940, 204] width 1254 height 31
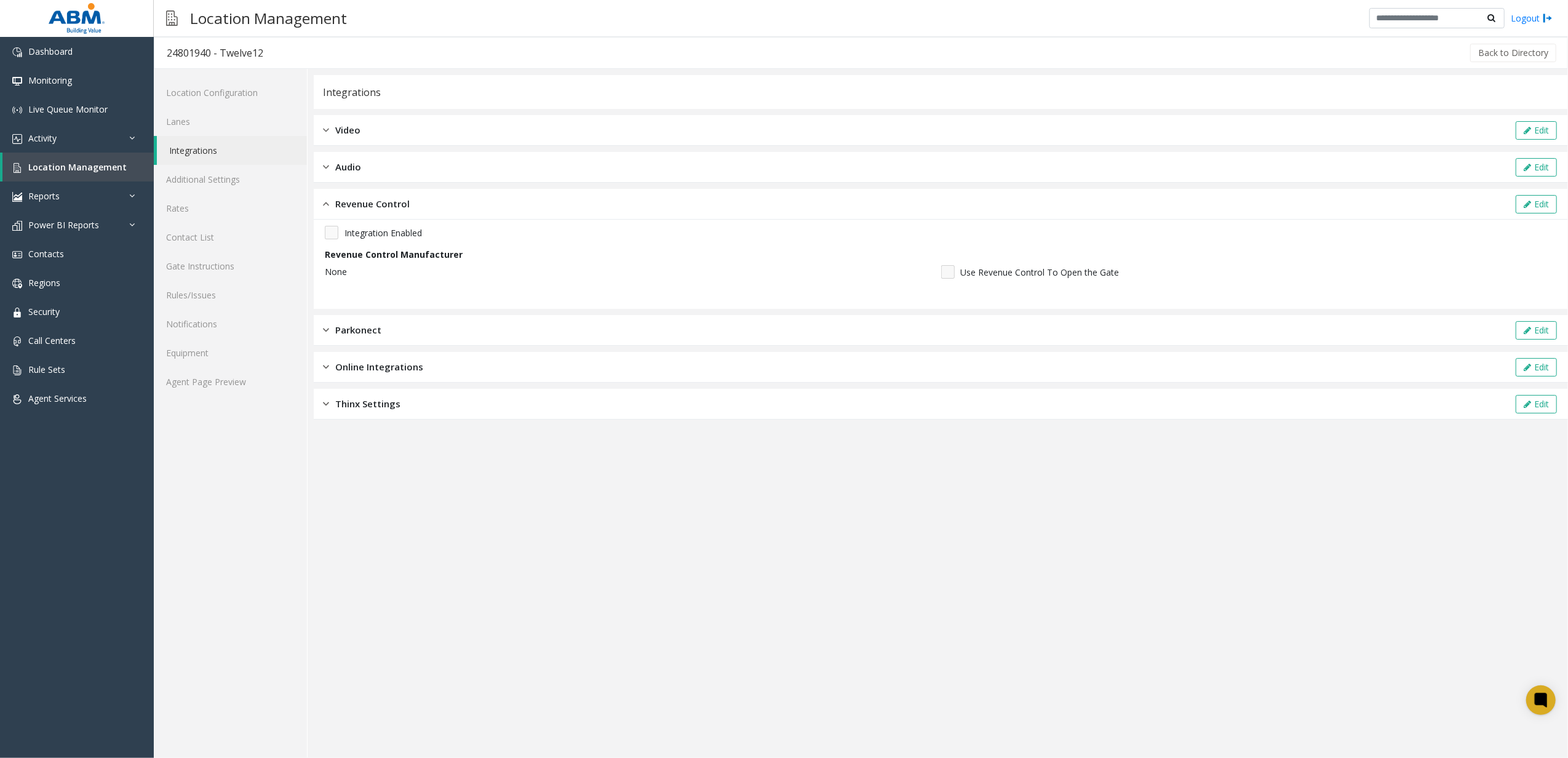
click at [1543, 192] on div "Revenue Control Edit" at bounding box center [940, 204] width 1254 height 31
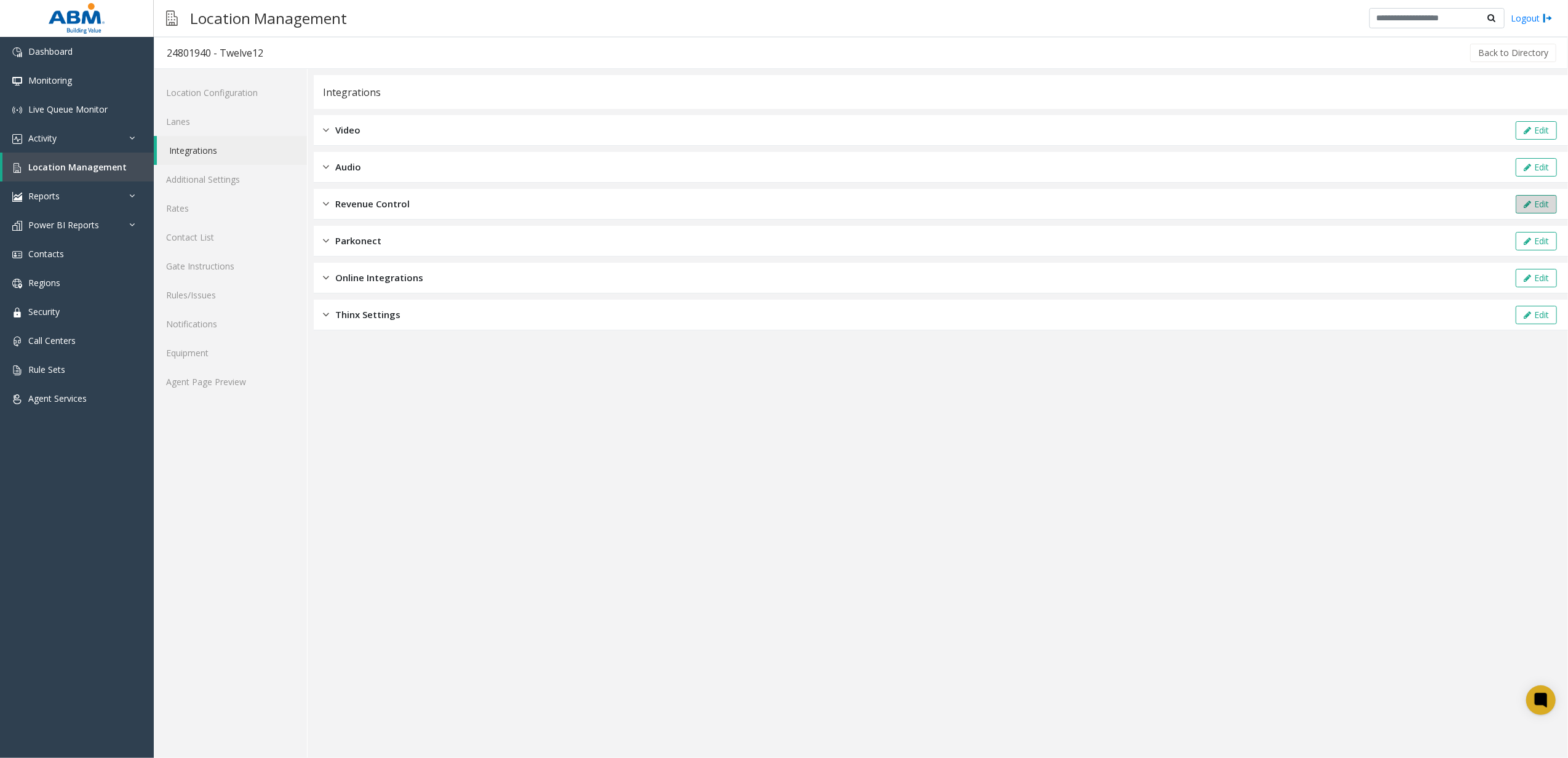
click at [1553, 209] on button "Edit" at bounding box center [1536, 204] width 41 height 19
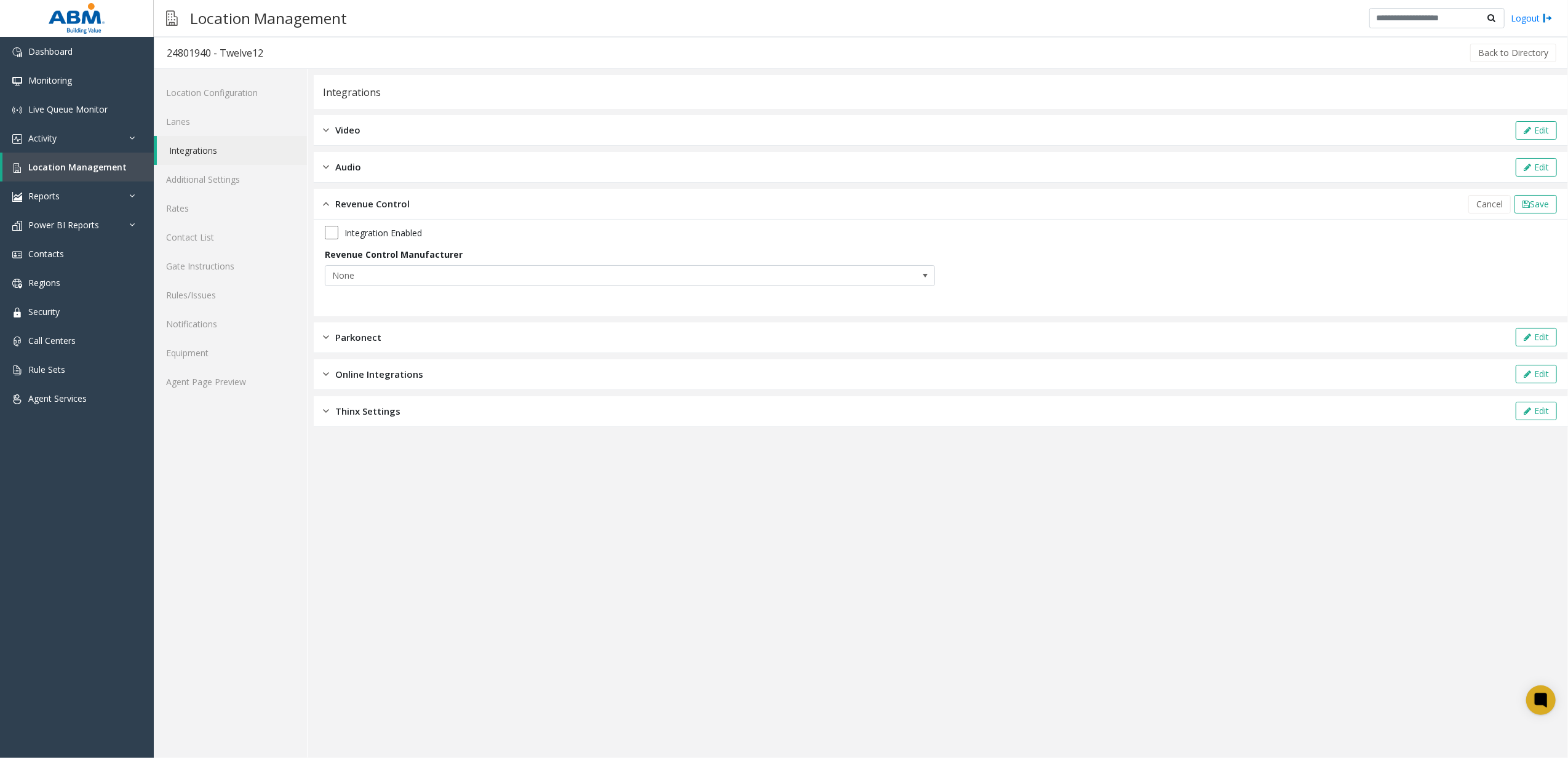
click at [343, 234] on div "Integration Enabled" at bounding box center [941, 232] width 1232 height 14
click at [365, 273] on span "None" at bounding box center [569, 275] width 487 height 19
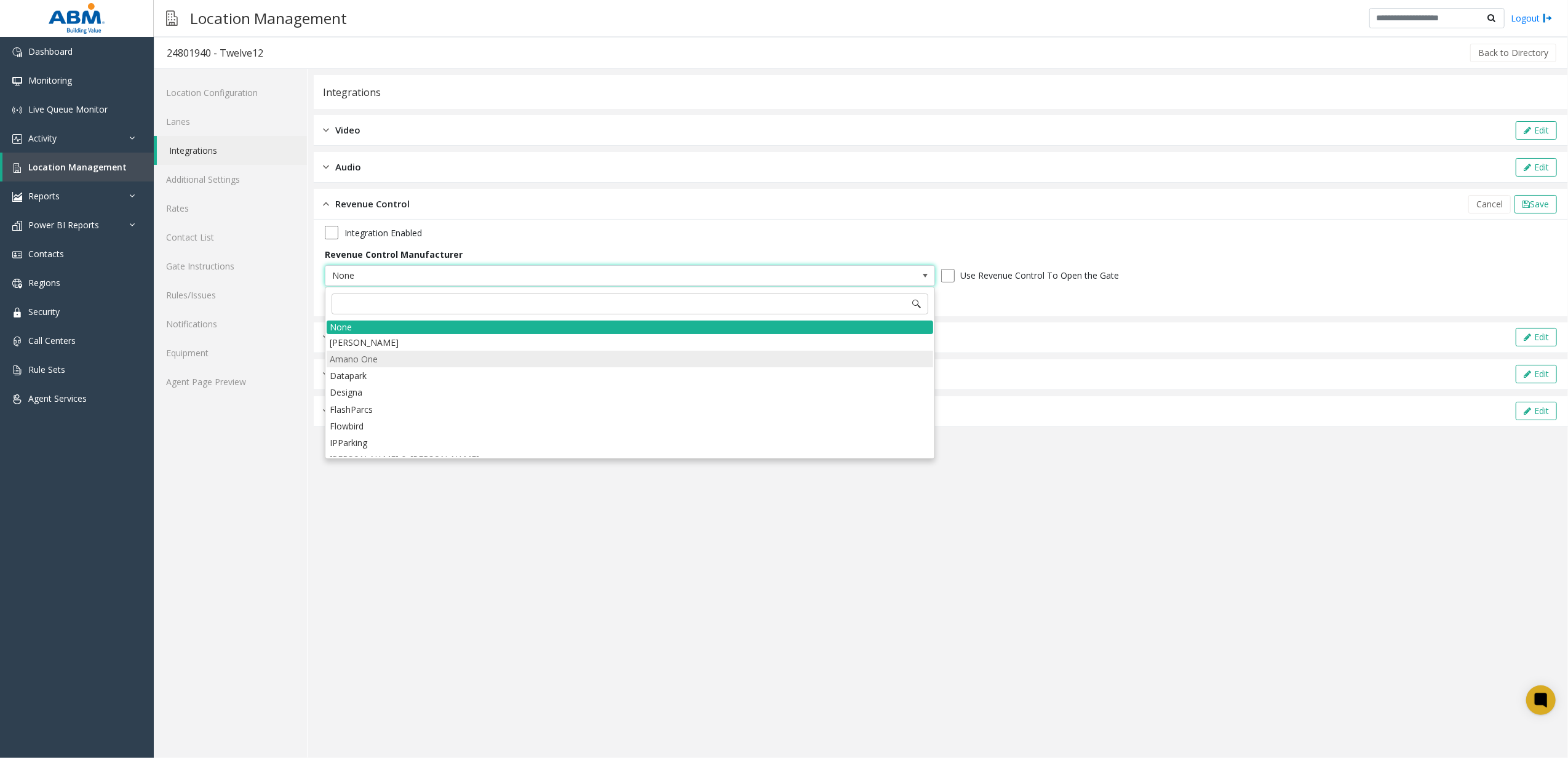
click at [368, 358] on li "Amano One" at bounding box center [630, 358] width 606 height 16
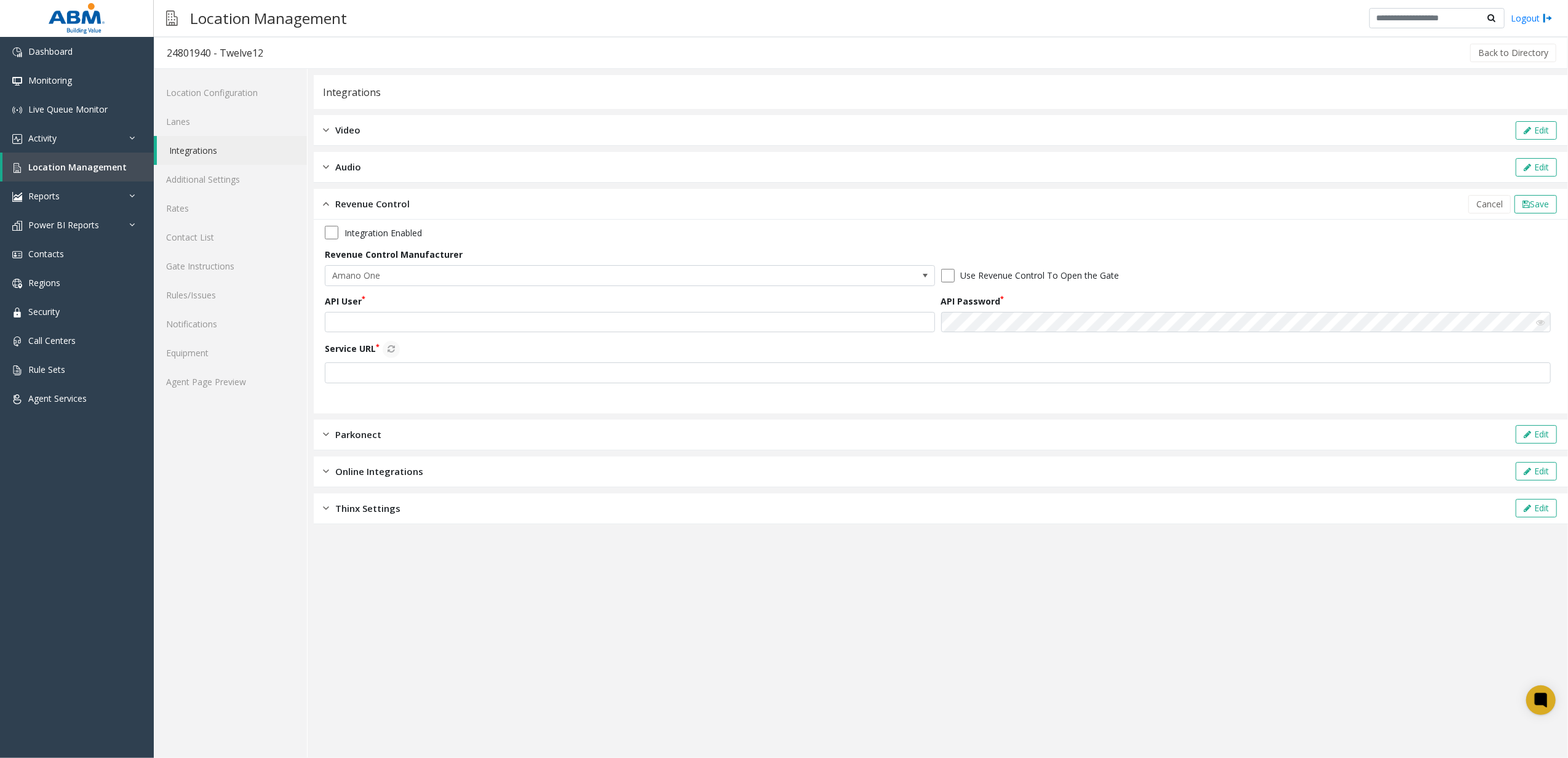
click at [344, 239] on label "Integration Enabled" at bounding box center [383, 233] width 77 height 13
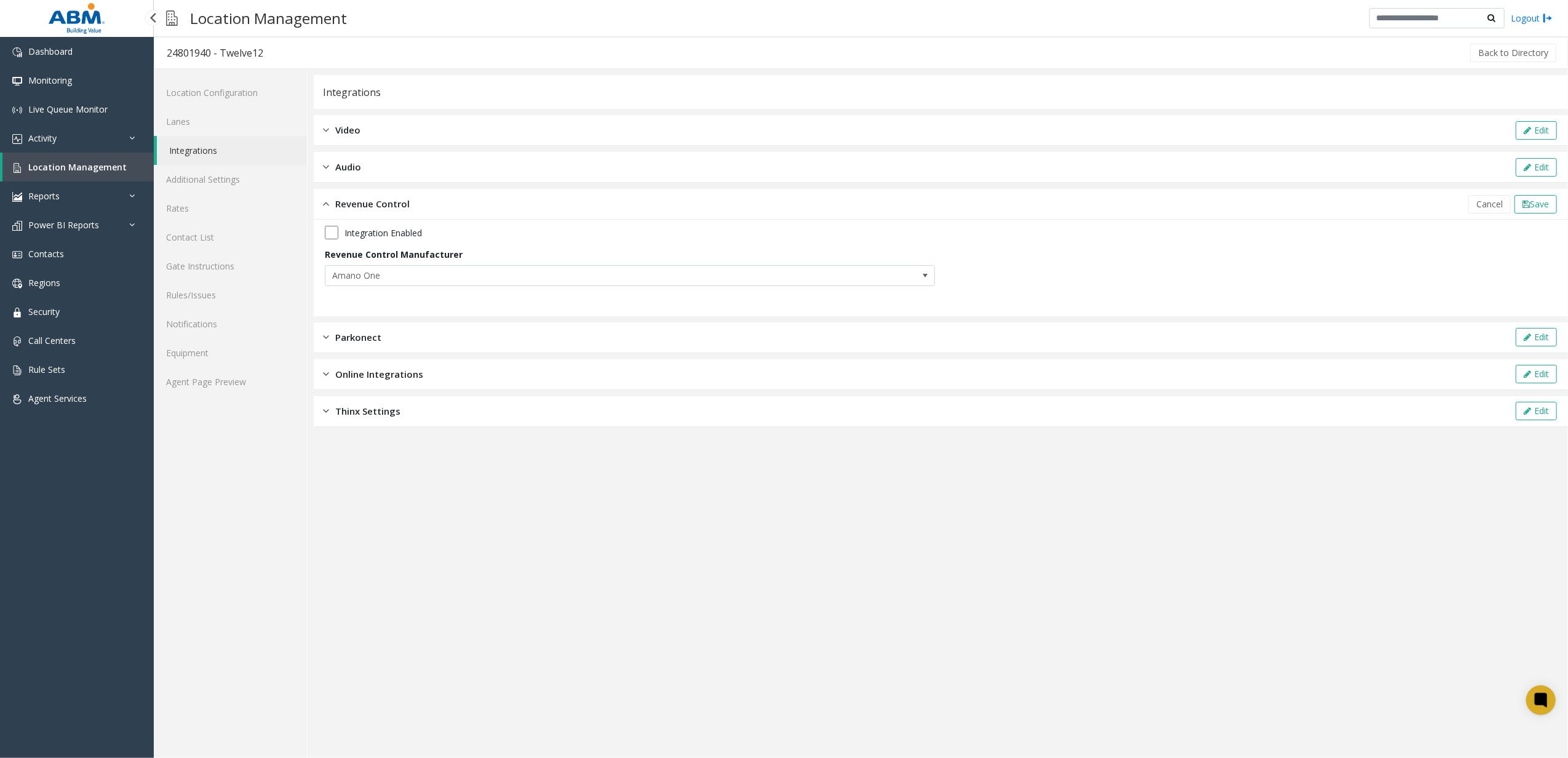
click at [79, 158] on link "Location Management" at bounding box center [78, 167] width 151 height 29
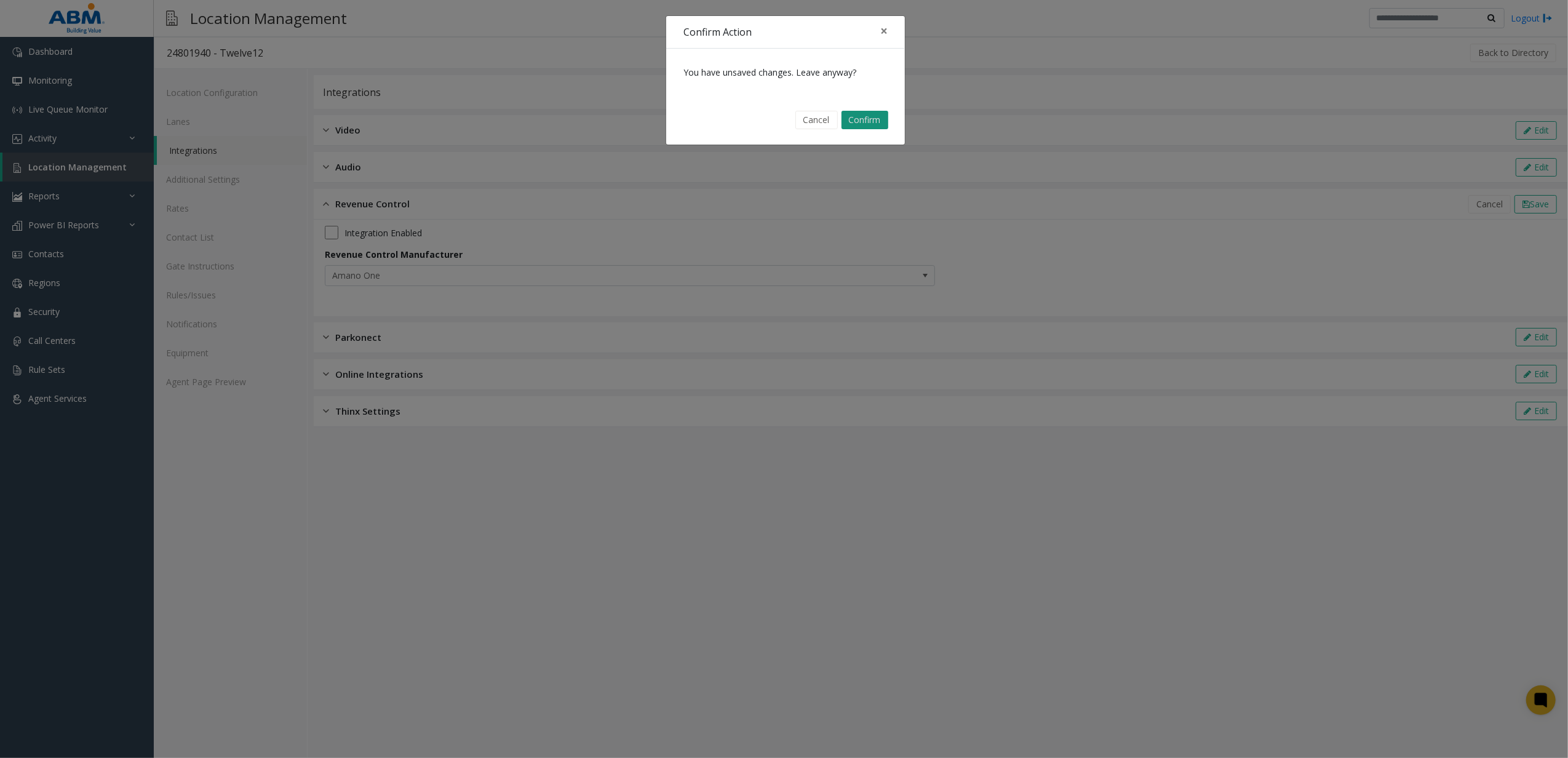
click at [849, 116] on button "Confirm" at bounding box center [865, 119] width 47 height 19
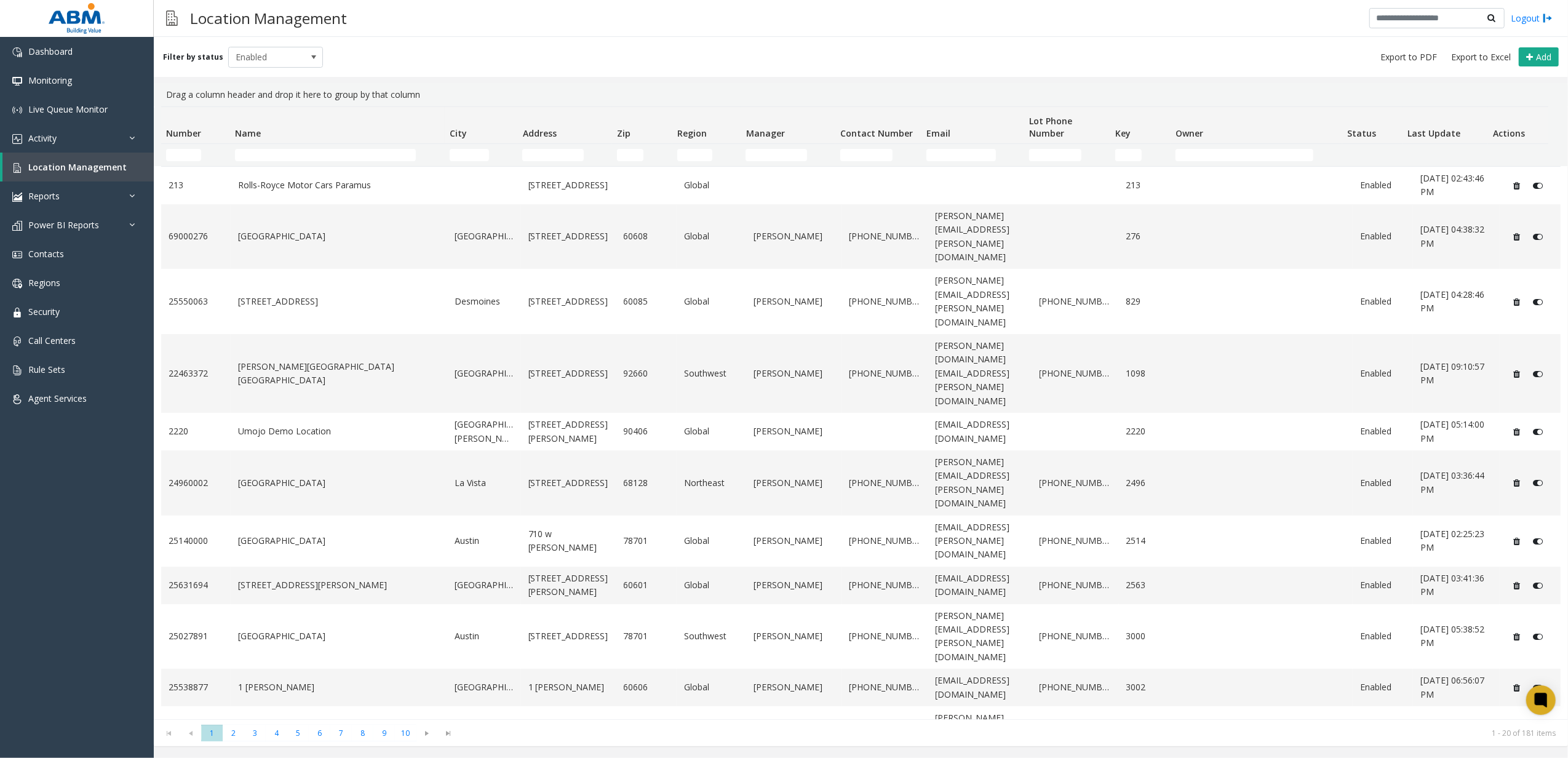
click at [271, 145] on td "Name Filter" at bounding box center [337, 154] width 214 height 22
click at [266, 158] on input "Name Filter" at bounding box center [325, 154] width 181 height 12
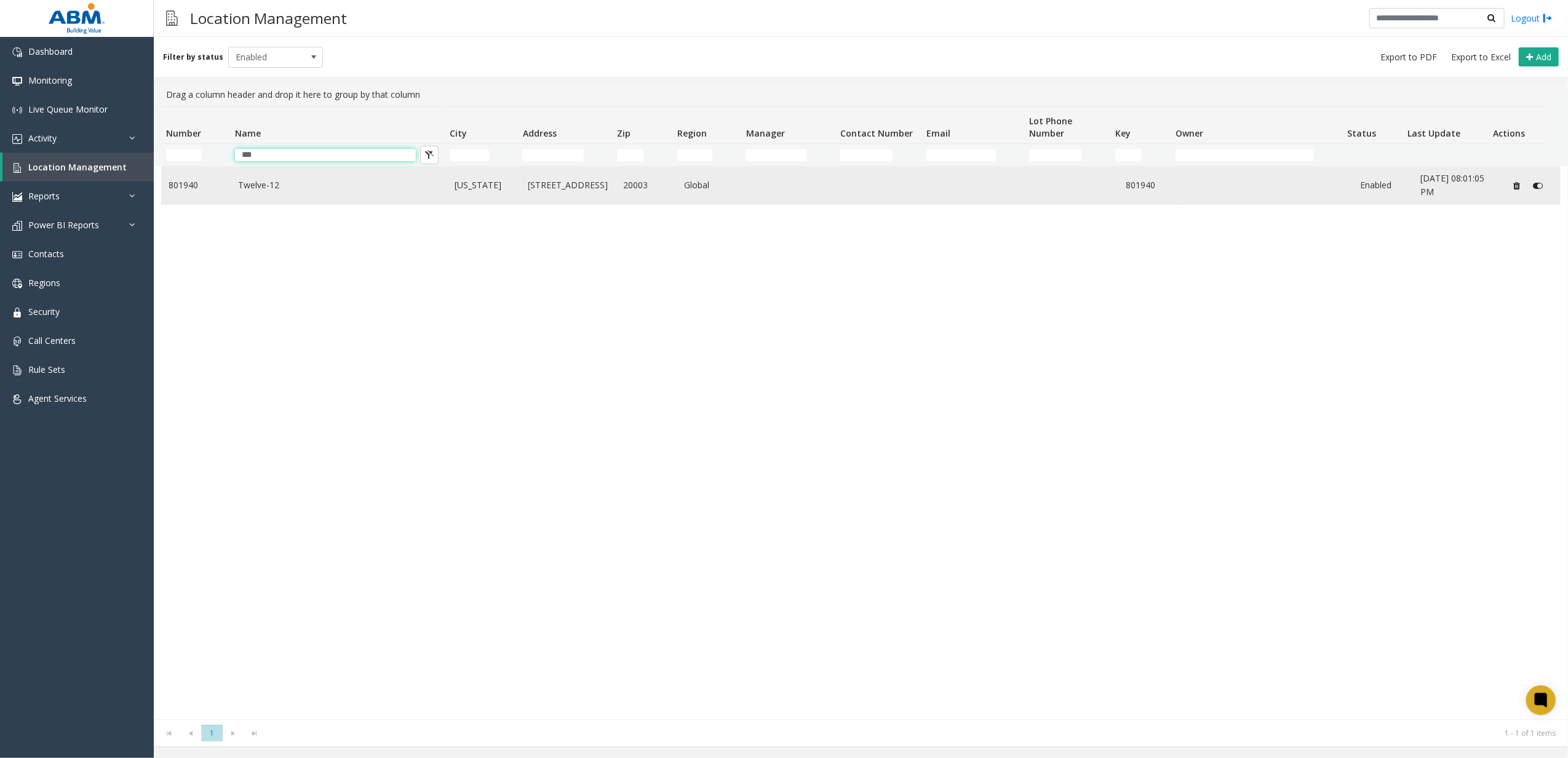
type input "***"
click at [262, 182] on link "Twelve-12" at bounding box center [339, 185] width 201 height 14
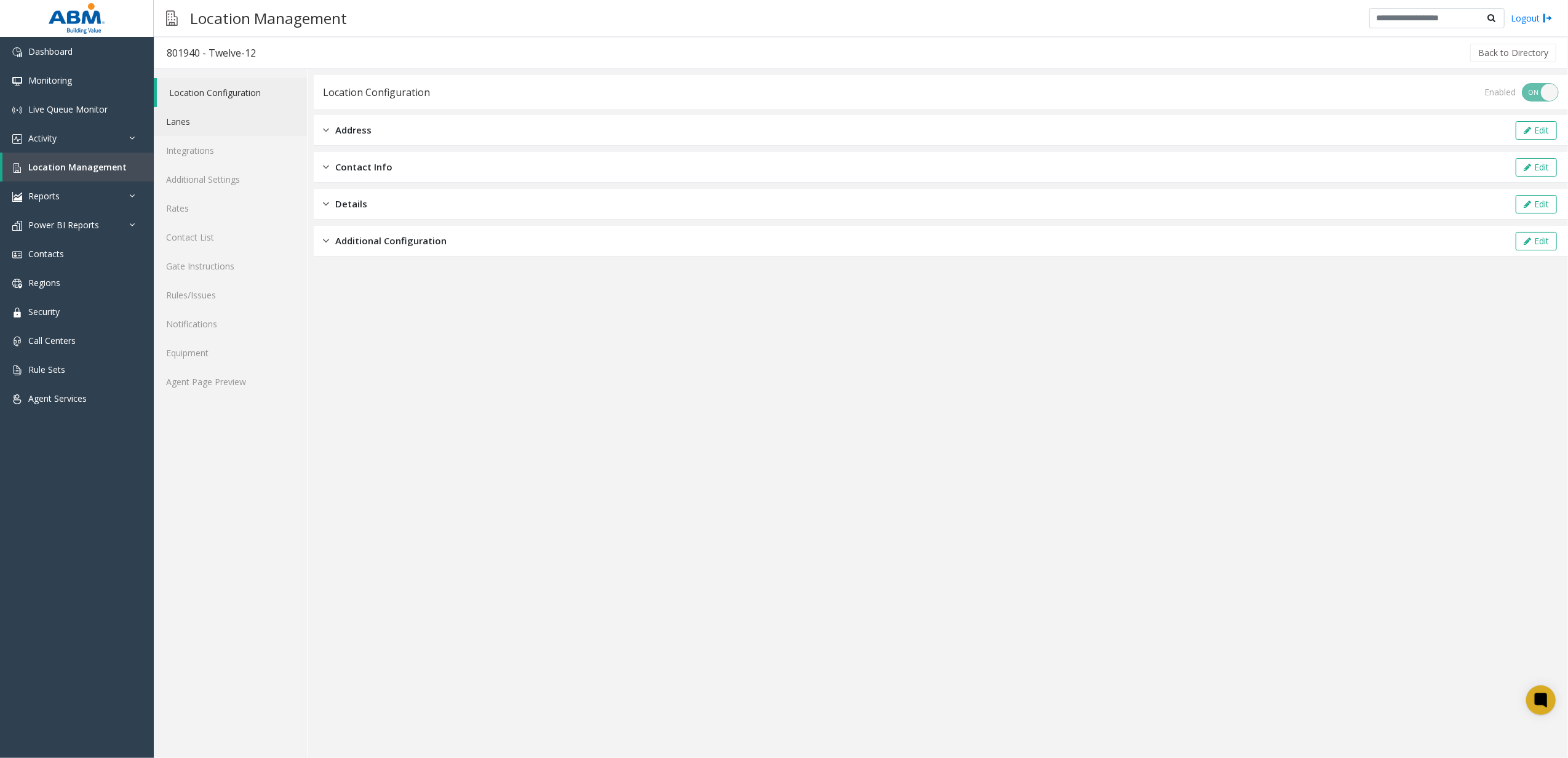
click at [224, 118] on link "Lanes" at bounding box center [230, 122] width 153 height 29
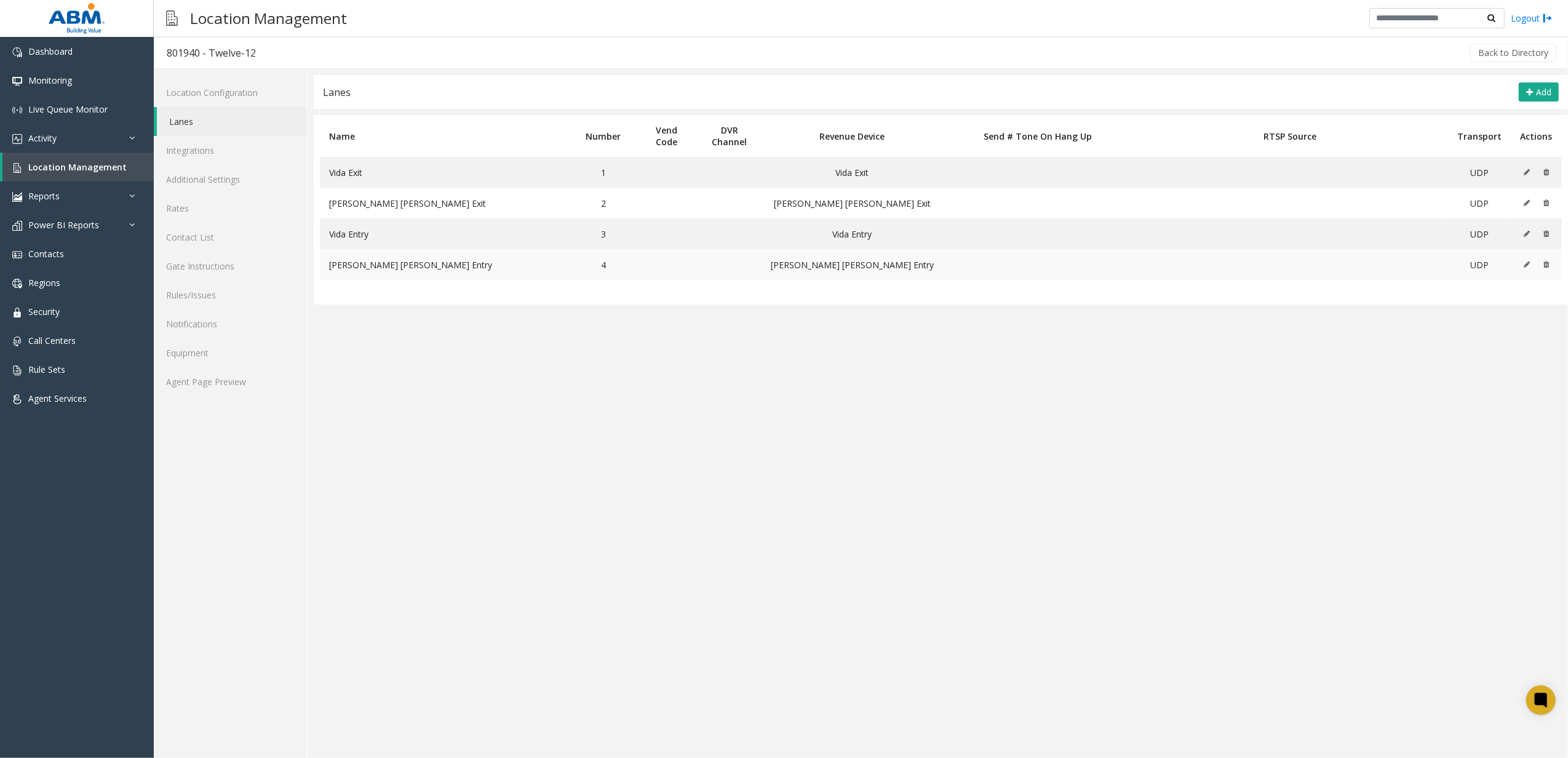
click at [1523, 266] on icon at bounding box center [1527, 264] width 6 height 7
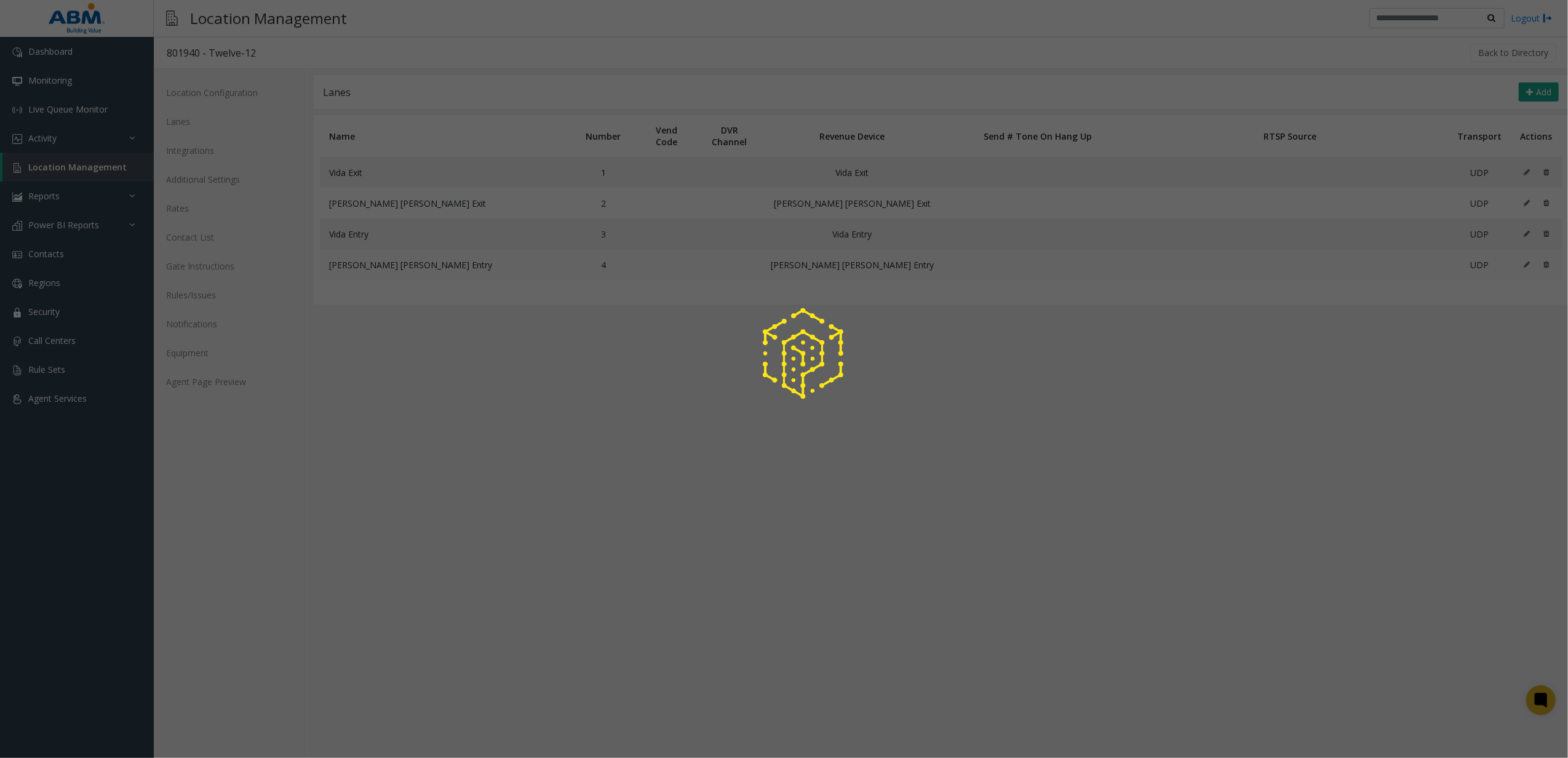
type input "**********"
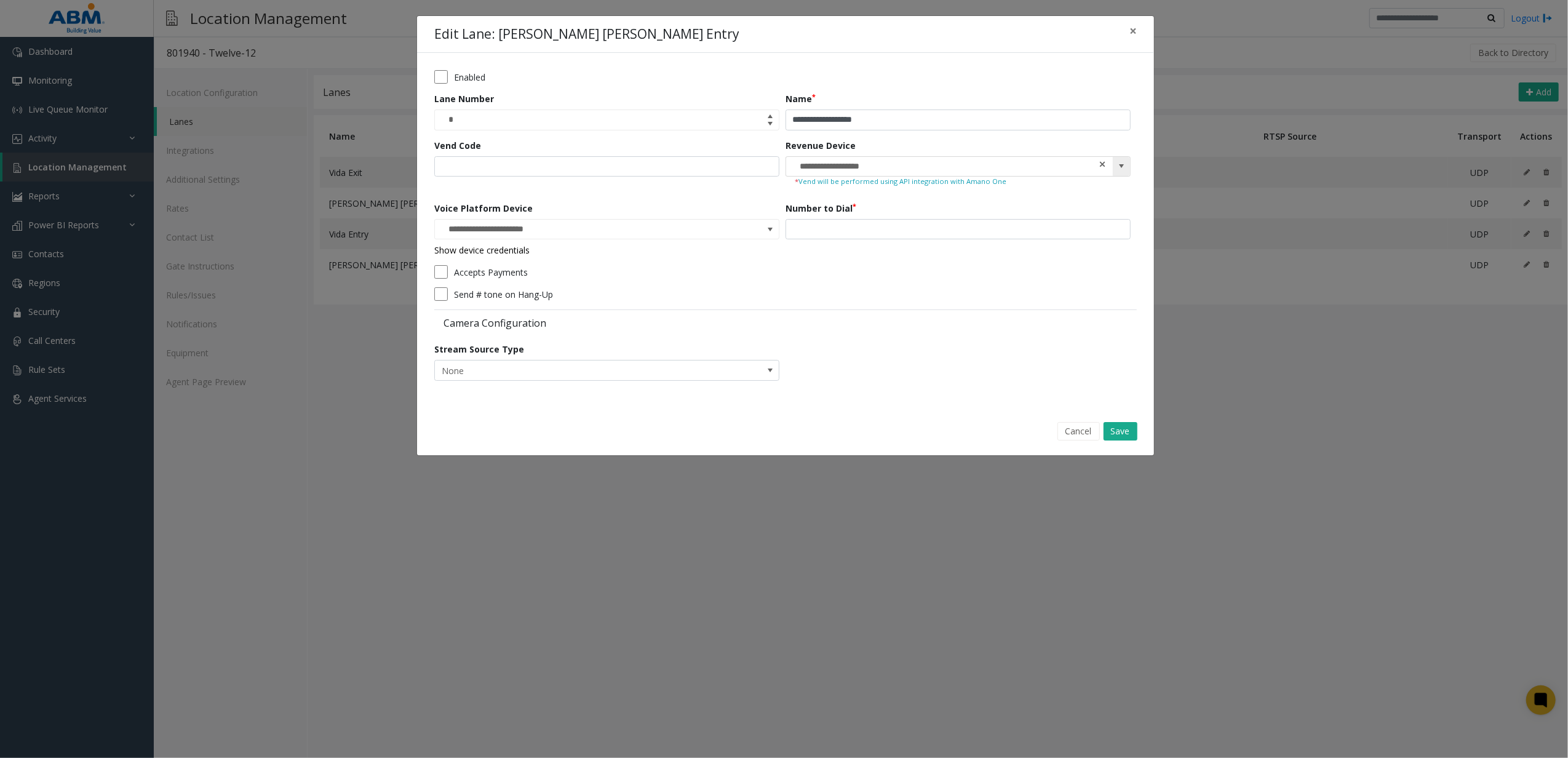
click at [1098, 166] on span at bounding box center [1102, 165] width 9 height 13
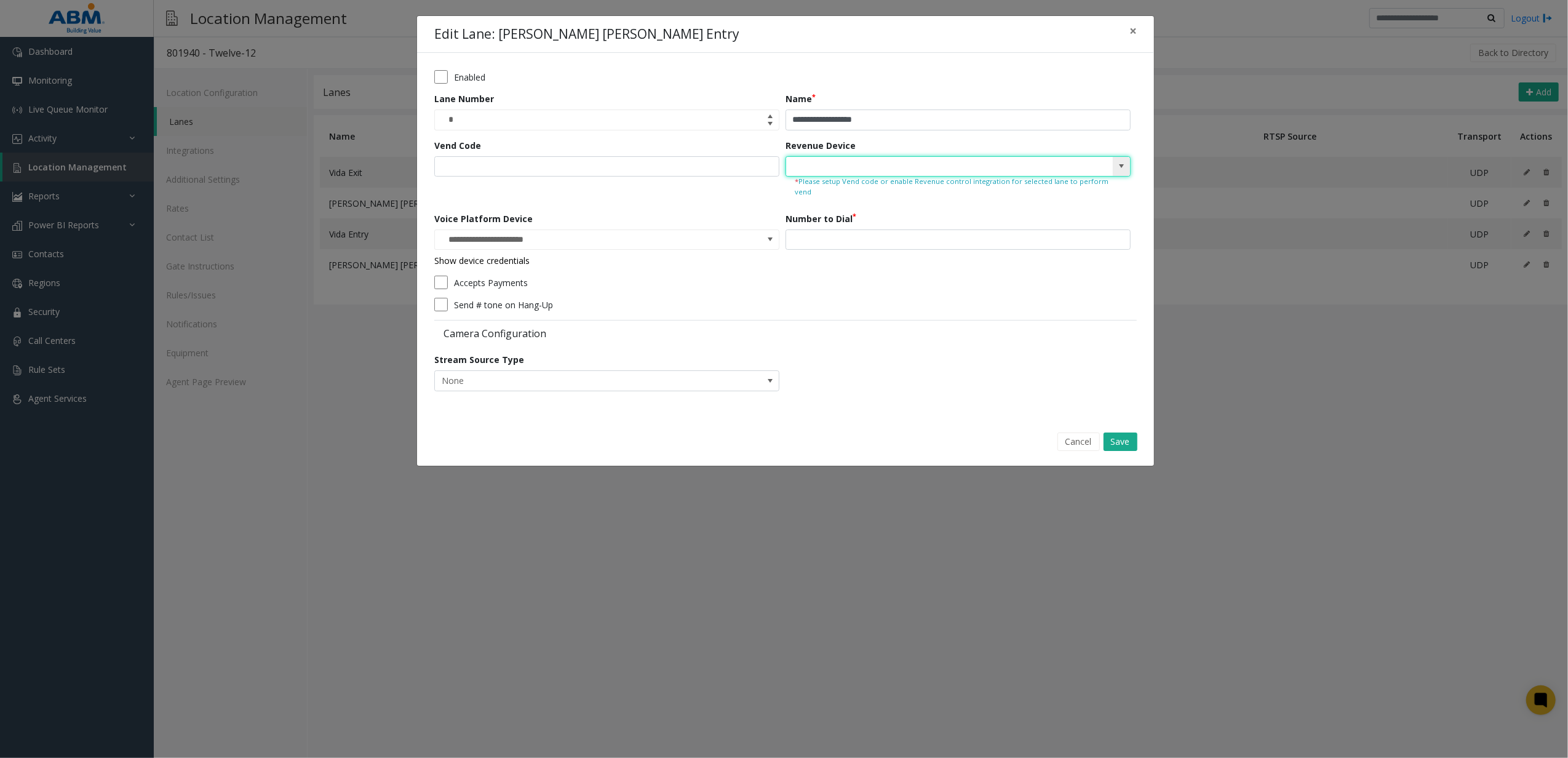
click at [1117, 171] on span at bounding box center [1121, 166] width 10 height 10
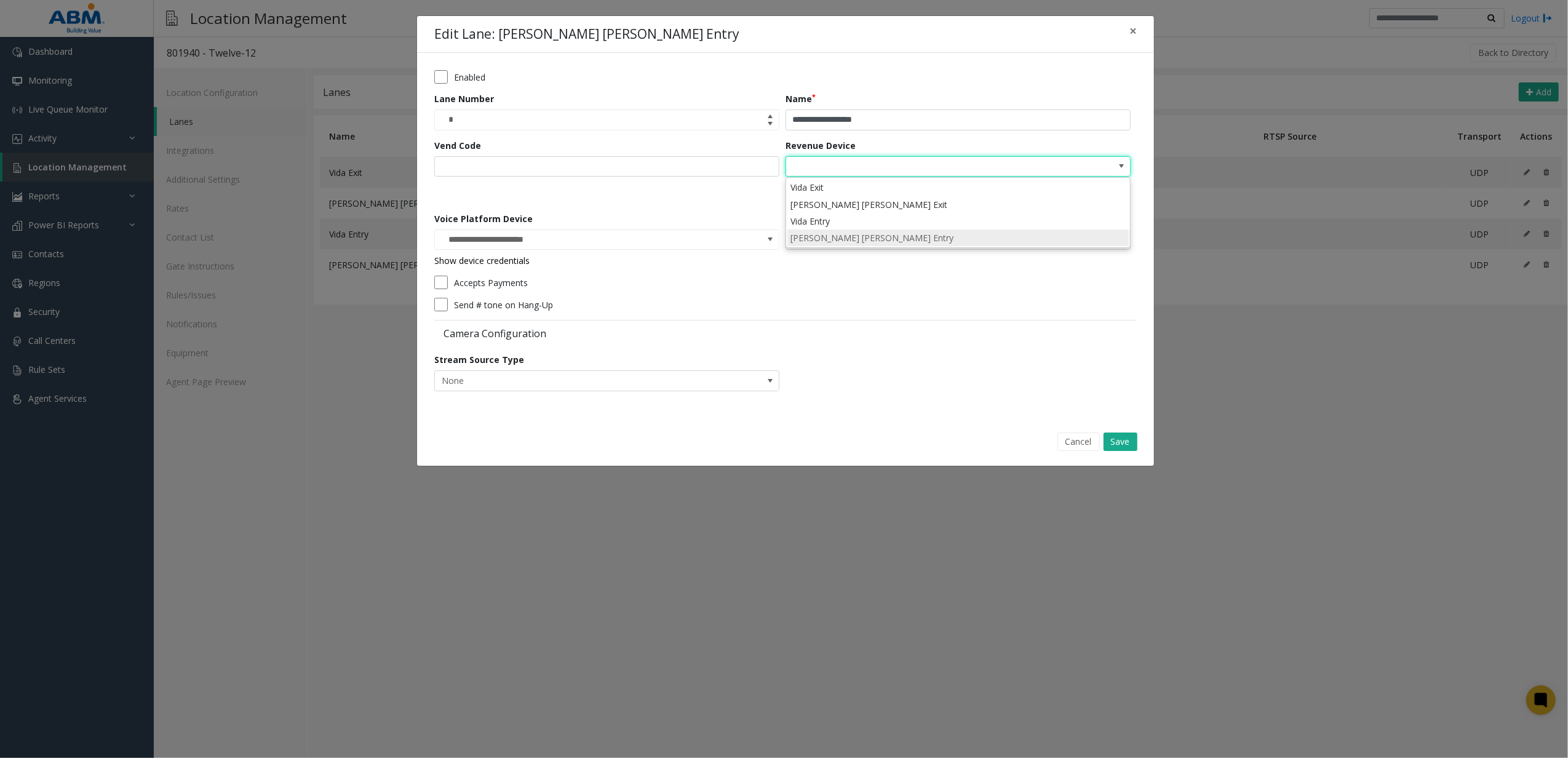
click at [907, 234] on li "[PERSON_NAME] [PERSON_NAME] Entry" at bounding box center [958, 237] width 341 height 16
type input "**********"
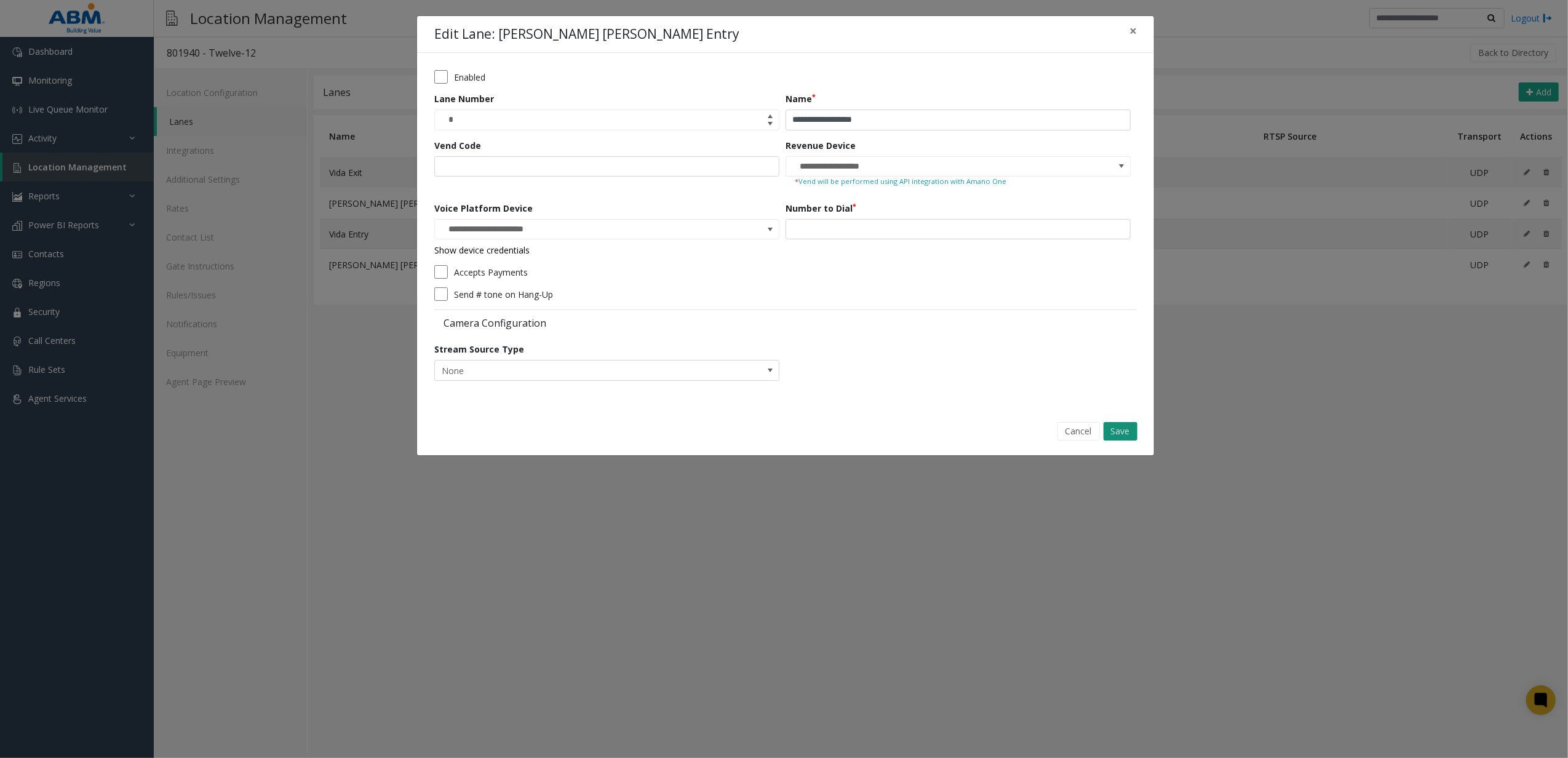
click at [1118, 427] on button "Save" at bounding box center [1120, 431] width 34 height 19
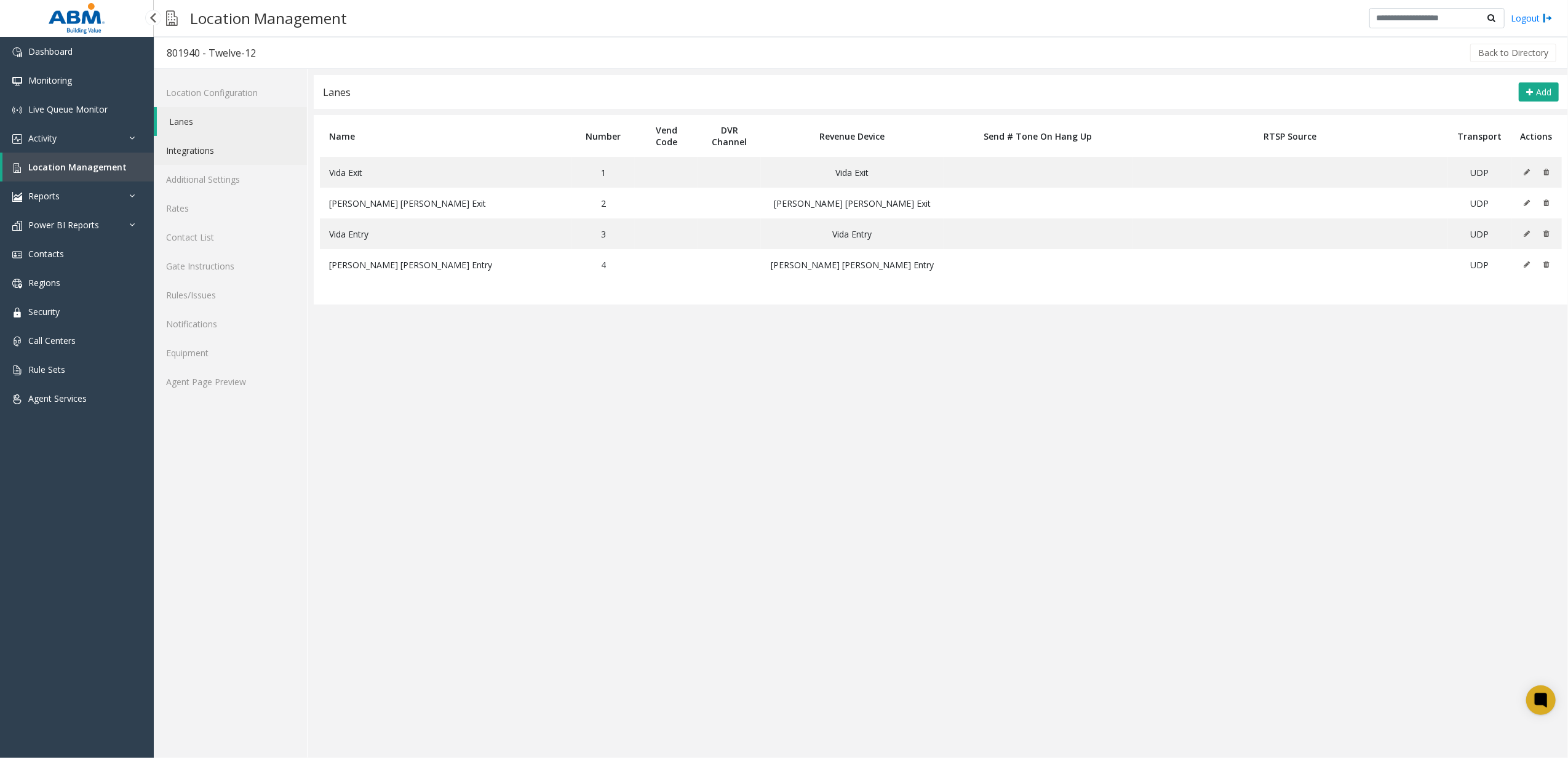
click at [197, 161] on link "Integrations" at bounding box center [230, 150] width 153 height 29
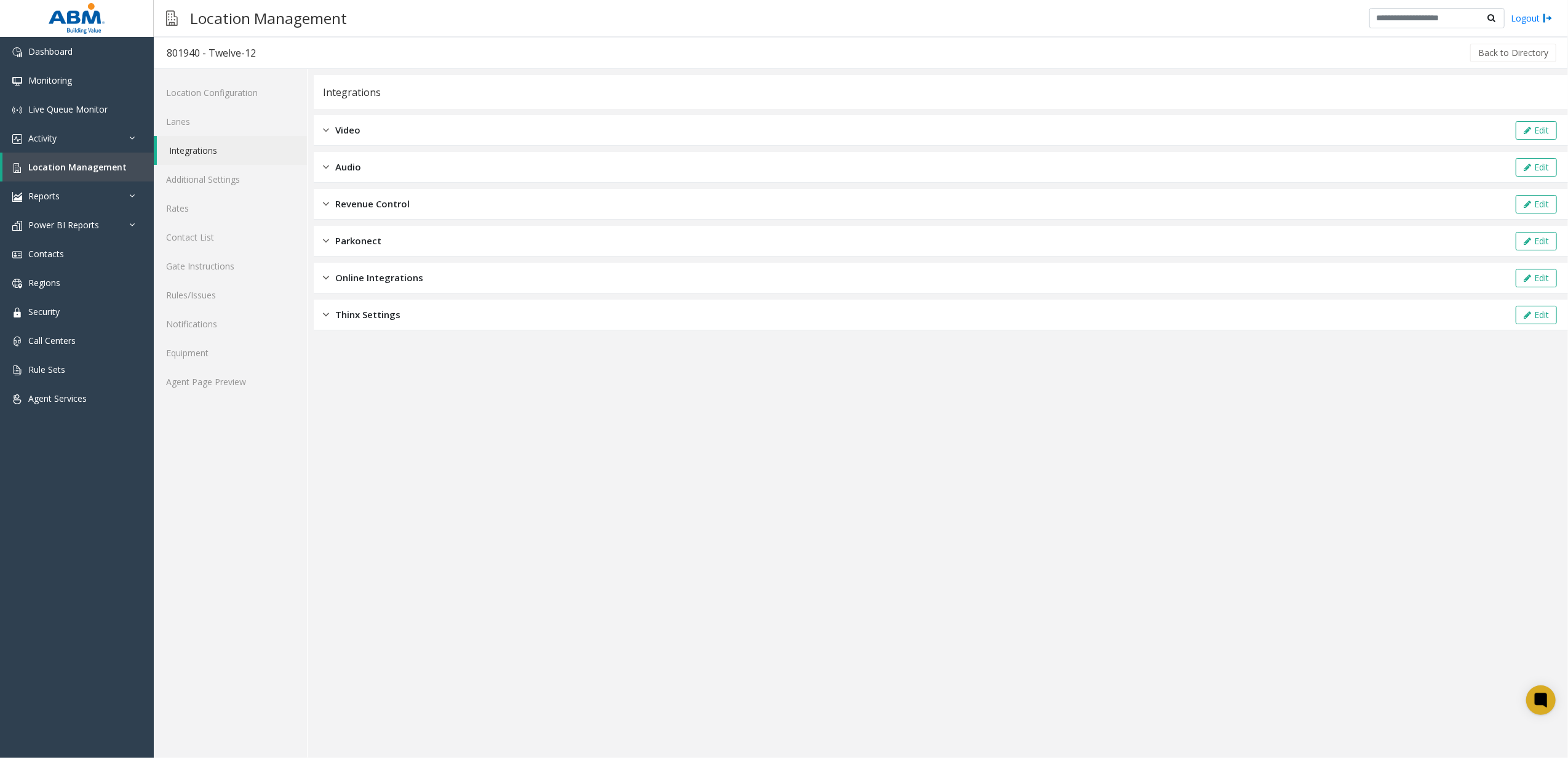
click at [436, 210] on div "Revenue Control Edit" at bounding box center [940, 204] width 1254 height 31
